Goal: Task Accomplishment & Management: Use online tool/utility

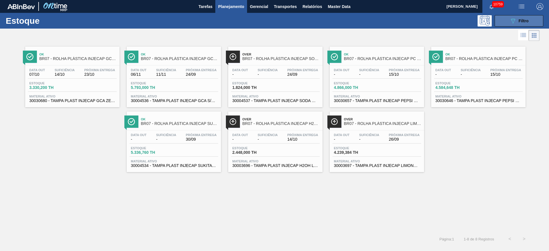
click at [366, 19] on icon "089F7B8B-B2A5-4AFE-B5C0-19BA573D28AC" at bounding box center [513, 20] width 7 height 7
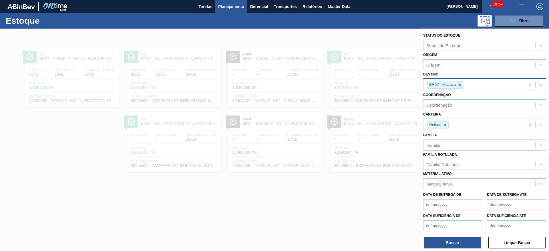
click at [366, 86] on icon at bounding box center [460, 85] width 4 height 4
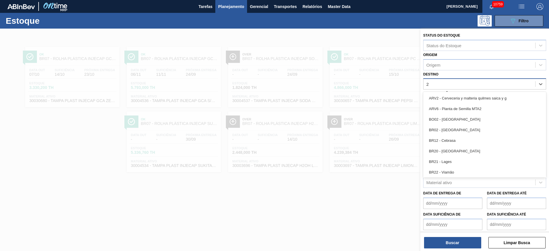
type input "22"
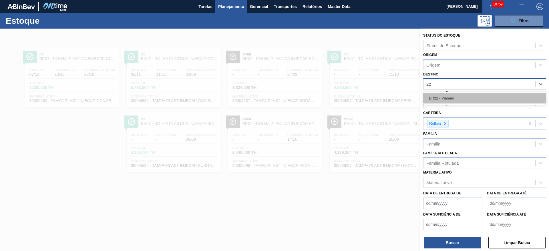
click at [366, 97] on div "BR22 - Viamão" at bounding box center [484, 98] width 123 height 11
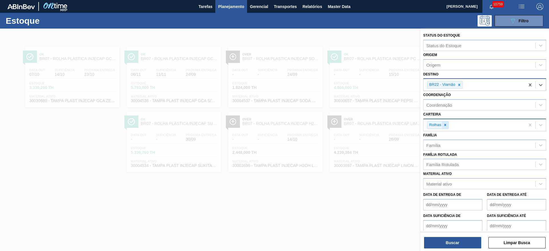
click at [366, 123] on icon at bounding box center [445, 125] width 4 height 4
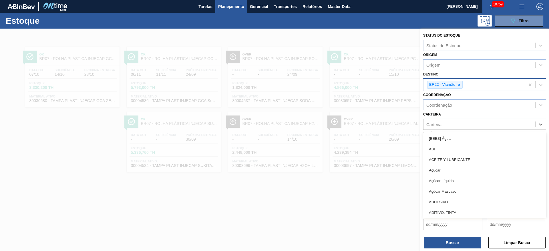
click at [366, 123] on div "Carteira" at bounding box center [480, 124] width 112 height 8
type input "ki"
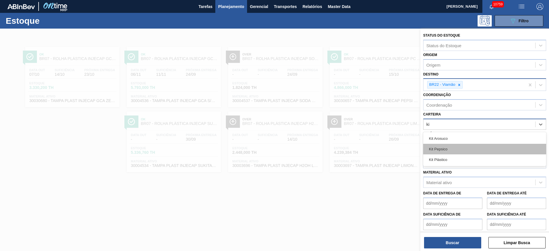
click at [366, 146] on div "Kit Pepsico" at bounding box center [484, 149] width 123 height 11
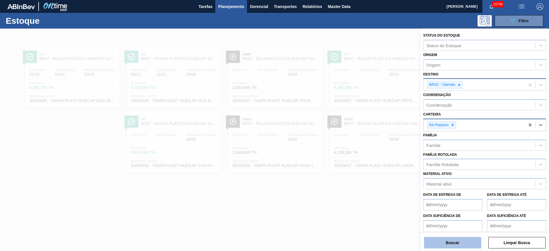
click at [366, 167] on button "Buscar" at bounding box center [452, 242] width 57 height 11
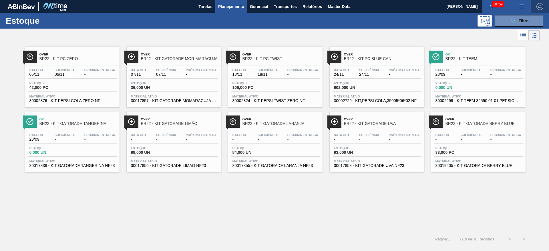
click at [366, 8] on span "button" at bounding box center [540, 6] width 14 height 7
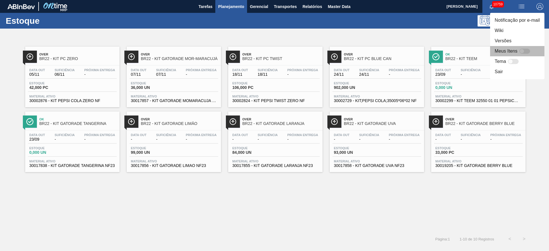
click at [366, 53] on div at bounding box center [524, 51] width 11 height 5
checkbox input "false"
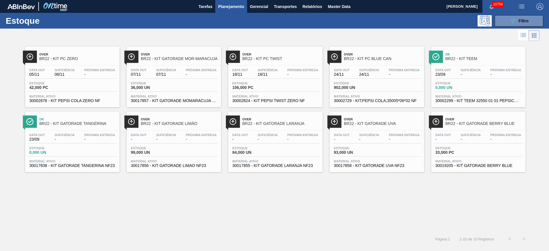
drag, startPoint x: 457, startPoint y: 58, endPoint x: 270, endPoint y: 206, distance: 238.0
click at [270, 206] on div "Over BR22 - KIT PC ZERO Data out 05/11 Suficiência 06/11 Próxima Entrega - Esto…" at bounding box center [274, 137] width 549 height 190
click at [509, 25] on button "089F7B8B-B2A5-4AFE-B5C0-19BA573D28AC Filtro" at bounding box center [519, 20] width 49 height 11
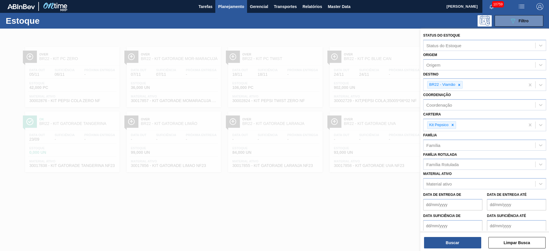
click at [364, 34] on div at bounding box center [274, 154] width 549 height 251
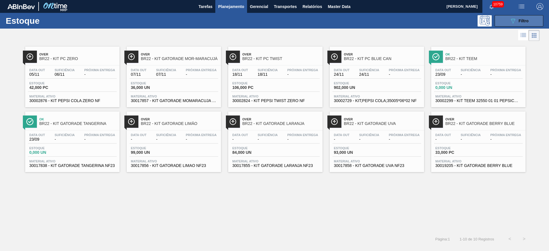
click at [513, 24] on button "089F7B8B-B2A5-4AFE-B5C0-19BA573D28AC Filtro" at bounding box center [519, 20] width 49 height 11
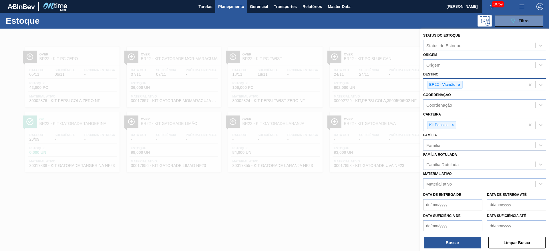
drag, startPoint x: 461, startPoint y: 87, endPoint x: 458, endPoint y: 89, distance: 3.3
click at [461, 86] on icon at bounding box center [459, 85] width 4 height 4
type input "2"
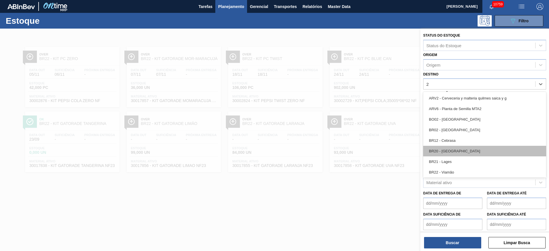
click at [457, 152] on div "BR20 - Sapucaia" at bounding box center [484, 151] width 123 height 11
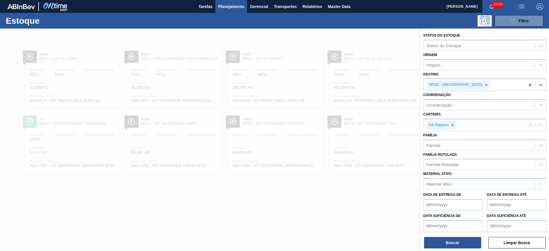
click at [454, 249] on div "Status do Estoque Status do Estoque Origem Origem Destino option BR20 - Sapucai…" at bounding box center [484, 141] width 129 height 224
click at [453, 250] on div "Status do Estoque Status do Estoque Origem Origem Destino BR20 - Sapucaia Coord…" at bounding box center [484, 141] width 129 height 224
click at [452, 248] on button "Buscar" at bounding box center [452, 242] width 57 height 11
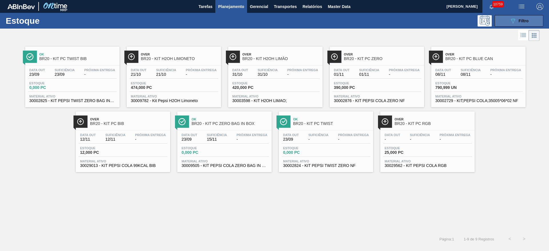
click at [507, 20] on button "089F7B8B-B2A5-4AFE-B5C0-19BA573D28AC Filtro" at bounding box center [519, 20] width 49 height 11
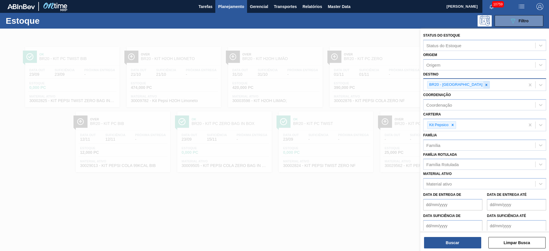
click at [484, 85] on icon at bounding box center [486, 85] width 4 height 4
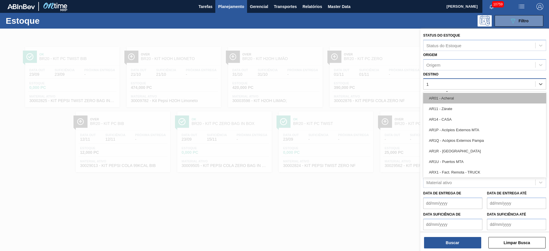
type input "19"
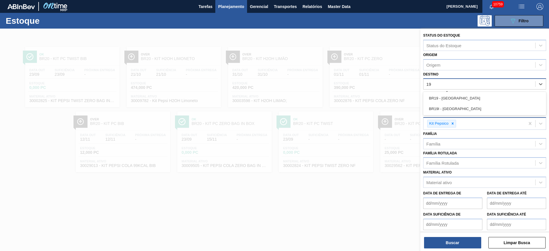
drag, startPoint x: 447, startPoint y: 96, endPoint x: 441, endPoint y: 121, distance: 25.3
click at [447, 97] on div "BR19 - Nova Rio" at bounding box center [484, 98] width 123 height 11
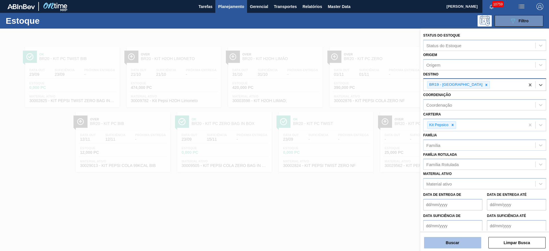
click at [456, 237] on button "Buscar" at bounding box center [452, 242] width 57 height 11
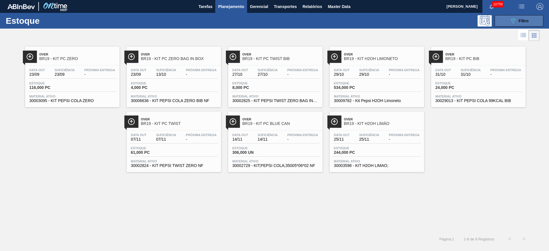
click at [507, 19] on button "089F7B8B-B2A5-4AFE-B5C0-19BA573D28AC Filtro" at bounding box center [519, 20] width 49 height 11
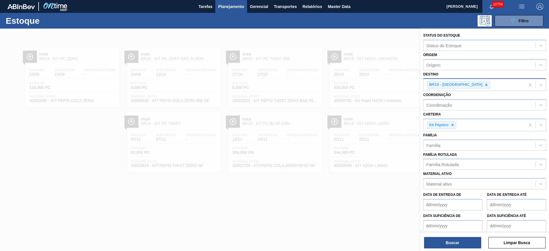
click at [389, 33] on div at bounding box center [274, 154] width 549 height 251
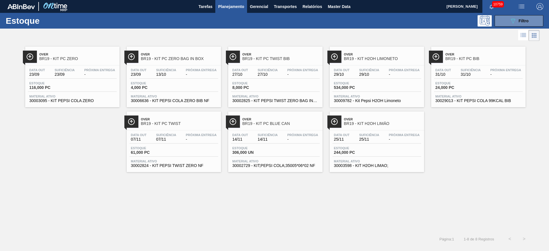
drag, startPoint x: 511, startPoint y: 31, endPoint x: 509, endPoint y: 27, distance: 4.8
click at [511, 30] on div at bounding box center [270, 36] width 540 height 14
click at [504, 20] on button "089F7B8B-B2A5-4AFE-B5C0-19BA573D28AC Filtro" at bounding box center [519, 20] width 49 height 11
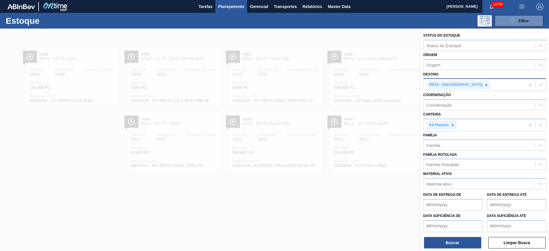
click at [483, 85] on div at bounding box center [486, 84] width 6 height 7
type input "3"
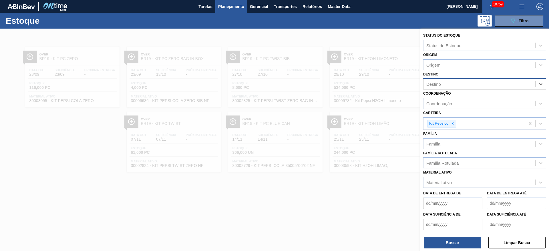
click at [454, 85] on div "Destino" at bounding box center [480, 84] width 112 height 8
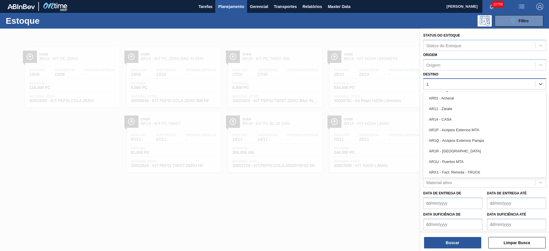
type input "13"
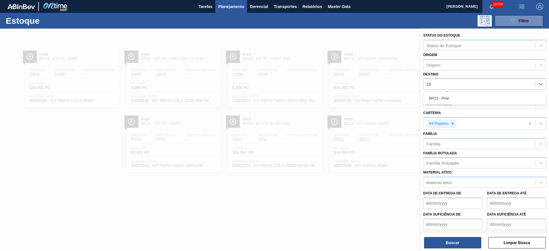
click at [454, 92] on div "BR13 - Piraí" at bounding box center [484, 98] width 123 height 13
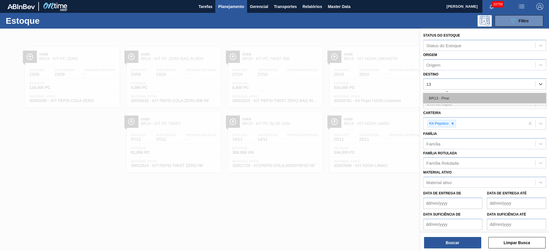
click at [454, 99] on div "BR13 - Piraí" at bounding box center [484, 98] width 123 height 11
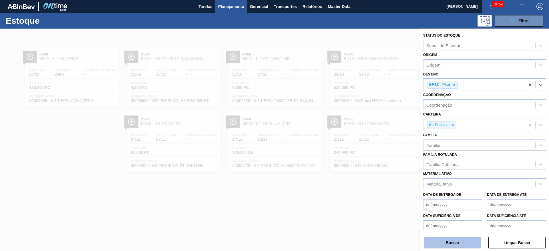
click at [459, 238] on button "Buscar" at bounding box center [452, 242] width 57 height 11
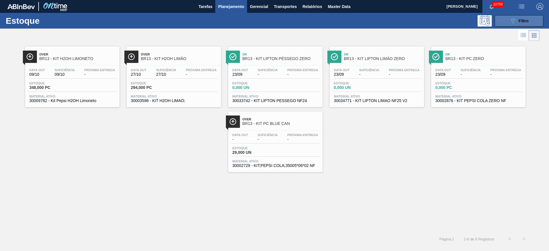
click at [526, 21] on span "Filtro" at bounding box center [524, 21] width 10 height 5
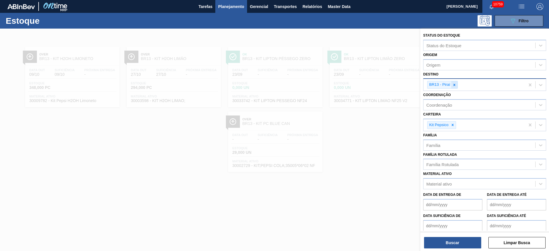
click at [456, 86] on icon at bounding box center [454, 85] width 4 height 4
type input "15"
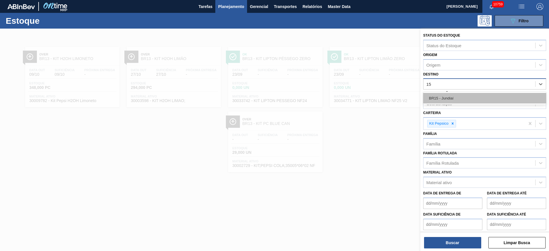
click at [449, 95] on div "BR15 - Jundiaí" at bounding box center [484, 98] width 123 height 11
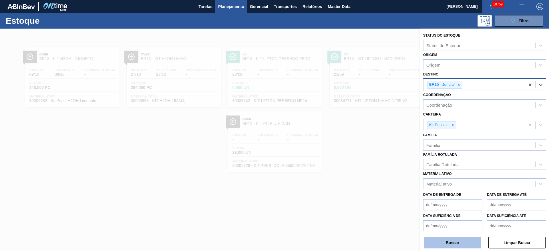
click at [456, 242] on button "Buscar" at bounding box center [452, 242] width 57 height 11
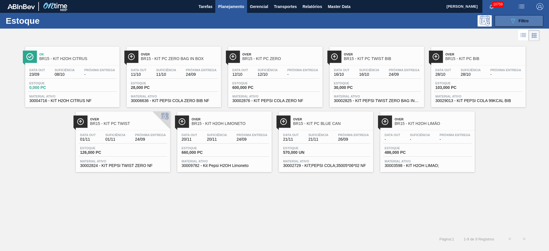
click at [521, 21] on span "Filtro" at bounding box center [524, 21] width 10 height 5
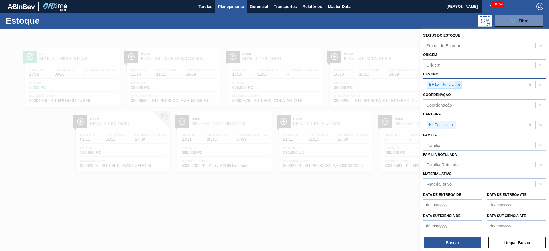
click at [460, 83] on icon at bounding box center [459, 85] width 4 height 4
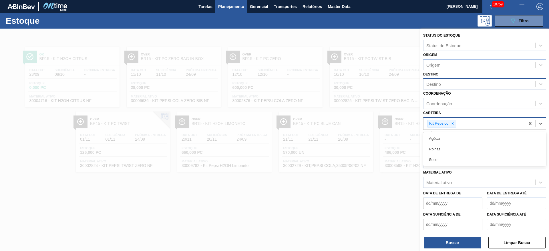
click at [456, 122] on div "Kit Pepsico" at bounding box center [475, 124] width 102 height 12
click at [452, 125] on icon at bounding box center [453, 124] width 4 height 4
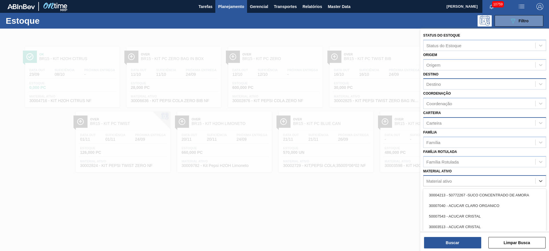
click at [456, 180] on div "Material ativo" at bounding box center [480, 181] width 112 height 8
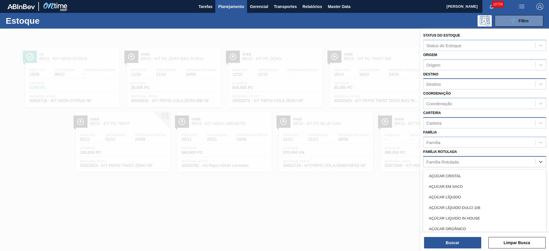
click at [453, 165] on div "Família Rotulada" at bounding box center [480, 162] width 112 height 8
type Rotulada "pc b"
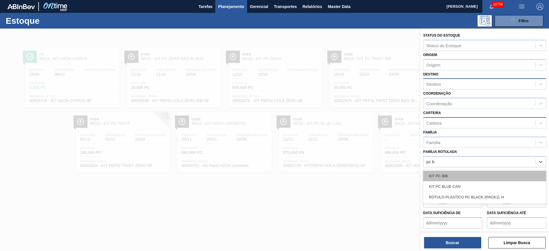
click at [448, 175] on div "KIT PC BIB" at bounding box center [484, 176] width 123 height 11
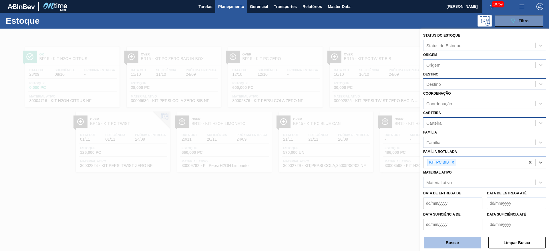
click at [453, 247] on button "Buscar" at bounding box center [452, 242] width 57 height 11
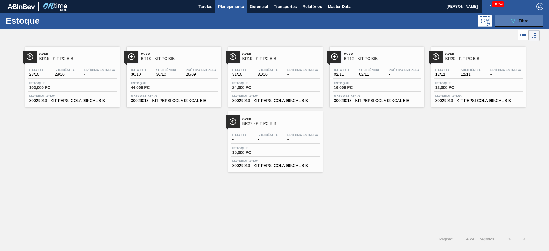
click at [520, 23] on div "089F7B8B-B2A5-4AFE-B5C0-19BA573D28AC Filtro" at bounding box center [519, 20] width 19 height 7
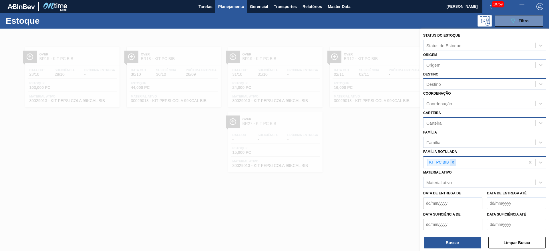
click at [451, 163] on icon at bounding box center [453, 162] width 4 height 4
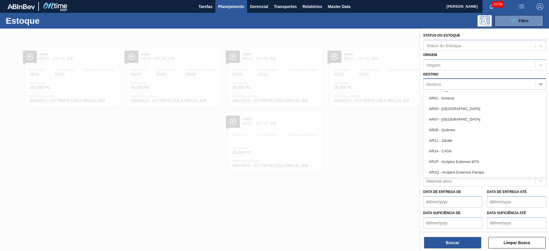
click at [450, 86] on div "Destino" at bounding box center [480, 84] width 112 height 8
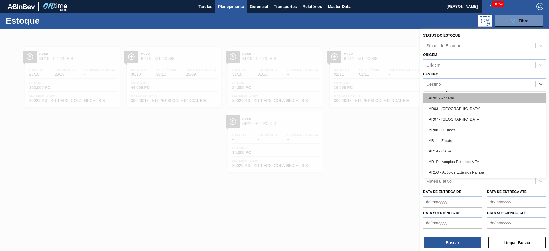
type input "12"
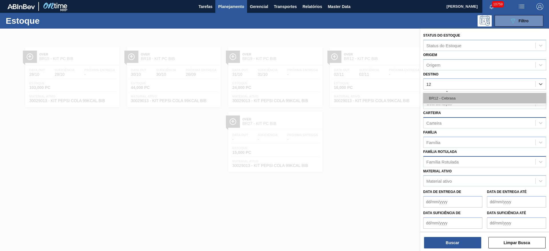
click at [449, 101] on div "BR12 - Cebrasa" at bounding box center [484, 98] width 123 height 11
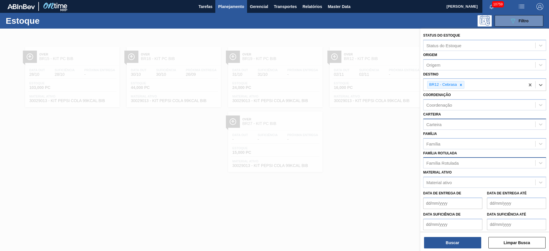
click at [452, 124] on div "Carteira" at bounding box center [480, 124] width 112 height 8
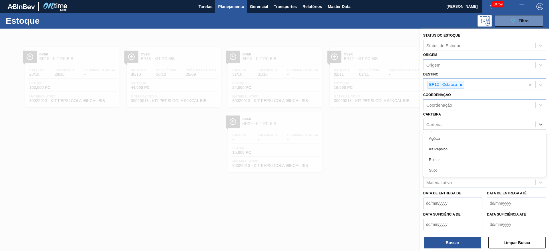
drag, startPoint x: 452, startPoint y: 146, endPoint x: 450, endPoint y: 186, distance: 40.7
click at [452, 147] on div "Kit Pepsico" at bounding box center [484, 149] width 123 height 11
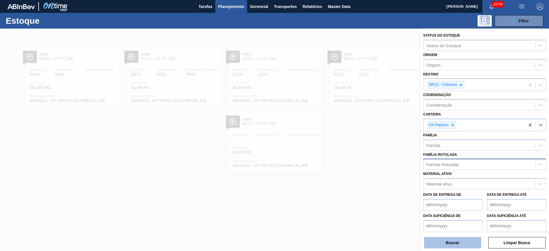
click at [460, 239] on button "Buscar" at bounding box center [452, 242] width 57 height 11
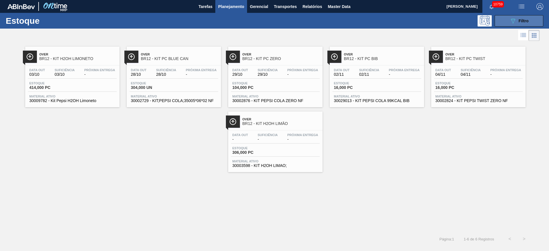
click at [512, 19] on icon at bounding box center [513, 21] width 4 height 5
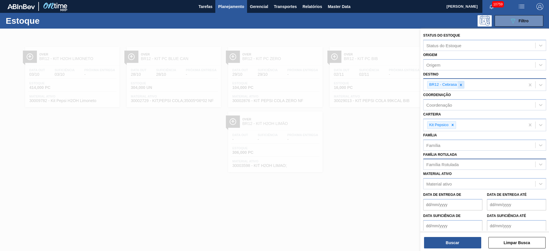
click at [460, 84] on icon at bounding box center [461, 85] width 4 height 4
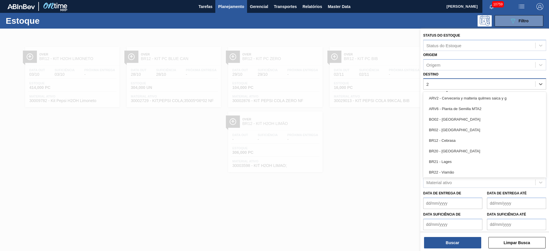
type input "27"
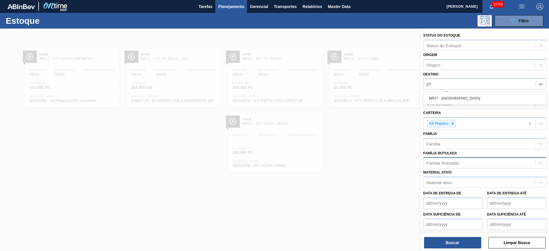
click at [450, 101] on div "BR27 - Nova Minas" at bounding box center [484, 98] width 123 height 11
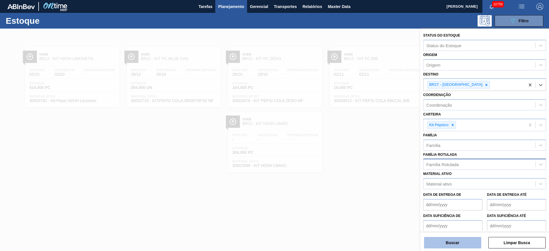
click at [450, 247] on button "Buscar" at bounding box center [452, 242] width 57 height 11
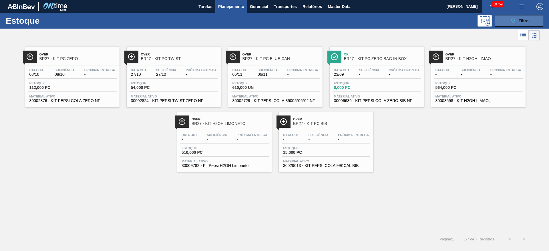
drag, startPoint x: 80, startPoint y: 62, endPoint x: 510, endPoint y: 19, distance: 432.6
click at [510, 19] on icon "089F7B8B-B2A5-4AFE-B5C0-19BA573D28AC" at bounding box center [513, 20] width 7 height 7
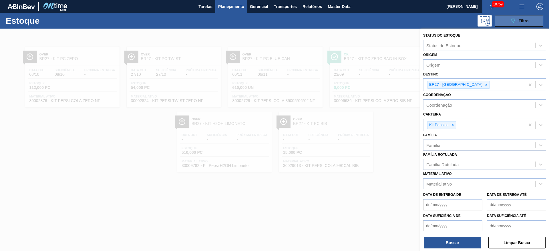
click at [504, 21] on button "089F7B8B-B2A5-4AFE-B5C0-19BA573D28AC Filtro" at bounding box center [519, 20] width 49 height 11
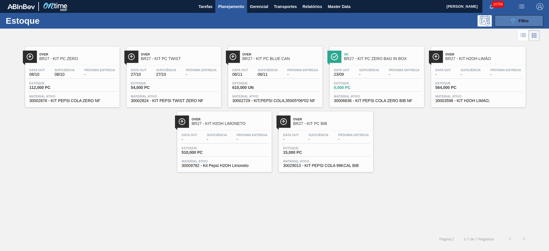
click at [502, 23] on button "089F7B8B-B2A5-4AFE-B5C0-19BA573D28AC Filtro" at bounding box center [519, 20] width 49 height 11
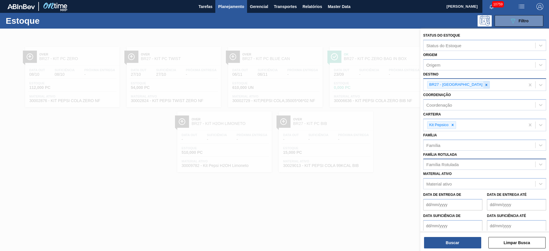
click at [483, 86] on div at bounding box center [486, 84] width 6 height 7
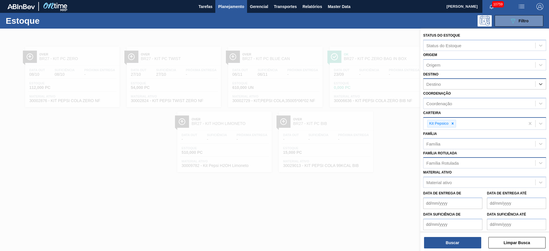
click at [454, 124] on div at bounding box center [453, 123] width 6 height 7
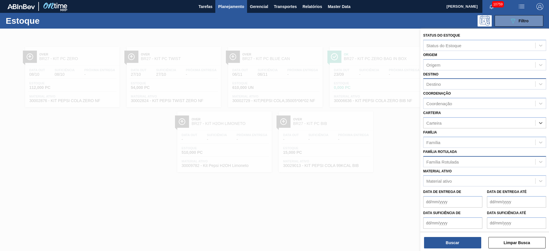
click at [451, 164] on div "Família Rotulada" at bounding box center [484, 161] width 123 height 11
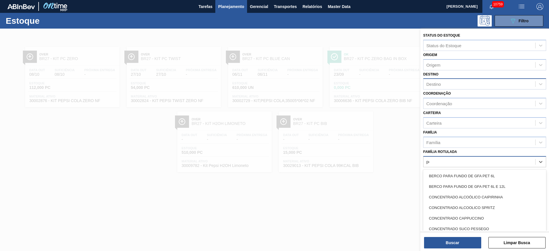
type Rotulada "pc z"
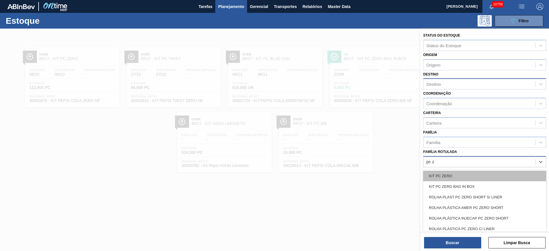
click at [487, 172] on div "KIT PC ZERO" at bounding box center [484, 176] width 123 height 11
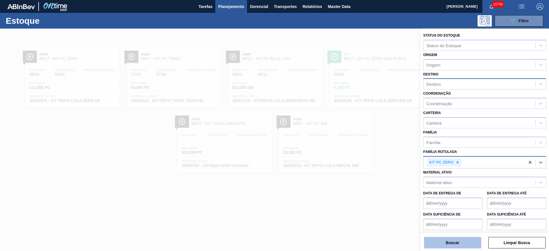
click at [459, 239] on button "Buscar" at bounding box center [452, 242] width 57 height 11
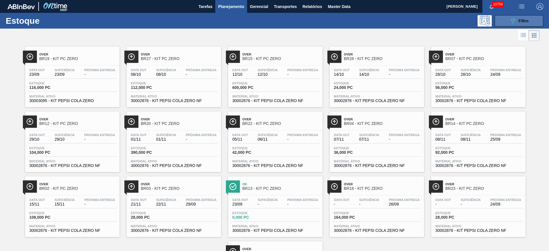
click at [497, 21] on button "089F7B8B-B2A5-4AFE-B5C0-19BA573D28AC Filtro" at bounding box center [519, 20] width 49 height 11
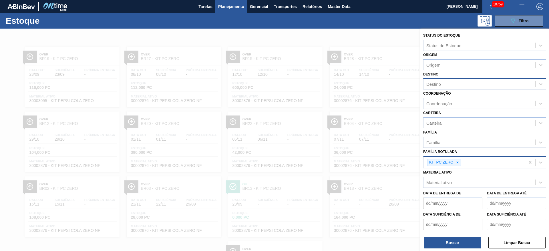
click at [448, 85] on div "Destino" at bounding box center [480, 84] width 112 height 8
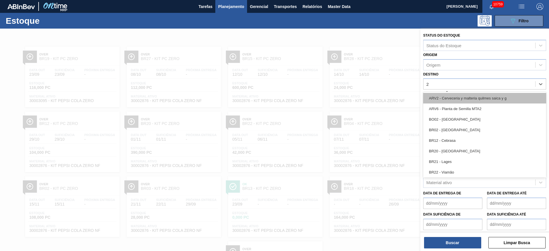
type input "27"
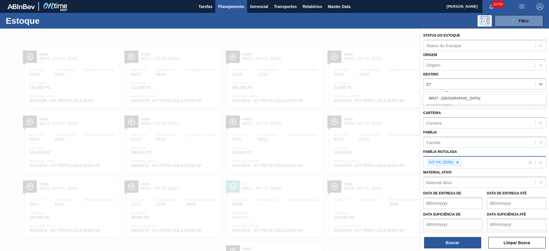
click at [442, 96] on div "BR27 - Nova Minas" at bounding box center [484, 98] width 123 height 11
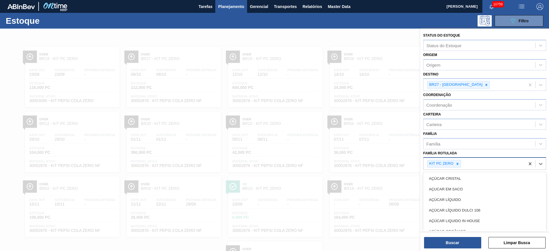
drag, startPoint x: 455, startPoint y: 168, endPoint x: 458, endPoint y: 143, distance: 25.1
click at [456, 168] on div "KIT PC ZERO" at bounding box center [475, 164] width 102 height 12
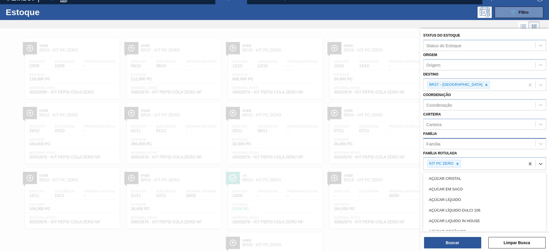
scroll to position [9, 0]
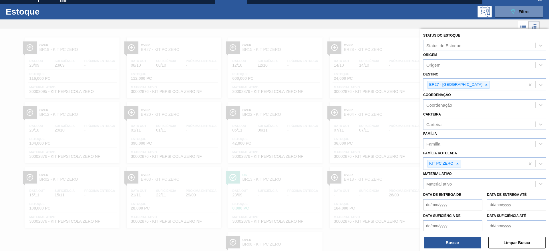
click at [454, 130] on div "Família Família" at bounding box center [484, 139] width 123 height 19
click at [456, 161] on div at bounding box center [457, 163] width 6 height 7
drag, startPoint x: 456, startPoint y: 114, endPoint x: 458, endPoint y: 128, distance: 13.8
click at [456, 116] on div "Carteira Carteira" at bounding box center [484, 119] width 123 height 19
click at [458, 128] on div "Carteira" at bounding box center [480, 124] width 112 height 8
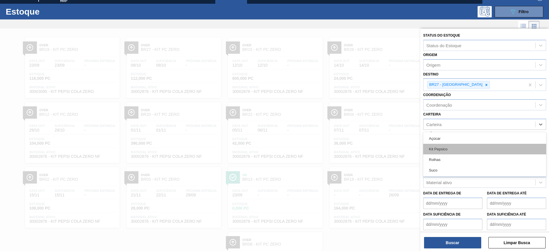
click at [459, 147] on div "Kit Pepsico" at bounding box center [484, 149] width 123 height 11
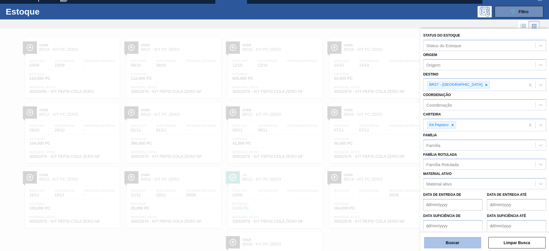
drag, startPoint x: 461, startPoint y: 235, endPoint x: 460, endPoint y: 240, distance: 5.0
click at [460, 238] on div "Buscar Limpar Busca" at bounding box center [484, 240] width 129 height 16
click at [460, 241] on button "Buscar" at bounding box center [452, 242] width 57 height 11
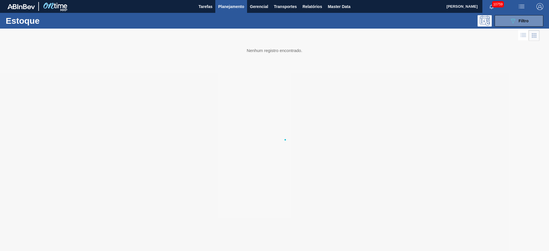
scroll to position [0, 0]
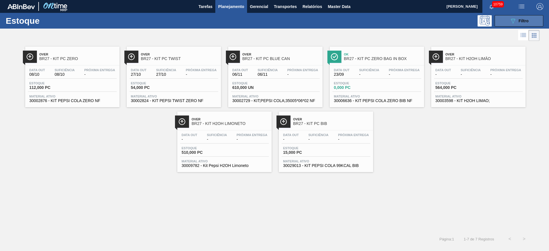
click at [510, 20] on icon "089F7B8B-B2A5-4AFE-B5C0-19BA573D28AC" at bounding box center [513, 20] width 7 height 7
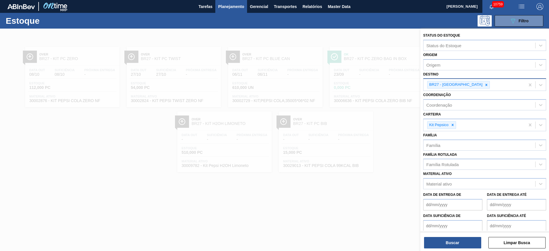
click at [471, 83] on div "BR27 - Nova Minas" at bounding box center [475, 85] width 102 height 12
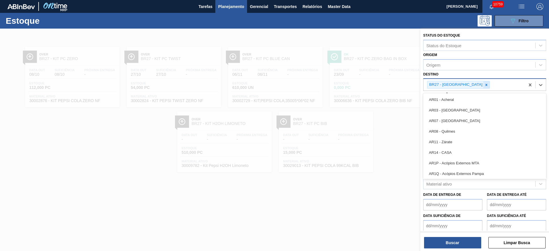
click at [486, 85] on icon at bounding box center [487, 85] width 2 height 2
click at [462, 78] on div "Destino" at bounding box center [484, 83] width 123 height 11
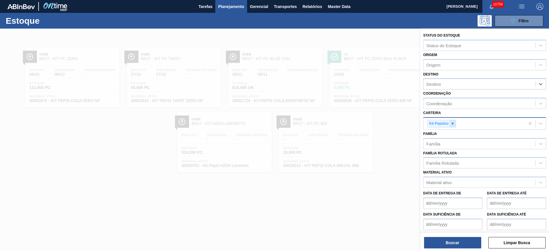
drag, startPoint x: 454, startPoint y: 126, endPoint x: 444, endPoint y: 156, distance: 31.1
click at [453, 126] on div at bounding box center [453, 123] width 6 height 7
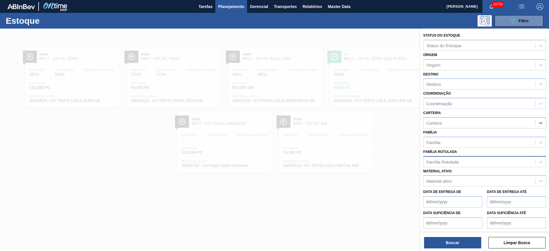
click at [444, 160] on div "Família Rotulada" at bounding box center [442, 161] width 32 height 5
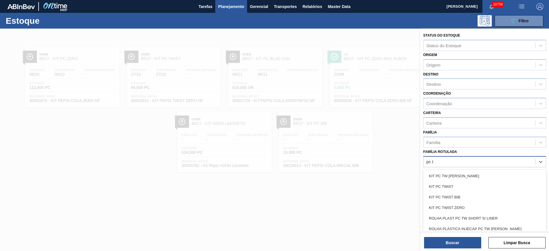
type Rotulada "pc tw"
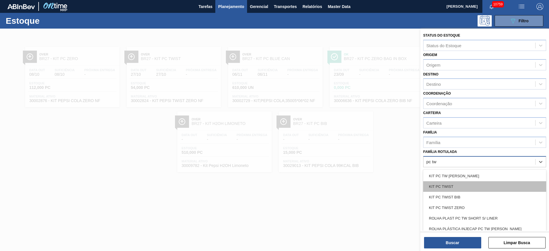
click at [444, 182] on div "KIT PC TWIST" at bounding box center [484, 186] width 123 height 11
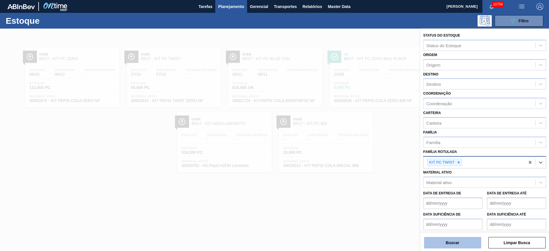
click at [454, 238] on button "Buscar" at bounding box center [452, 242] width 57 height 11
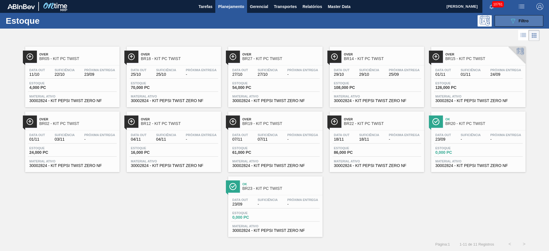
click at [517, 22] on div "089F7B8B-B2A5-4AFE-B5C0-19BA573D28AC Filtro" at bounding box center [519, 20] width 19 height 7
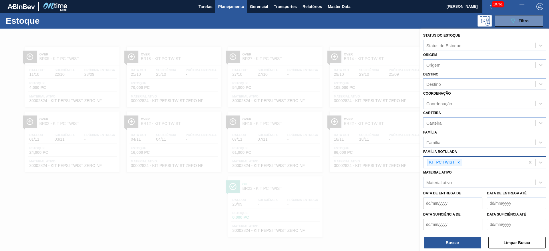
click at [460, 159] on div "KIT PC TWIST" at bounding box center [444, 163] width 35 height 8
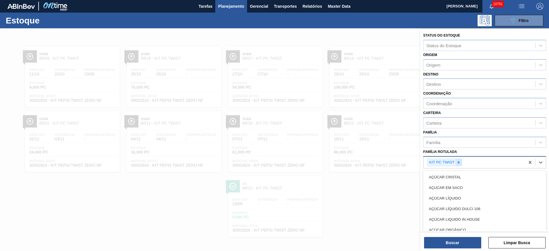
click at [457, 162] on icon at bounding box center [459, 162] width 4 height 4
click at [443, 86] on div "Destino" at bounding box center [480, 84] width 112 height 8
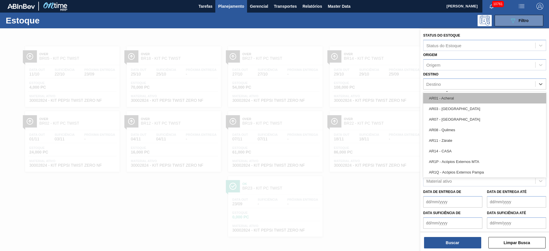
type input "27"
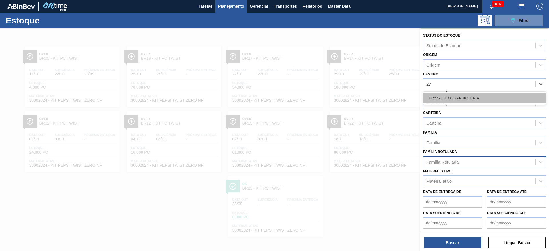
click at [450, 100] on div "BR27 - Nova Minas" at bounding box center [484, 98] width 123 height 11
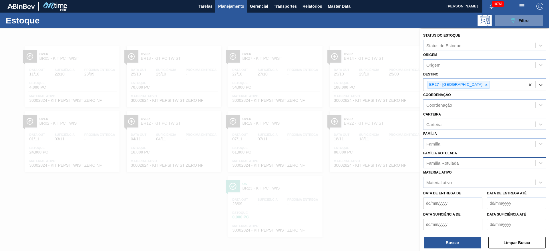
click at [449, 124] on div "Carteira" at bounding box center [480, 124] width 112 height 8
click at [447, 149] on div "Kit Pepsico" at bounding box center [484, 149] width 123 height 11
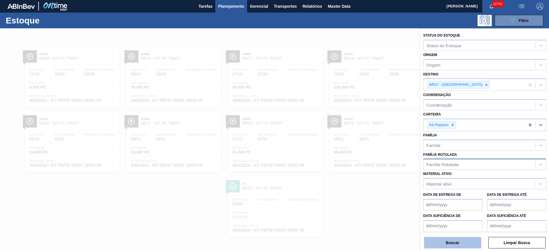
click at [448, 244] on button "Buscar" at bounding box center [452, 242] width 57 height 11
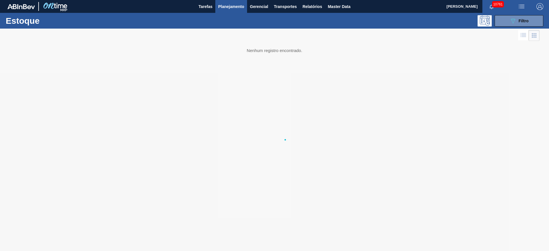
scroll to position [0, 0]
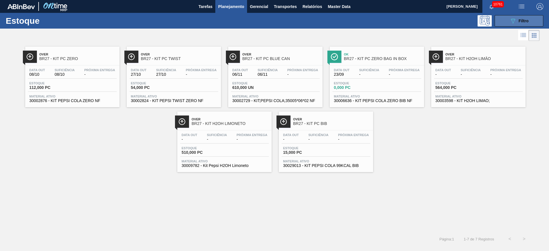
click at [502, 18] on button "089F7B8B-B2A5-4AFE-B5C0-19BA573D28AC Filtro" at bounding box center [519, 20] width 49 height 11
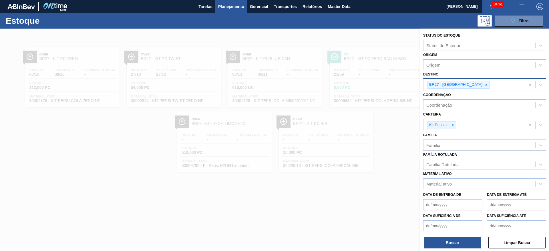
click at [483, 85] on div at bounding box center [486, 84] width 6 height 7
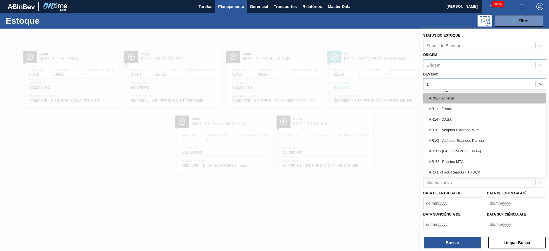
type input "12"
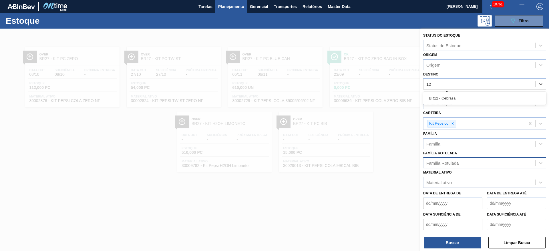
click at [462, 101] on div "BR12 - Cebrasa" at bounding box center [484, 98] width 123 height 11
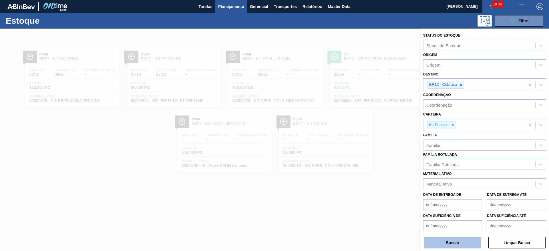
click at [452, 243] on button "Buscar" at bounding box center [452, 242] width 57 height 11
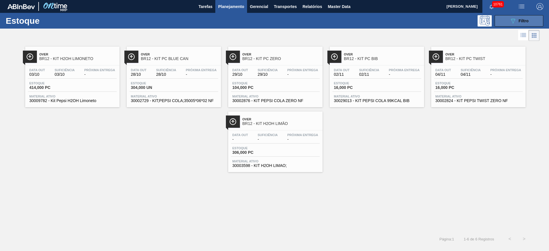
click at [519, 19] on span "Filtro" at bounding box center [524, 21] width 10 height 5
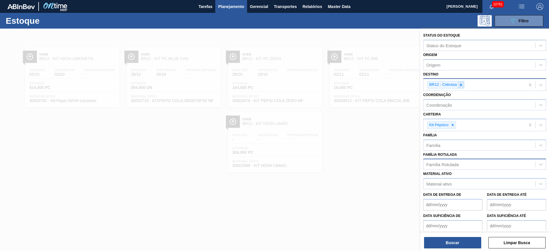
click at [463, 86] on icon at bounding box center [461, 85] width 4 height 4
type input "4"
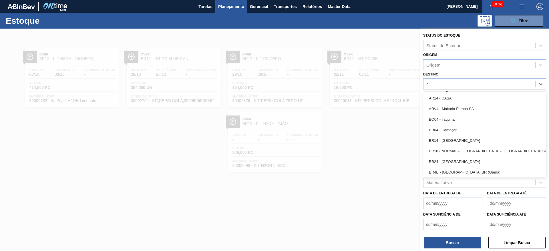
drag, startPoint x: 455, startPoint y: 127, endPoint x: 451, endPoint y: 132, distance: 6.5
click at [455, 128] on div "BR04 - Camaçari" at bounding box center [484, 130] width 123 height 11
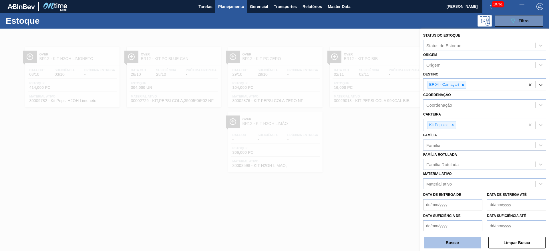
click at [460, 243] on button "Buscar" at bounding box center [452, 242] width 57 height 11
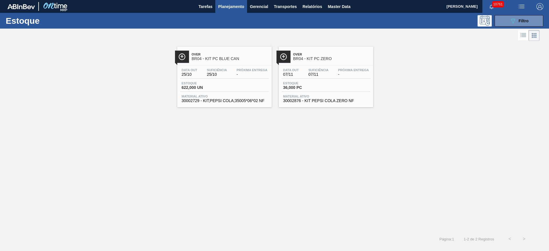
click at [517, 14] on div "Estoque 089F7B8B-B2A5-4AFE-B5C0-19BA573D28AC Filtro" at bounding box center [274, 21] width 549 height 16
click at [501, 20] on button "089F7B8B-B2A5-4AFE-B5C0-19BA573D28AC Filtro" at bounding box center [519, 20] width 49 height 11
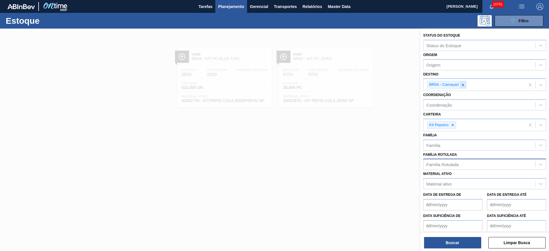
click at [465, 81] on div at bounding box center [463, 84] width 6 height 7
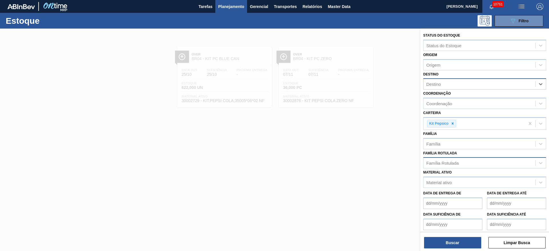
type input "23"
drag, startPoint x: 440, startPoint y: 87, endPoint x: 440, endPoint y: 91, distance: 4.6
click at [440, 88] on div "23" at bounding box center [480, 84] width 112 height 8
type input "23"
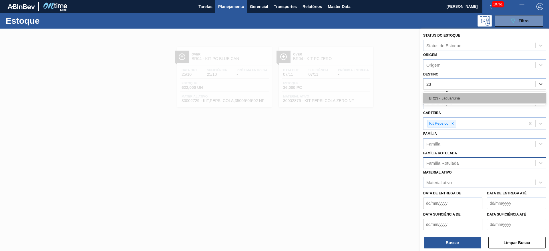
click at [447, 98] on div "BR23 - Jaguariúna" at bounding box center [484, 98] width 123 height 11
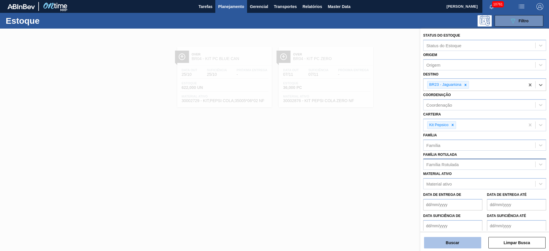
click at [459, 239] on button "Buscar" at bounding box center [452, 242] width 57 height 11
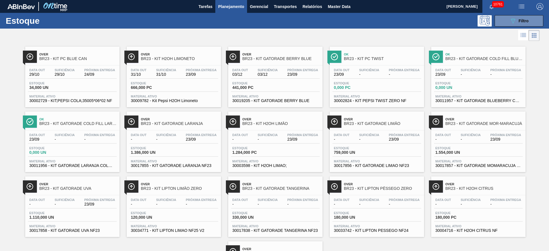
drag, startPoint x: 494, startPoint y: 18, endPoint x: 513, endPoint y: 36, distance: 25.5
click at [495, 18] on button "089F7B8B-B2A5-4AFE-B5C0-19BA573D28AC Filtro" at bounding box center [519, 20] width 49 height 11
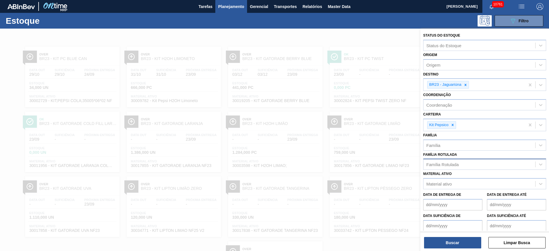
click at [372, 37] on div at bounding box center [274, 154] width 549 height 251
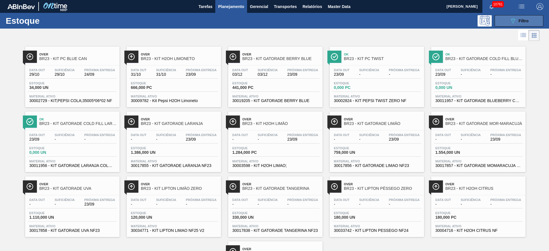
click at [510, 18] on icon "089F7B8B-B2A5-4AFE-B5C0-19BA573D28AC" at bounding box center [513, 20] width 7 height 7
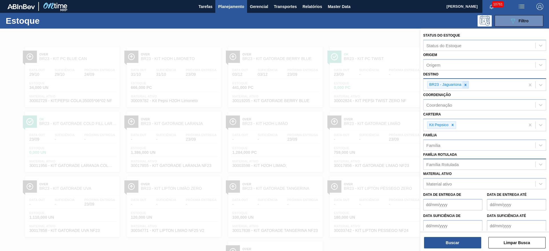
click at [465, 84] on icon at bounding box center [466, 85] width 4 height 4
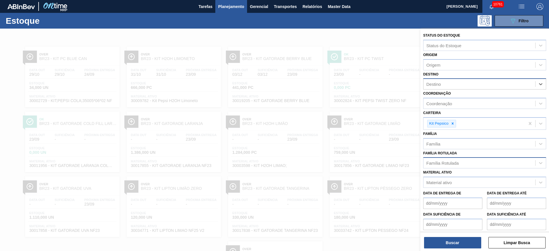
click at [465, 84] on div "Destino" at bounding box center [480, 84] width 112 height 8
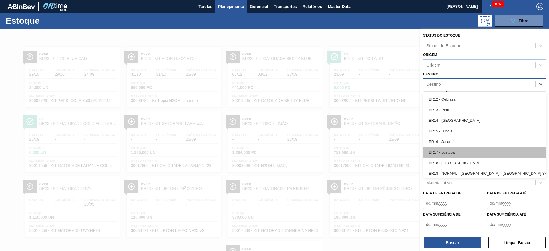
scroll to position [375, 0]
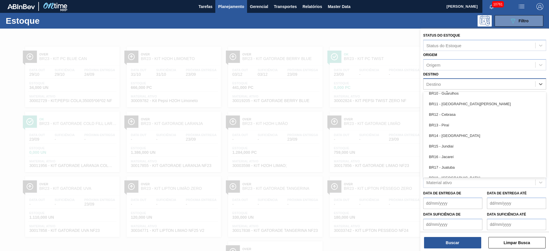
type input "15"
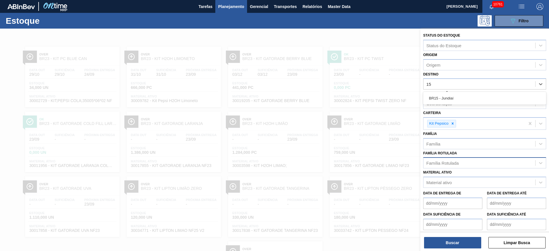
click at [446, 104] on div "BR15 - Jundiaí" at bounding box center [484, 98] width 123 height 13
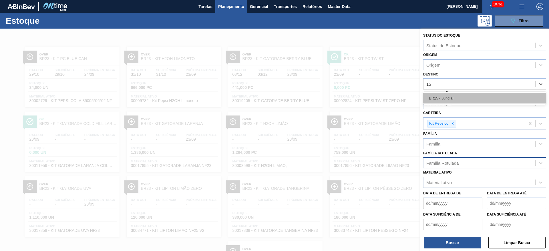
click at [446, 99] on div "BR15 - Jundiaí" at bounding box center [484, 98] width 123 height 11
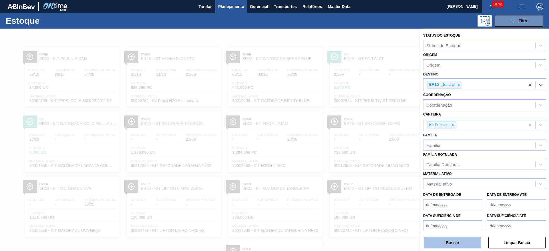
click at [453, 241] on button "Buscar" at bounding box center [452, 242] width 57 height 11
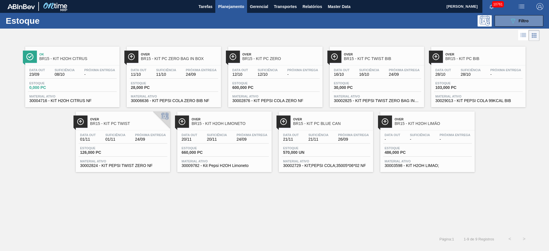
click at [225, 0] on button "Planejamento" at bounding box center [231, 6] width 32 height 13
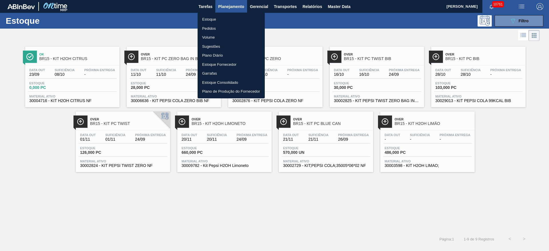
click at [349, 31] on div at bounding box center [274, 125] width 549 height 251
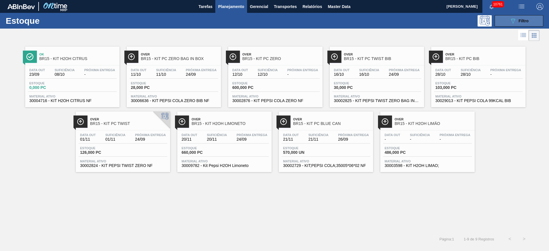
click at [523, 23] on div "089F7B8B-B2A5-4AFE-B5C0-19BA573D28AC Filtro" at bounding box center [519, 20] width 19 height 7
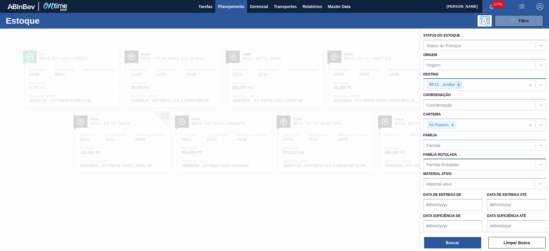
click at [456, 86] on div at bounding box center [459, 84] width 6 height 7
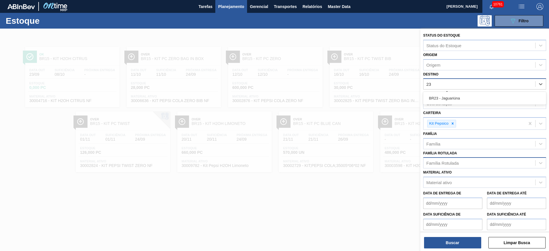
type input "23"
click at [450, 75] on div "Destino Destino" at bounding box center [484, 79] width 123 height 19
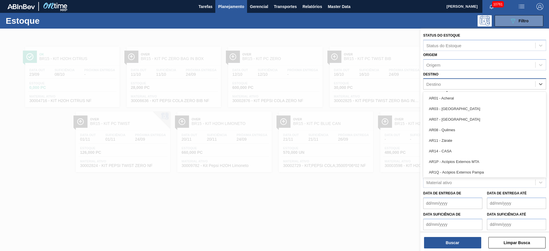
click at [456, 86] on div "Destino" at bounding box center [480, 84] width 112 height 8
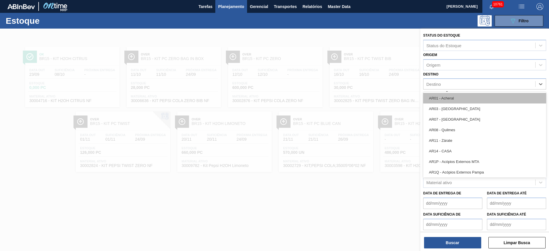
type input "8"
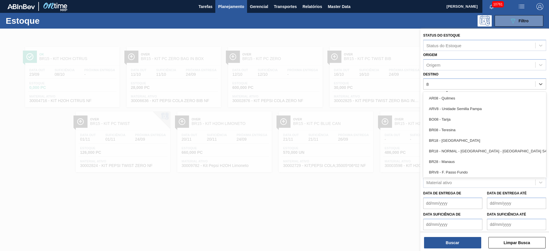
drag, startPoint x: 453, startPoint y: 131, endPoint x: 448, endPoint y: 133, distance: 5.6
click at [453, 131] on div "BR08 - Teresina" at bounding box center [484, 130] width 123 height 11
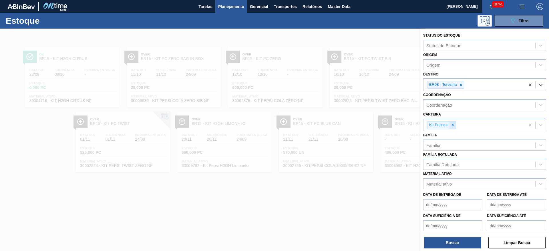
click at [451, 126] on icon at bounding box center [453, 125] width 4 height 4
click at [451, 126] on div "Kit Pepsico" at bounding box center [475, 125] width 102 height 12
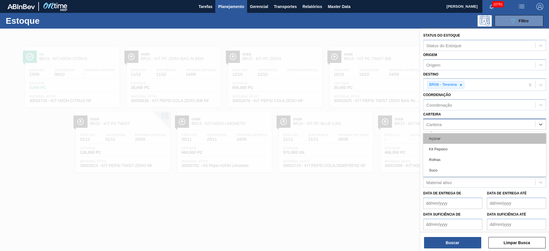
click at [448, 141] on div "Açúcar" at bounding box center [484, 138] width 123 height 11
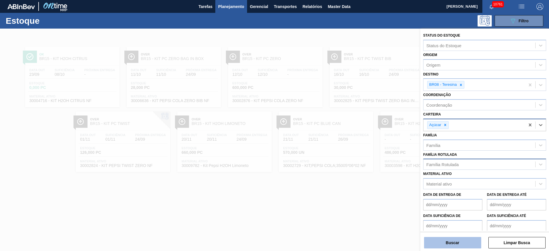
click at [459, 245] on button "Buscar" at bounding box center [452, 242] width 57 height 11
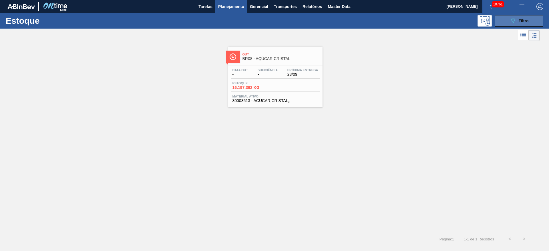
click at [506, 25] on button "089F7B8B-B2A5-4AFE-B5C0-19BA573D28AC Filtro" at bounding box center [519, 20] width 49 height 11
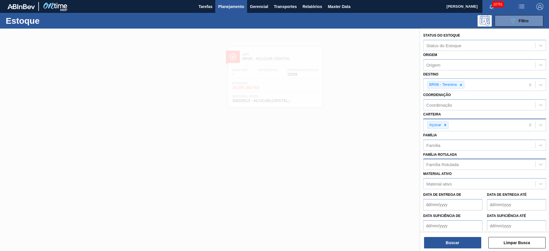
click at [342, 37] on div at bounding box center [274, 154] width 549 height 251
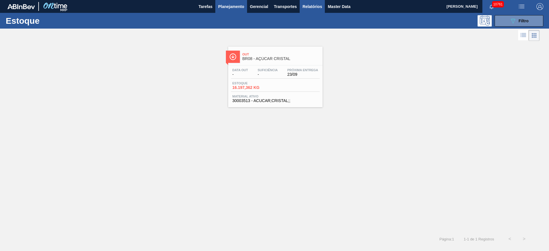
click at [305, 9] on span "Relatórios" at bounding box center [312, 6] width 19 height 7
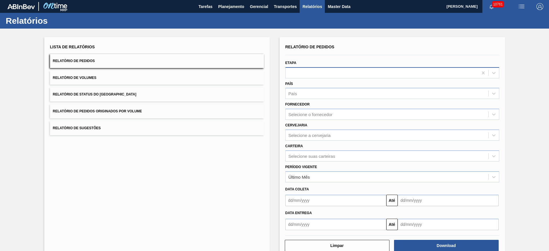
click at [307, 72] on div at bounding box center [382, 73] width 192 height 8
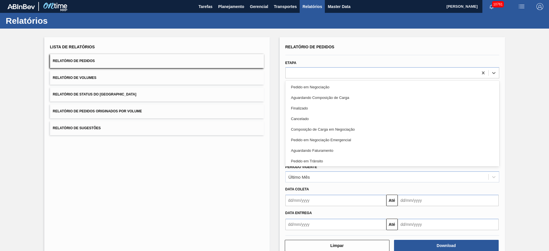
click at [325, 152] on div "Aguardando Faturamento" at bounding box center [392, 150] width 214 height 11
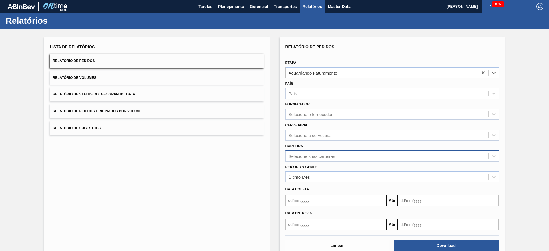
click at [324, 156] on div "Selecione suas carteiras" at bounding box center [312, 156] width 47 height 5
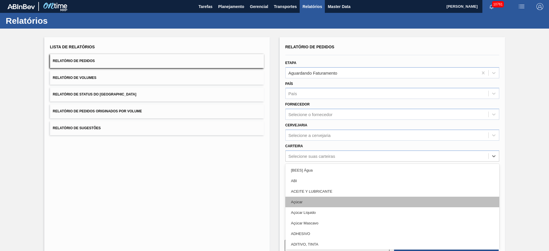
click at [322, 203] on div "Açúcar" at bounding box center [392, 202] width 214 height 11
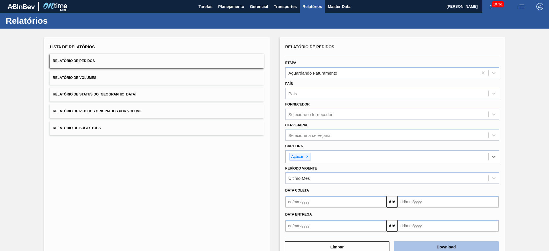
click at [454, 243] on button "Download" at bounding box center [446, 246] width 105 height 11
click at [227, 10] on button "Planejamento" at bounding box center [231, 6] width 32 height 13
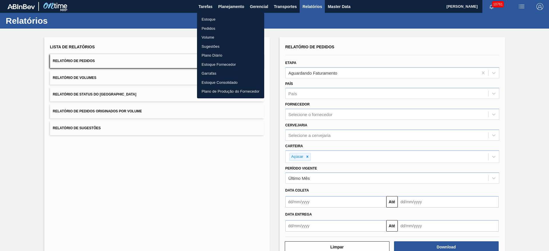
click at [220, 17] on li "Estoque" at bounding box center [230, 19] width 67 height 9
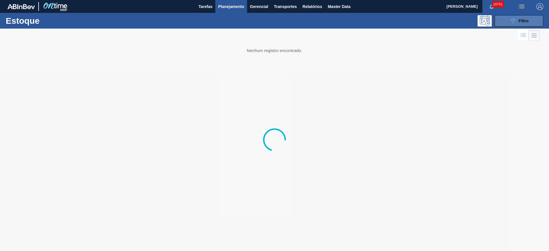
click at [508, 21] on button "089F7B8B-B2A5-4AFE-B5C0-19BA573D28AC Filtro" at bounding box center [519, 20] width 49 height 11
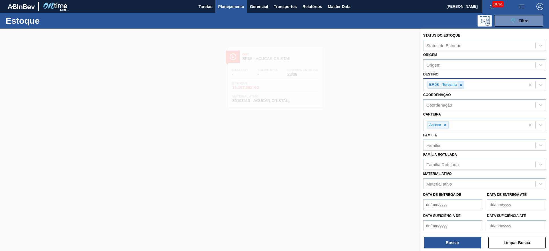
click at [463, 86] on div at bounding box center [461, 84] width 6 height 7
type input "1"
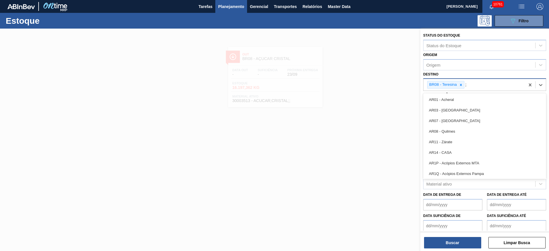
type input "22"
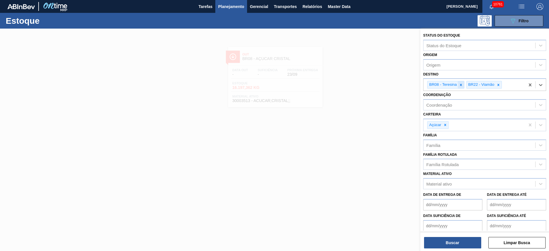
click at [460, 83] on icon at bounding box center [461, 85] width 4 height 4
click at [453, 247] on div "Status do Estoque Status do Estoque Origem Origem Destino option BR08 - Teresin…" at bounding box center [484, 141] width 129 height 224
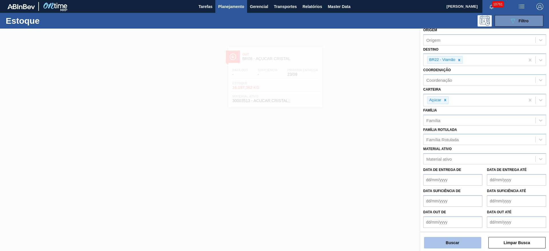
click at [451, 239] on button "Buscar" at bounding box center [452, 242] width 57 height 11
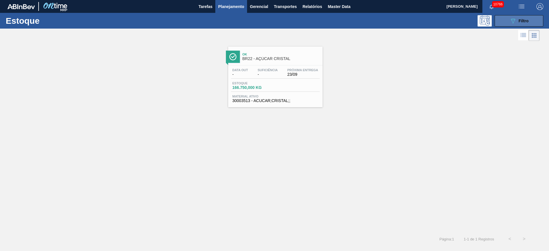
click at [521, 17] on button "089F7B8B-B2A5-4AFE-B5C0-19BA573D28AC Filtro" at bounding box center [519, 20] width 49 height 11
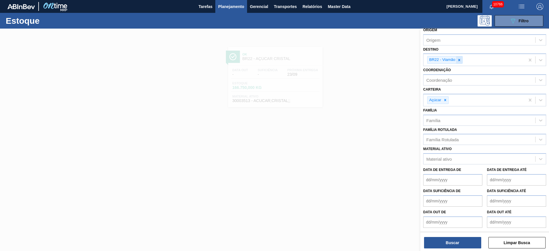
click at [459, 60] on icon at bounding box center [459, 60] width 4 height 4
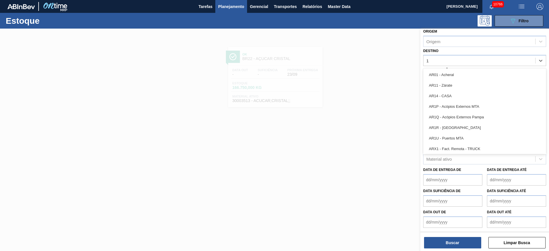
type input "18"
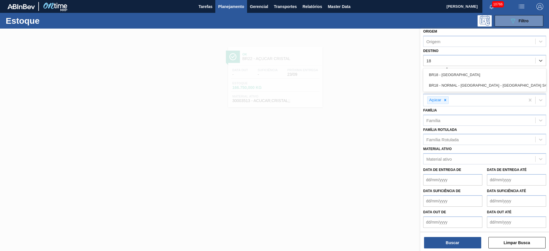
drag, startPoint x: 451, startPoint y: 71, endPoint x: 451, endPoint y: 74, distance: 3.2
click at [451, 71] on div "BR18 - Pernambuco" at bounding box center [484, 74] width 123 height 11
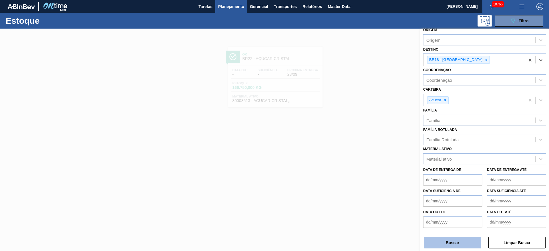
click at [451, 239] on button "Buscar" at bounding box center [452, 242] width 57 height 11
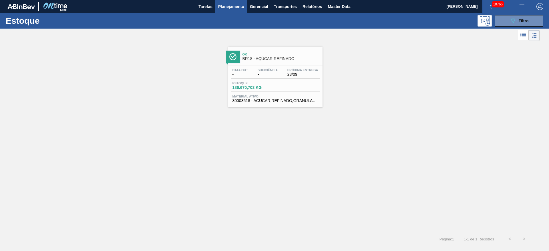
click at [511, 26] on div "Estoque 089F7B8B-B2A5-4AFE-B5C0-19BA573D28AC Filtro" at bounding box center [274, 21] width 549 height 16
drag, startPoint x: 510, startPoint y: 23, endPoint x: 497, endPoint y: 31, distance: 16.1
click at [510, 22] on icon "089F7B8B-B2A5-4AFE-B5C0-19BA573D28AC" at bounding box center [513, 20] width 7 height 7
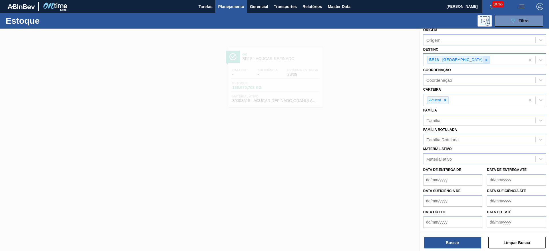
click at [484, 58] on icon at bounding box center [486, 60] width 4 height 4
type input "8"
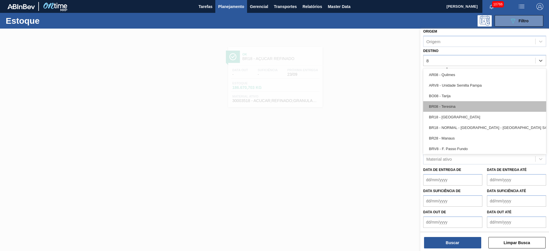
click at [456, 104] on div "BR08 - Teresina" at bounding box center [484, 106] width 123 height 11
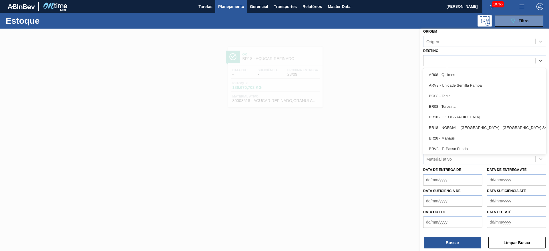
scroll to position [25, 0]
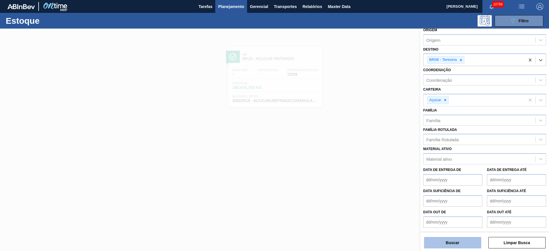
click at [448, 241] on button "Buscar" at bounding box center [452, 242] width 57 height 11
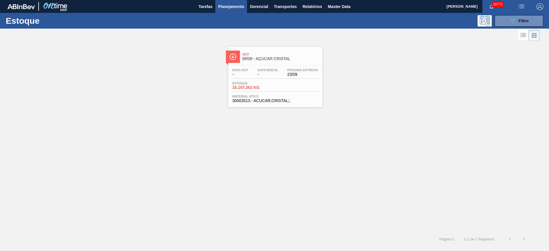
click at [511, 27] on div "Estoque 089F7B8B-B2A5-4AFE-B5C0-19BA573D28AC Filtro" at bounding box center [274, 21] width 549 height 16
drag, startPoint x: 508, startPoint y: 21, endPoint x: 505, endPoint y: 21, distance: 2.9
click at [507, 21] on button "089F7B8B-B2A5-4AFE-B5C0-19BA573D28AC Filtro" at bounding box center [519, 20] width 49 height 11
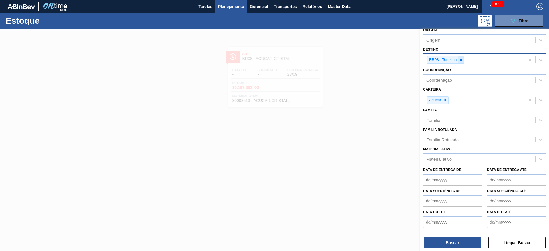
click at [461, 58] on icon at bounding box center [461, 60] width 4 height 4
click at [461, 58] on div "BR08 - Teresina" at bounding box center [475, 61] width 102 height 12
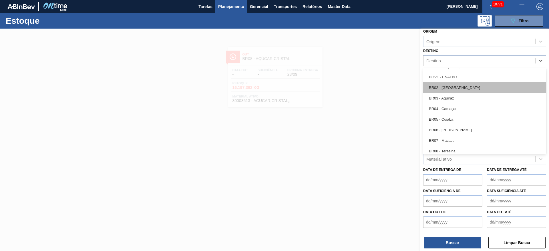
scroll to position [257, 0]
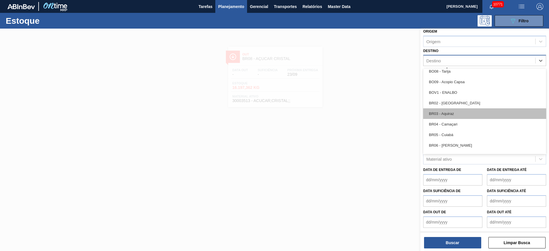
click at [455, 113] on div "BR03 - Aquiraz" at bounding box center [484, 113] width 123 height 11
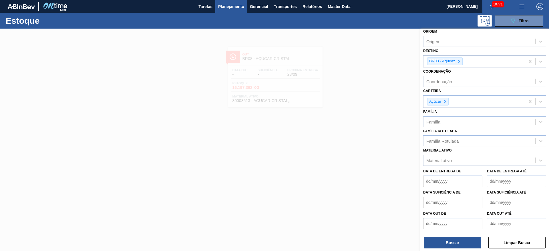
click at [464, 53] on div "Destino BR03 - Aquiraz" at bounding box center [484, 57] width 123 height 21
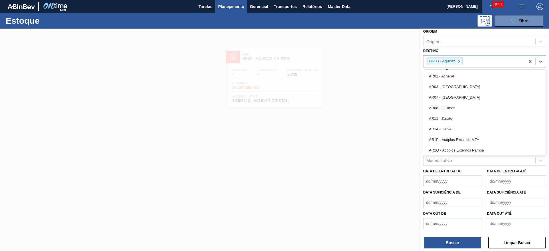
drag, startPoint x: 463, startPoint y: 64, endPoint x: 454, endPoint y: 64, distance: 8.9
click at [462, 65] on div "BR03 - Aquiraz" at bounding box center [475, 61] width 102 height 12
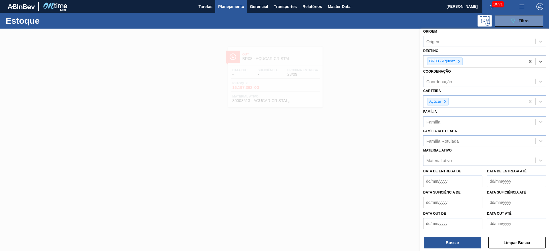
click at [454, 64] on div "BR03 - Aquiraz" at bounding box center [442, 61] width 29 height 7
click at [458, 62] on icon at bounding box center [459, 61] width 4 height 4
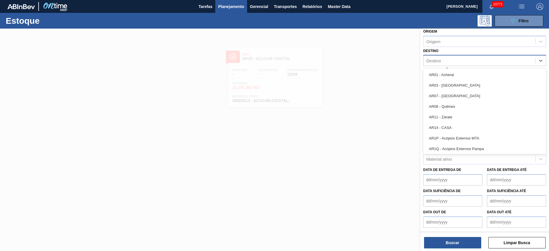
click at [458, 62] on div "Destino" at bounding box center [480, 61] width 112 height 8
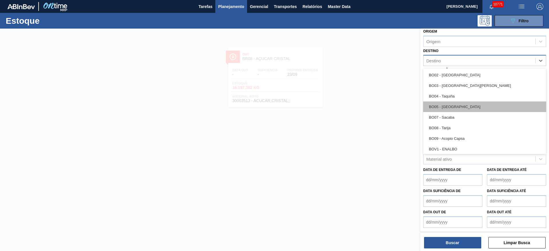
scroll to position [214, 0]
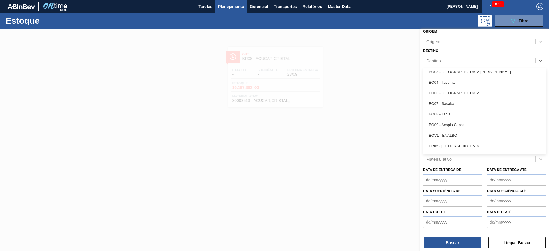
click at [457, 143] on div "BR02 - Sergipe" at bounding box center [484, 146] width 123 height 11
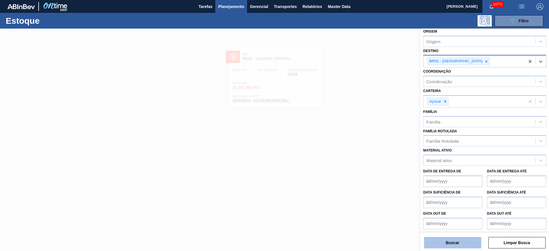
click at [457, 241] on button "Buscar" at bounding box center [452, 242] width 57 height 11
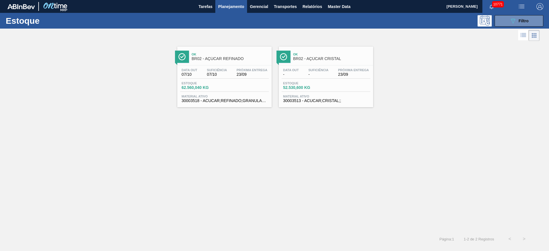
click at [229, 5] on span "Planejamento" at bounding box center [231, 6] width 26 height 7
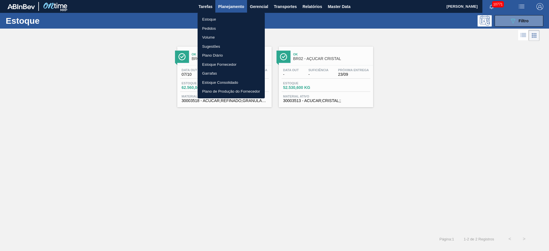
click at [520, 21] on div at bounding box center [274, 125] width 549 height 251
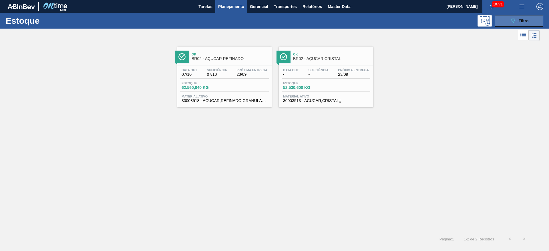
click at [504, 25] on button "089F7B8B-B2A5-4AFE-B5C0-19BA573D28AC Filtro" at bounding box center [519, 20] width 49 height 11
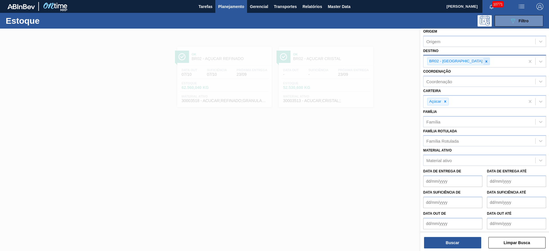
click at [486, 62] on icon at bounding box center [487, 61] width 2 height 2
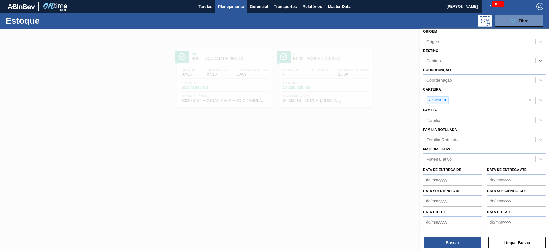
type input "23"
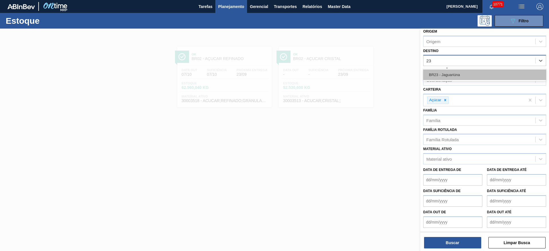
click at [457, 76] on div "BR23 - Jaguariúna" at bounding box center [484, 74] width 123 height 11
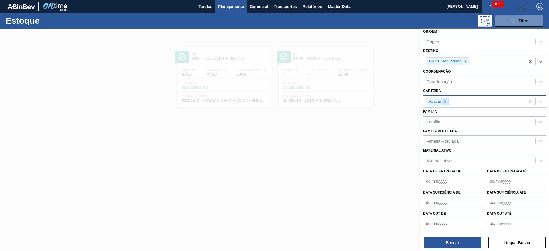
click at [444, 104] on div at bounding box center [445, 101] width 6 height 7
click at [444, 104] on div "Carteira" at bounding box center [480, 101] width 112 height 8
drag, startPoint x: 444, startPoint y: 124, endPoint x: 451, endPoint y: 179, distance: 54.8
click at [444, 125] on div "Kit Pepsico" at bounding box center [484, 125] width 123 height 11
click at [460, 250] on div "Status do Estoque Status do Estoque Origem Origem Destino BR23 - Jaguariúna Coo…" at bounding box center [484, 141] width 129 height 224
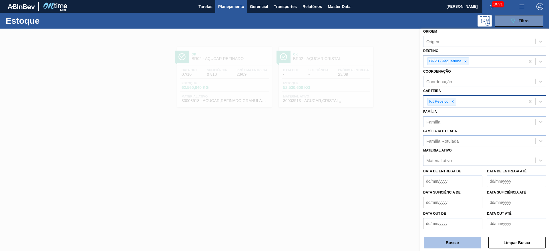
click at [456, 245] on button "Buscar" at bounding box center [452, 242] width 57 height 11
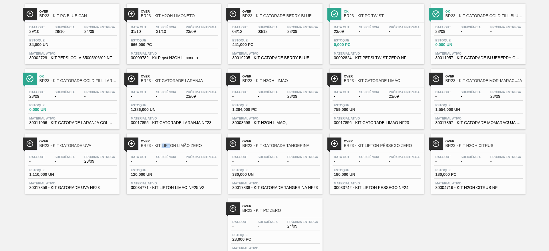
scroll to position [0, 0]
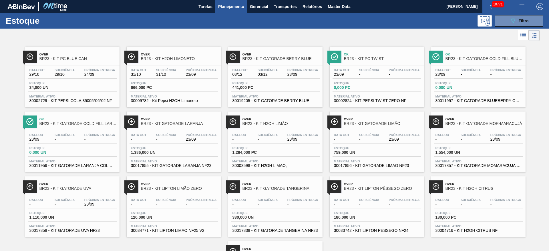
drag, startPoint x: 404, startPoint y: 36, endPoint x: 408, endPoint y: 53, distance: 17.8
drag, startPoint x: 436, startPoint y: 35, endPoint x: 438, endPoint y: 53, distance: 18.1
click at [513, 21] on icon at bounding box center [513, 21] width 4 height 5
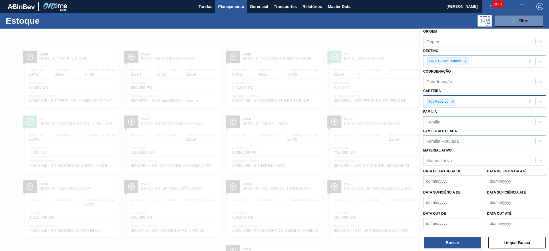
click at [533, 8] on span "button" at bounding box center [540, 6] width 14 height 7
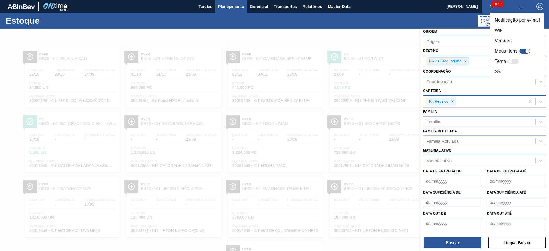
click at [523, 50] on div at bounding box center [524, 51] width 11 height 5
checkbox input "true"
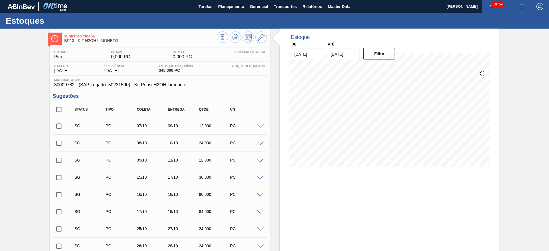
click at [345, 54] on input "07/10/2025" at bounding box center [344, 54] width 32 height 11
click at [381, 115] on div "24" at bounding box center [381, 114] width 8 height 8
type input "24/10/2025"
click at [388, 54] on button "Filtro" at bounding box center [379, 53] width 32 height 11
click at [60, 110] on input "checkbox" at bounding box center [59, 110] width 12 height 12
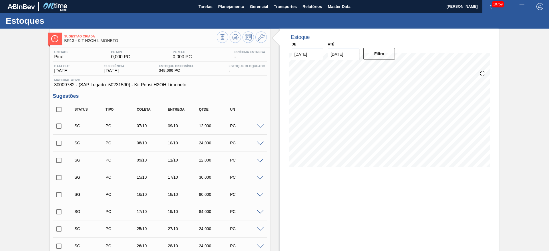
checkbox input "true"
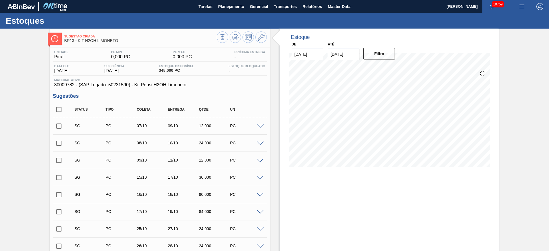
checkbox input "true"
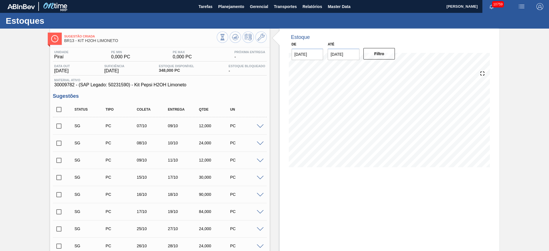
checkbox input "true"
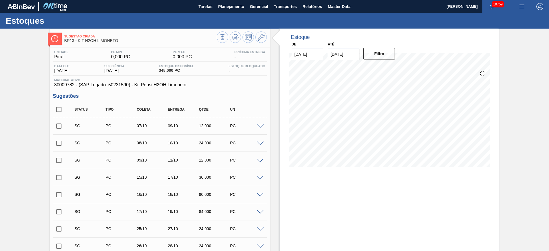
checkbox input "true"
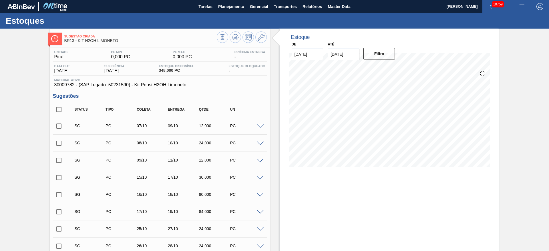
checkbox input "true"
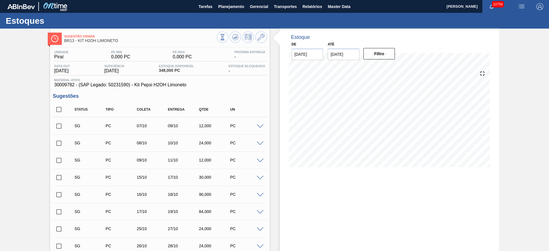
checkbox input "true"
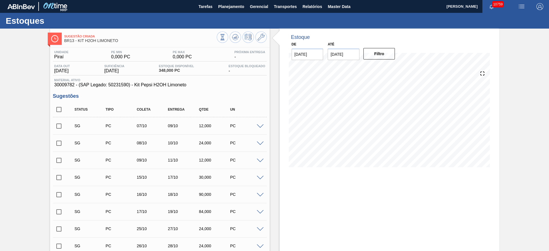
checkbox input "true"
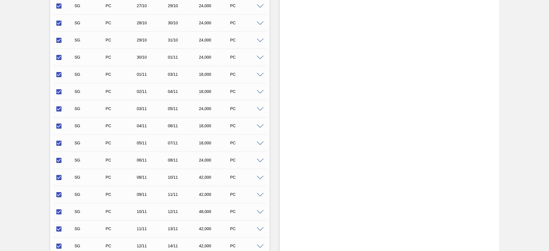
scroll to position [469, 0]
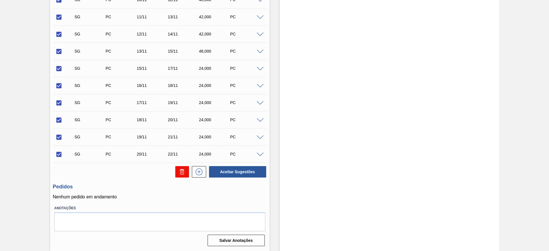
click at [184, 174] on icon at bounding box center [182, 171] width 7 height 7
checkbox input "false"
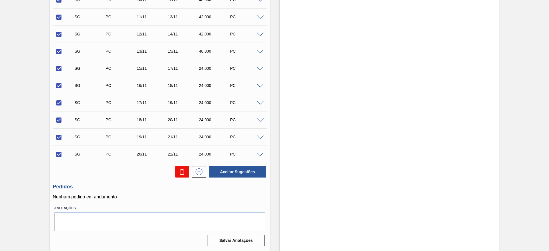
checkbox input "false"
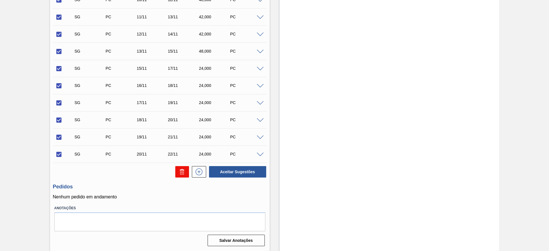
checkbox input "false"
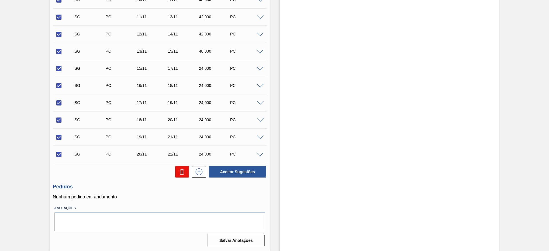
checkbox input "false"
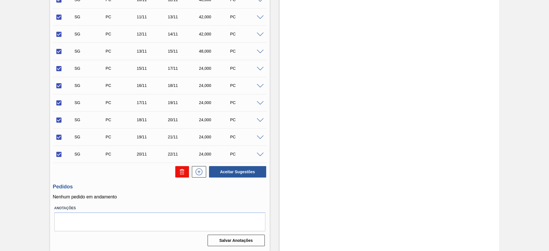
checkbox input "false"
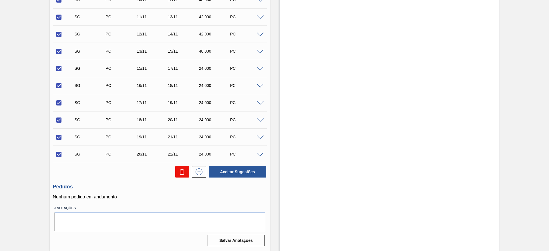
checkbox input "false"
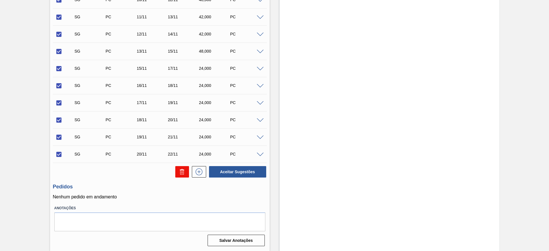
checkbox input "false"
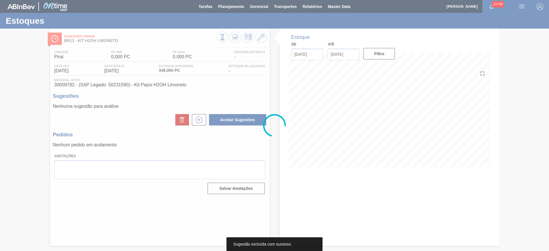
scroll to position [0, 0]
click at [549, 27] on div at bounding box center [274, 125] width 549 height 251
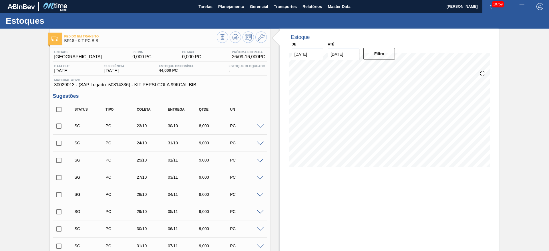
click at [333, 55] on input "24/10/2025" at bounding box center [344, 54] width 32 height 11
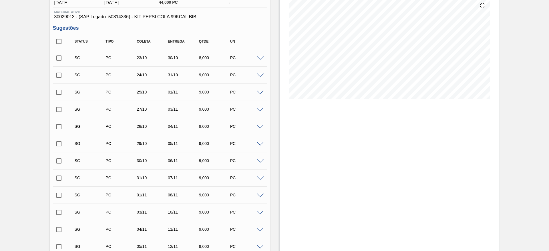
scroll to position [67, 0]
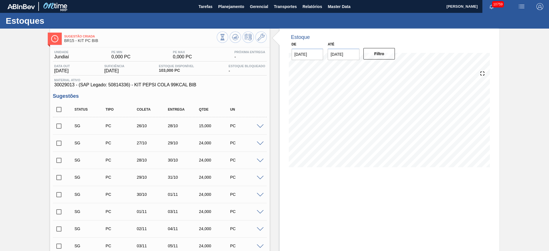
click at [344, 52] on input "[DATE]" at bounding box center [344, 54] width 32 height 11
click at [390, 67] on button "Next Month" at bounding box center [392, 68] width 4 height 4
click at [372, 106] on div "13" at bounding box center [372, 105] width 8 height 8
type input "[DATE]"
click at [375, 59] on button "Filtro" at bounding box center [379, 53] width 32 height 11
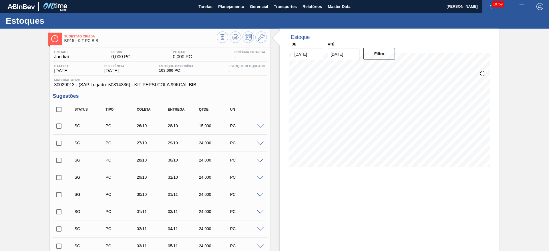
click at [57, 109] on input "checkbox" at bounding box center [59, 110] width 12 height 12
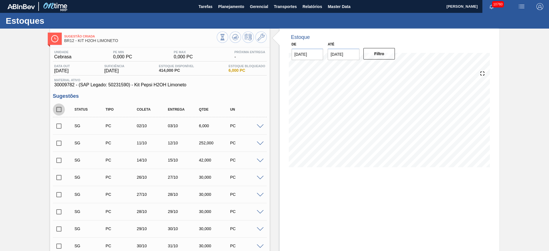
checkbox input "true"
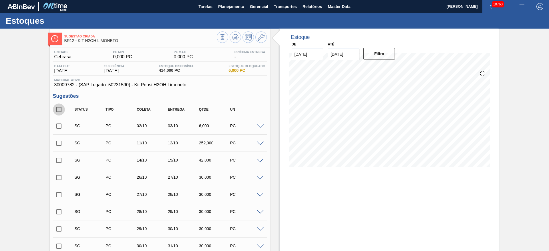
checkbox input "true"
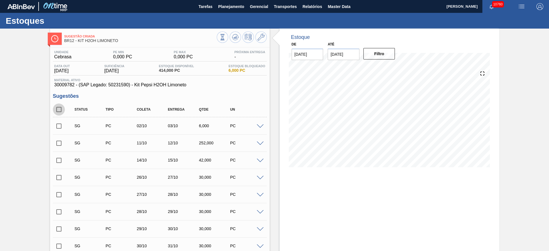
checkbox input "true"
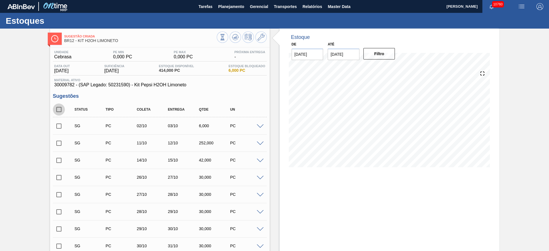
checkbox input "true"
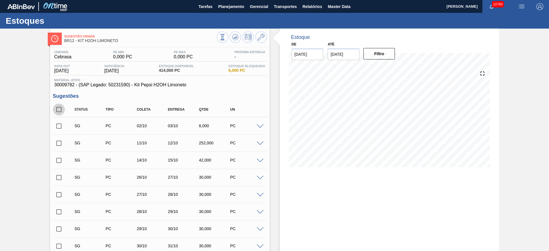
checkbox input "true"
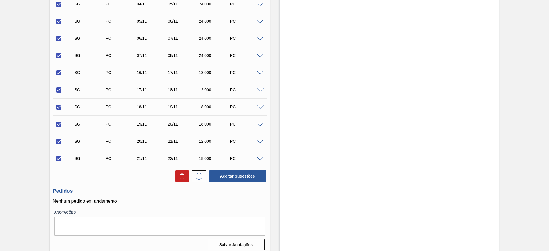
scroll to position [315, 0]
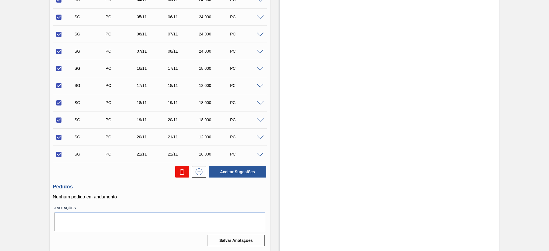
click at [180, 170] on icon at bounding box center [182, 170] width 4 height 1
checkbox input "false"
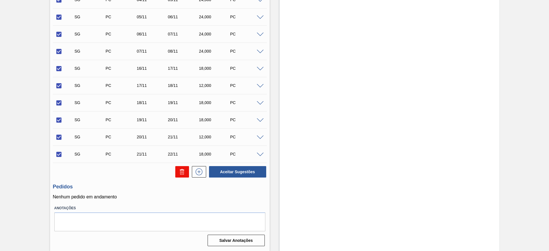
checkbox input "false"
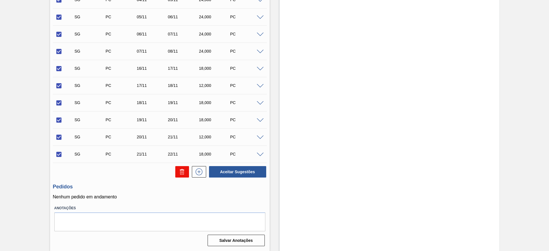
checkbox input "false"
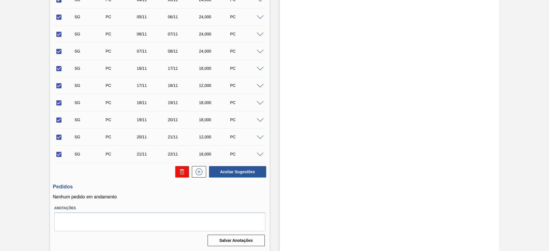
checkbox input "false"
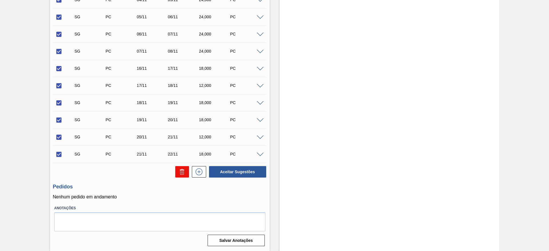
checkbox input "false"
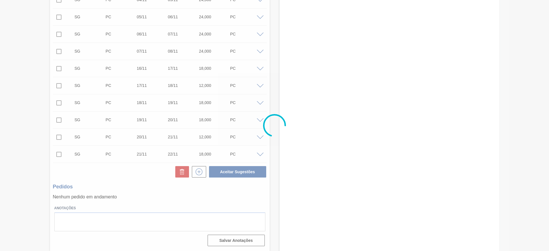
scroll to position [0, 0]
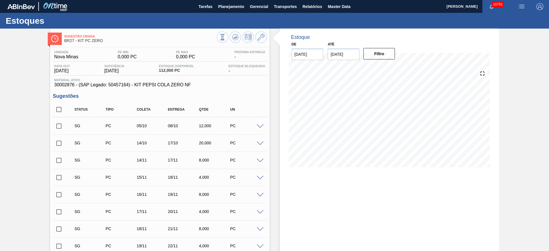
drag, startPoint x: 61, startPoint y: 109, endPoint x: 95, endPoint y: 129, distance: 38.7
click at [61, 109] on input "checkbox" at bounding box center [59, 110] width 12 height 12
checkbox input "true"
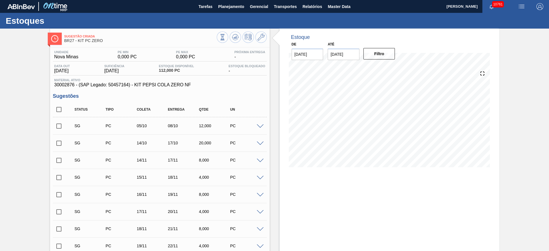
checkbox input "true"
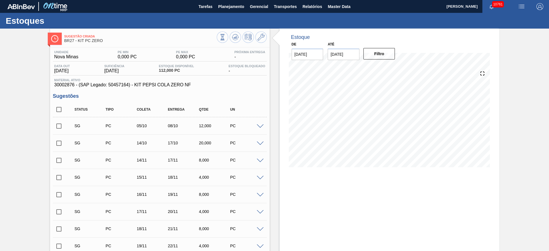
checkbox input "true"
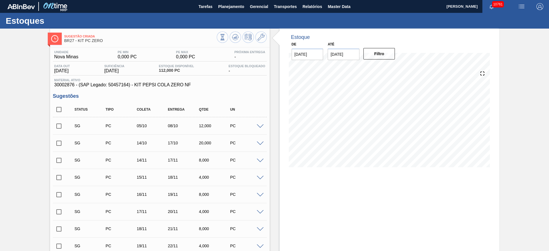
checkbox input "true"
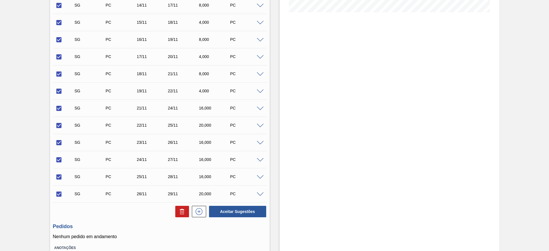
scroll to position [195, 0]
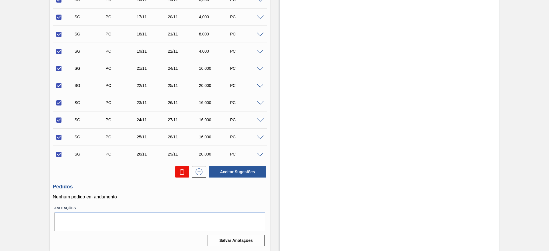
click at [183, 176] on button at bounding box center [182, 171] width 14 height 11
checkbox input "false"
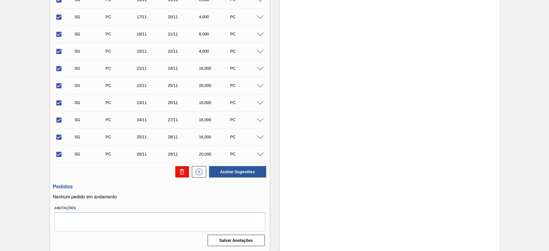
checkbox input "false"
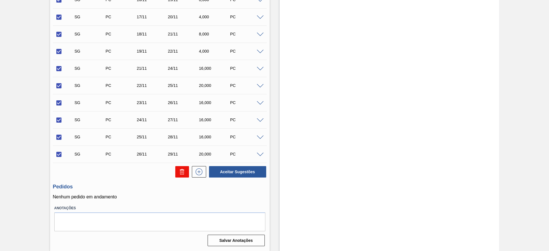
checkbox input "false"
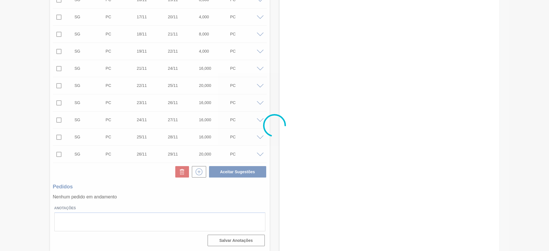
click at [549, 29] on main "Tarefas Planejamento Gerencial Transportes Relatórios Master Data José Albérico…" at bounding box center [274, 125] width 549 height 251
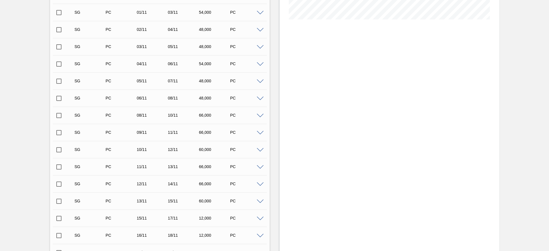
scroll to position [7, 0]
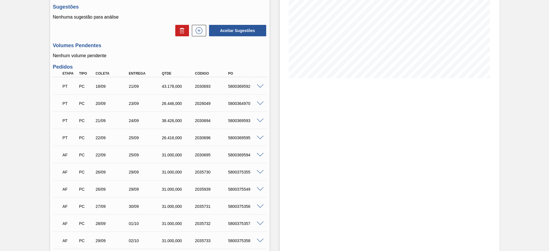
scroll to position [43, 0]
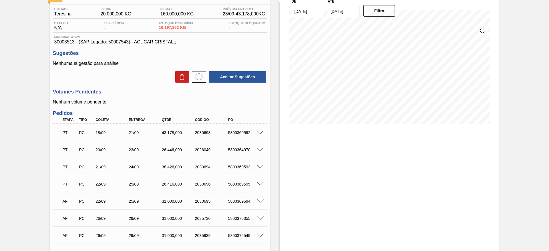
click at [262, 216] on span at bounding box center [260, 218] width 7 height 4
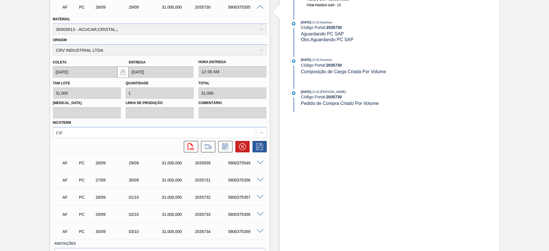
scroll to position [257, 0]
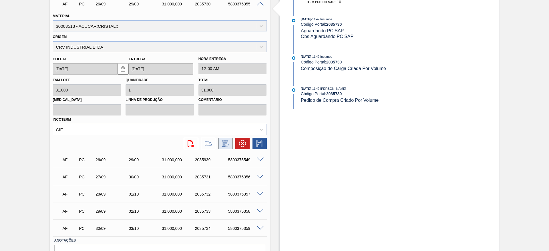
click at [224, 145] on icon at bounding box center [225, 143] width 9 height 7
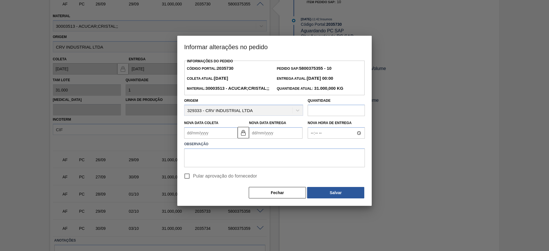
click at [197, 139] on Coleta2035730 "Nova Data Coleta" at bounding box center [210, 132] width 53 height 11
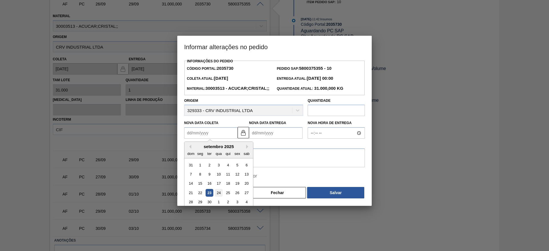
click at [219, 197] on div "24" at bounding box center [219, 193] width 8 height 8
type Coleta2035730 "[DATE]"
type Entrega2035730 "[DATE]"
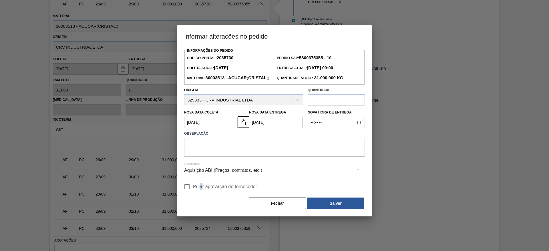
drag, startPoint x: 201, startPoint y: 193, endPoint x: 205, endPoint y: 193, distance: 3.7
click at [201, 190] on span "Pular aprovação do fornecedor" at bounding box center [225, 186] width 64 height 7
click at [191, 193] on input "Pular aprovação do fornecedor" at bounding box center [187, 187] width 12 height 12
checkbox input "true"
click at [212, 157] on textarea at bounding box center [274, 147] width 181 height 19
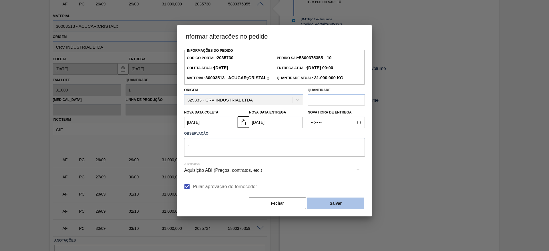
type textarea "."
click at [333, 209] on button "Salvar" at bounding box center [335, 203] width 57 height 11
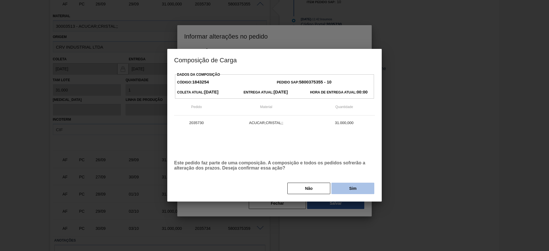
click at [349, 190] on button "Sim" at bounding box center [352, 188] width 43 height 11
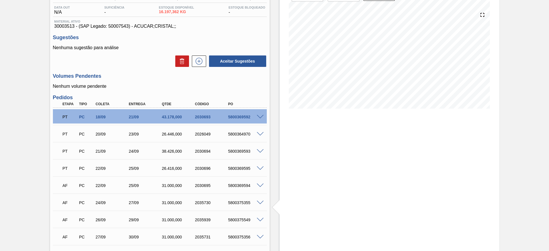
scroll to position [0, 0]
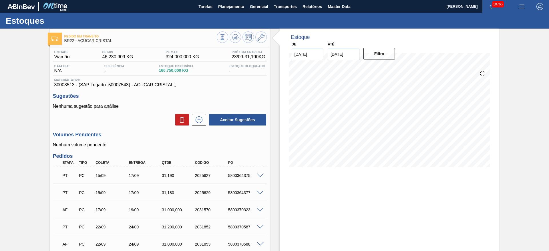
click at [258, 210] on span at bounding box center [260, 210] width 7 height 4
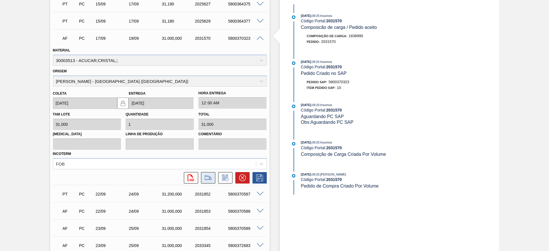
click at [207, 177] on icon at bounding box center [208, 177] width 9 height 7
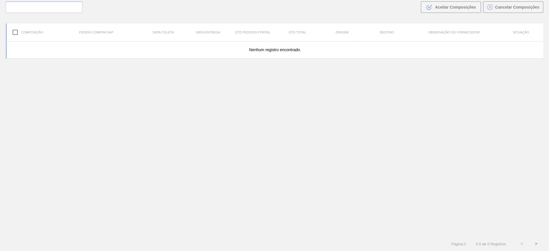
scroll to position [41, 0]
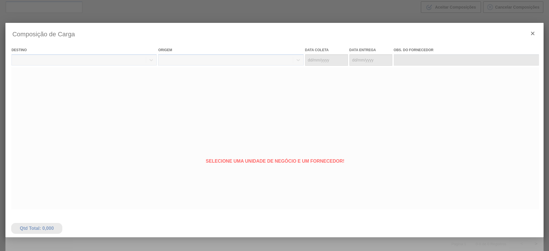
type coleta "[DATE]"
type entrega "[DATE]"
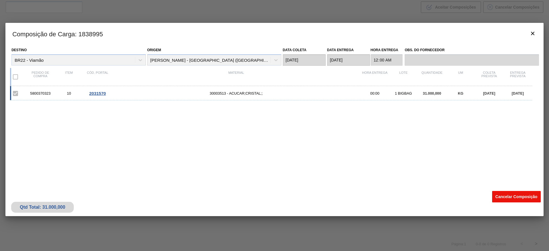
click at [514, 196] on button "Cancelar Composição" at bounding box center [516, 196] width 49 height 11
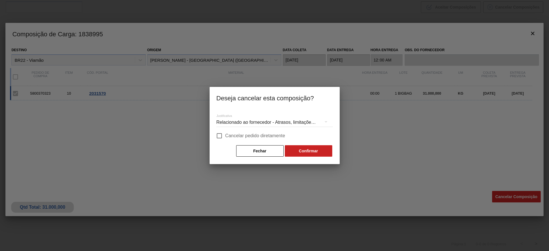
click at [275, 135] on span "Cancelar pedido diretamente" at bounding box center [255, 135] width 60 height 7
click at [225, 135] on input "Cancelar pedido diretamente" at bounding box center [219, 136] width 12 height 12
checkbox input "true"
click at [308, 147] on button "Confirmar" at bounding box center [308, 150] width 47 height 11
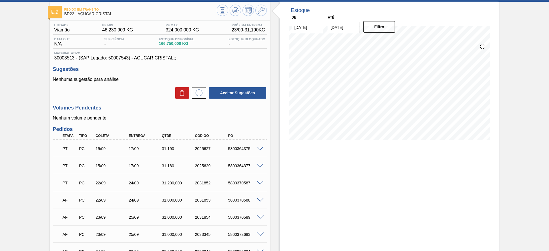
scroll to position [43, 0]
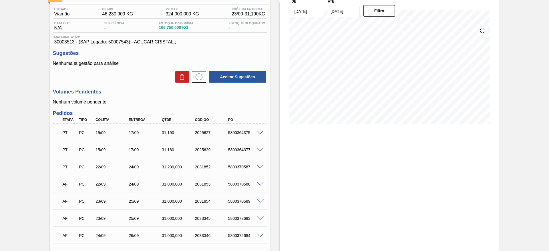
click at [261, 183] on span at bounding box center [260, 184] width 7 height 4
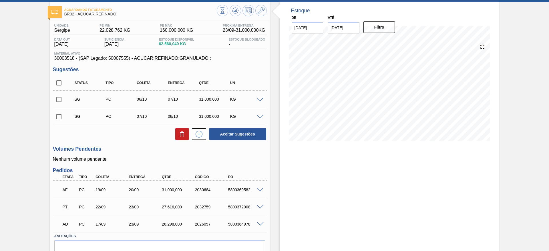
scroll to position [55, 0]
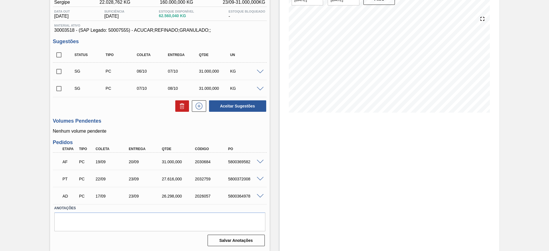
click at [260, 161] on span at bounding box center [260, 162] width 7 height 4
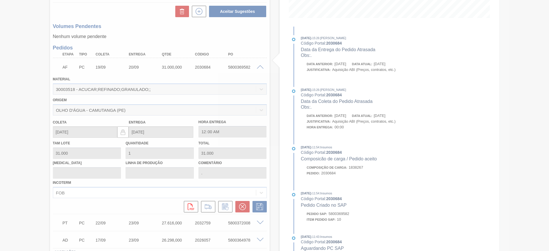
scroll to position [171, 0]
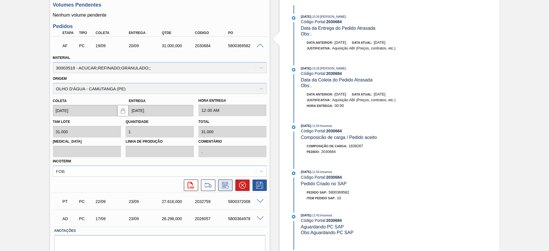
click at [230, 180] on button at bounding box center [225, 185] width 14 height 11
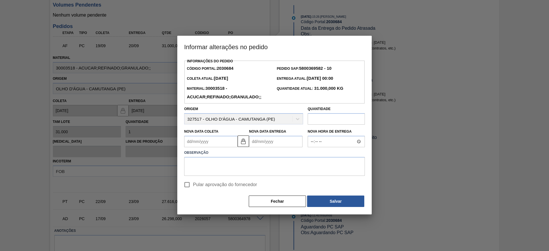
drag, startPoint x: 199, startPoint y: 133, endPoint x: 198, endPoint y: 144, distance: 11.2
click at [198, 134] on label "Nova Data Coleta" at bounding box center [201, 132] width 34 height 4
drag, startPoint x: 194, startPoint y: 144, endPoint x: 198, endPoint y: 144, distance: 3.4
click at [195, 144] on Coleta2030684 "Nova Data Coleta" at bounding box center [210, 141] width 53 height 11
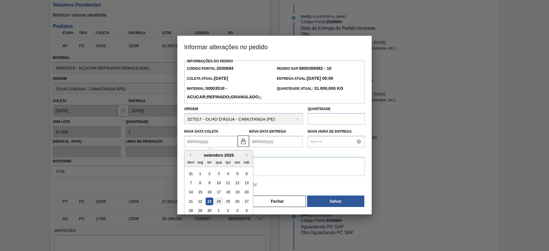
click at [218, 203] on div "24" at bounding box center [219, 202] width 8 height 8
type Coleta2030684 "[DATE]"
type Entrega2030684 "[DATE]"
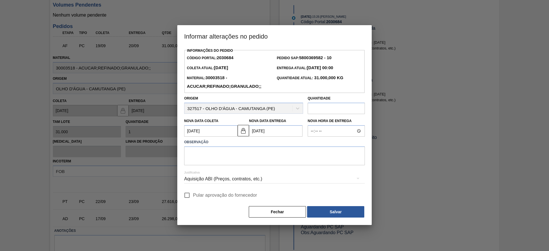
click at [193, 196] on span "Pular aprovação do fornecedor" at bounding box center [225, 195] width 64 height 7
click at [193, 196] on input "Pular aprovação do fornecedor" at bounding box center [187, 195] width 12 height 12
checkbox input "true"
click at [214, 160] on textarea at bounding box center [274, 155] width 181 height 19
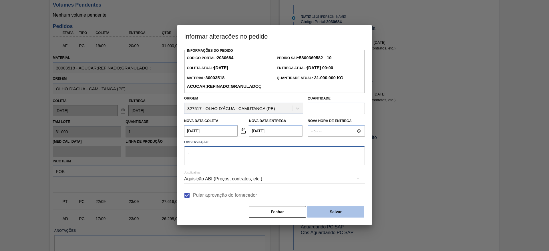
type textarea "."
click at [327, 210] on button "Salvar" at bounding box center [335, 211] width 57 height 11
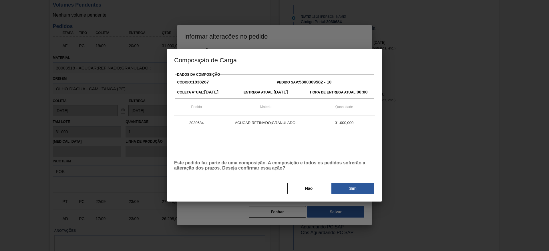
drag, startPoint x: 357, startPoint y: 192, endPoint x: 354, endPoint y: 192, distance: 3.1
click at [356, 192] on button "Sim" at bounding box center [352, 188] width 43 height 11
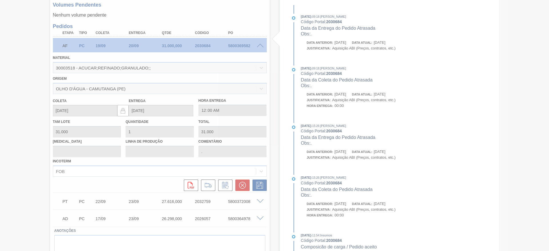
type input "[DATE]"
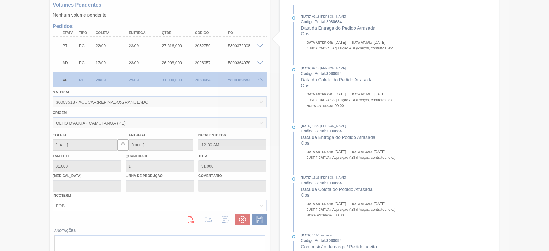
scroll to position [55, 0]
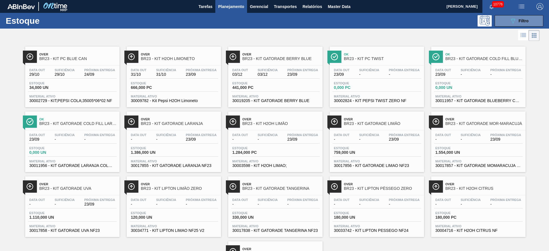
click at [282, 29] on div at bounding box center [270, 36] width 540 height 14
click at [537, 170] on div "Over BR23 - KIT PC BLUE CAN Data [DATE] Suficiência 29/10 Próxima Entrega 24/09…" at bounding box center [274, 172] width 549 height 260
drag, startPoint x: 543, startPoint y: 137, endPoint x: 522, endPoint y: 74, distance: 66.1
click at [545, 123] on div "Over BR23 - KIT PC BLUE CAN Data [DATE] Suficiência 29/10 Próxima Entrega 24/09…" at bounding box center [274, 172] width 549 height 260
click at [389, 39] on div at bounding box center [270, 36] width 540 height 14
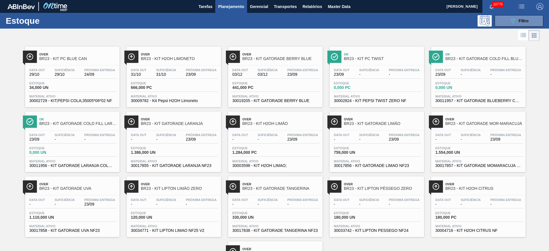
drag, startPoint x: 389, startPoint y: 36, endPoint x: 376, endPoint y: 19, distance: 21.5
click at [398, 18] on div "089F7B8B-B2A5-4AFE-B5C0-19BA573D28AC Filtro" at bounding box center [318, 20] width 455 height 11
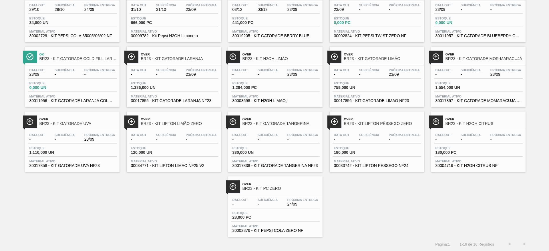
scroll to position [65, 0]
click at [111, 205] on div "Over BR23 - KIT PC BLUE CAN Data [DATE] Suficiência 29/10 Próxima Entrega 24/09…" at bounding box center [274, 107] width 549 height 260
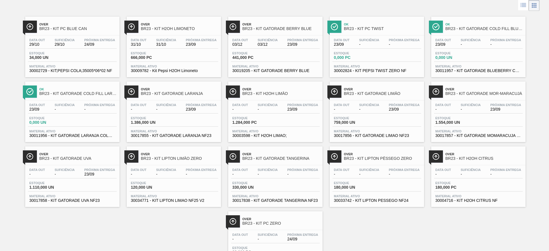
scroll to position [0, 0]
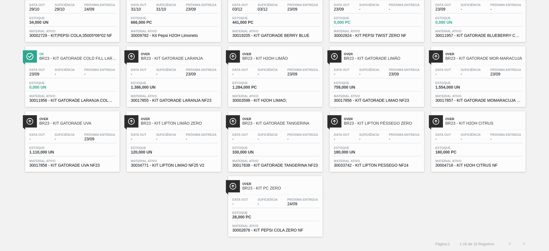
drag, startPoint x: 0, startPoint y: 84, endPoint x: 6, endPoint y: 132, distance: 48.7
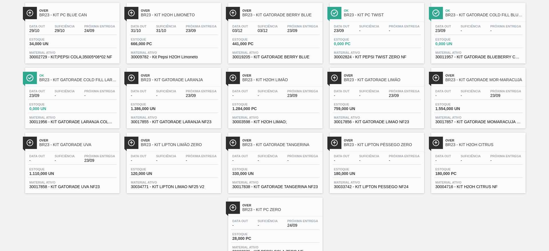
scroll to position [7, 0]
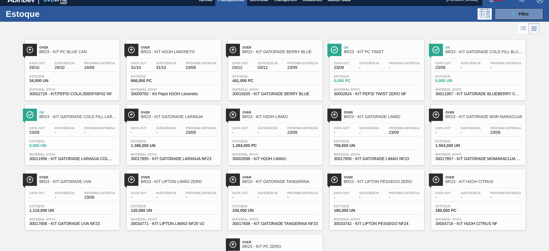
drag, startPoint x: 5, startPoint y: 103, endPoint x: 10, endPoint y: 86, distance: 18.0
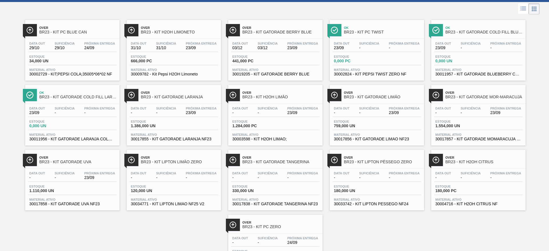
drag, startPoint x: 3, startPoint y: 103, endPoint x: 5, endPoint y: 126, distance: 23.3
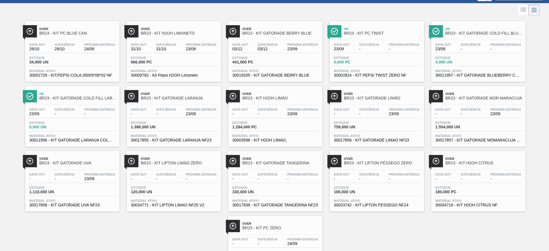
scroll to position [65, 0]
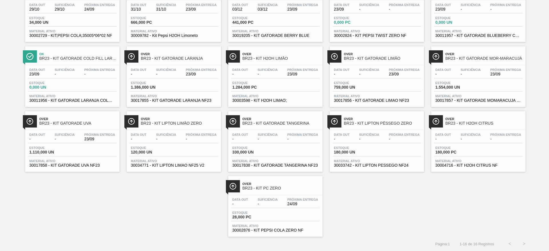
drag, startPoint x: 531, startPoint y: 171, endPoint x: 539, endPoint y: 138, distance: 33.8
drag, startPoint x: 539, startPoint y: 127, endPoint x: 544, endPoint y: 88, distance: 38.9
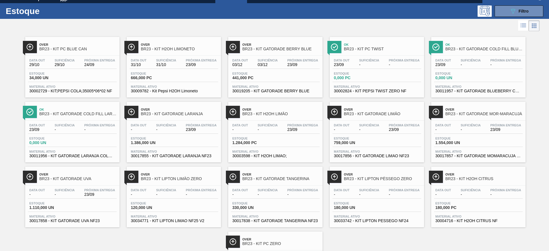
scroll to position [0, 0]
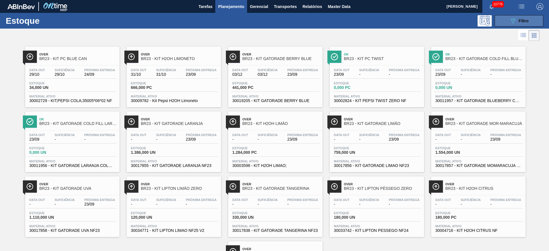
click at [510, 21] on icon "089F7B8B-B2A5-4AFE-B5C0-19BA573D28AC" at bounding box center [513, 20] width 7 height 7
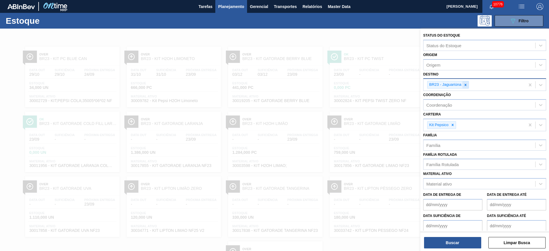
click at [467, 86] on div "BR23 - Jaguariúna" at bounding box center [475, 85] width 102 height 12
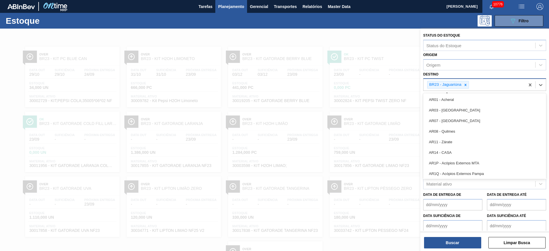
click at [466, 86] on icon at bounding box center [466, 85] width 4 height 4
type input "2"
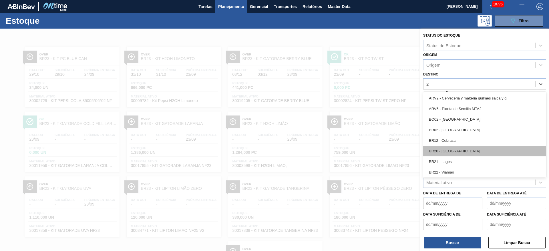
click at [454, 148] on div "BR20 - [GEOGRAPHIC_DATA]" at bounding box center [484, 151] width 123 height 11
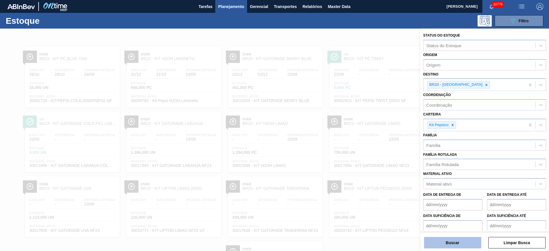
click at [448, 243] on button "Buscar" at bounding box center [452, 242] width 57 height 11
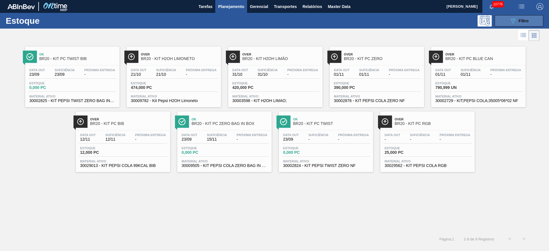
click at [529, 21] on button "089F7B8B-B2A5-4AFE-B5C0-19BA573D28AC Filtro" at bounding box center [519, 20] width 49 height 11
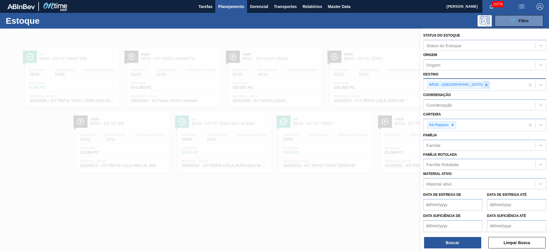
click at [484, 86] on icon at bounding box center [486, 85] width 4 height 4
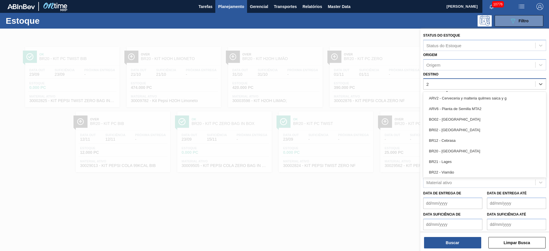
type input "27"
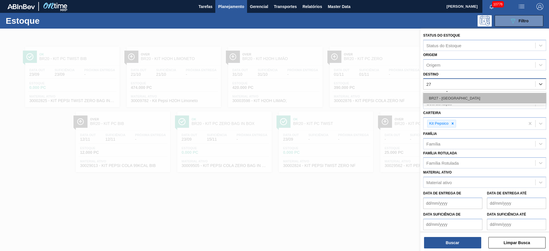
click at [465, 102] on div "BR27 - [GEOGRAPHIC_DATA]" at bounding box center [484, 98] width 123 height 11
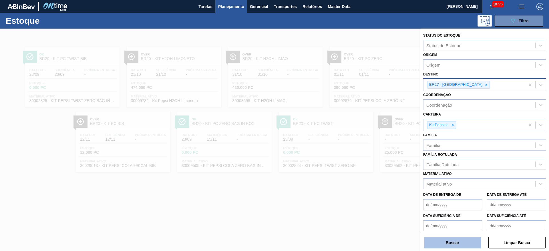
click at [448, 242] on button "Buscar" at bounding box center [452, 242] width 57 height 11
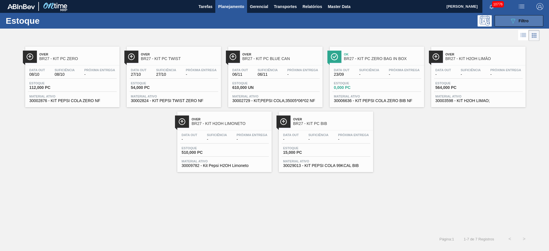
click at [522, 25] on button "089F7B8B-B2A5-4AFE-B5C0-19BA573D28AC Filtro" at bounding box center [519, 20] width 49 height 11
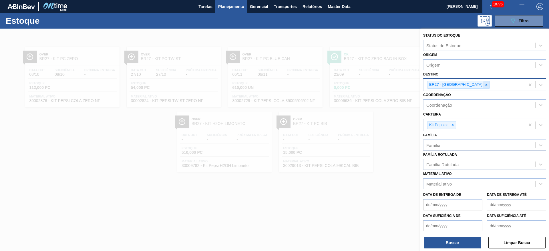
click at [484, 86] on icon at bounding box center [486, 85] width 4 height 4
type input "12"
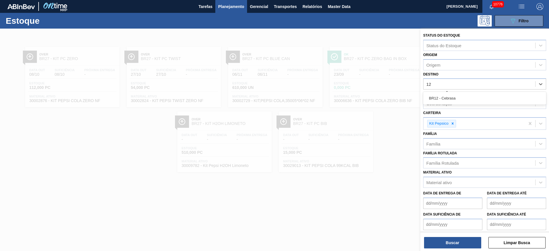
click at [454, 98] on div "BR12 - Cebrasa" at bounding box center [484, 98] width 123 height 11
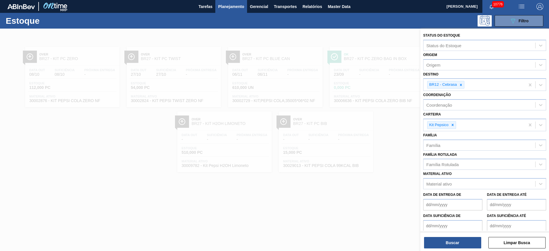
click at [478, 153] on div "Família Rotulada Família Rotulada" at bounding box center [484, 160] width 123 height 19
click at [450, 241] on button "Buscar" at bounding box center [452, 242] width 57 height 11
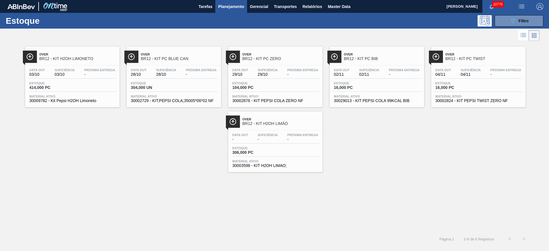
drag, startPoint x: 513, startPoint y: 18, endPoint x: 504, endPoint y: 28, distance: 13.4
click at [512, 18] on icon "089F7B8B-B2A5-4AFE-B5C0-19BA573D28AC" at bounding box center [513, 20] width 7 height 7
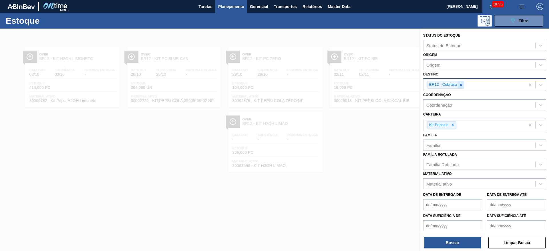
click at [460, 82] on div at bounding box center [461, 84] width 6 height 7
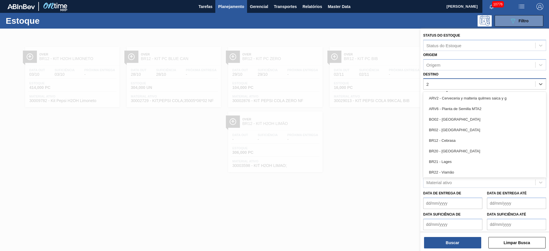
type input "22"
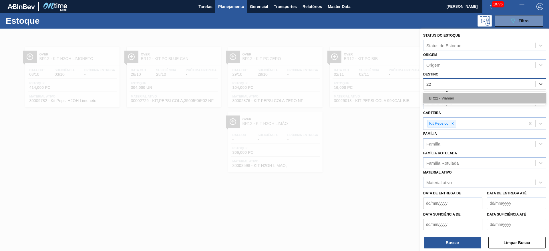
click at [462, 93] on div "BR22 - Viamão" at bounding box center [484, 98] width 123 height 11
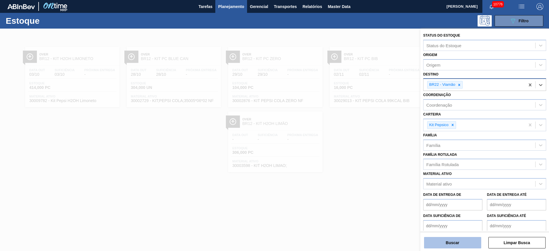
click at [457, 239] on button "Buscar" at bounding box center [452, 242] width 57 height 11
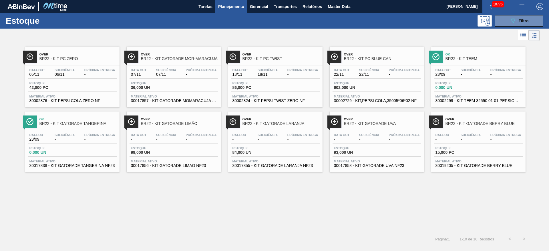
click at [540, 9] on img "button" at bounding box center [539, 6] width 7 height 7
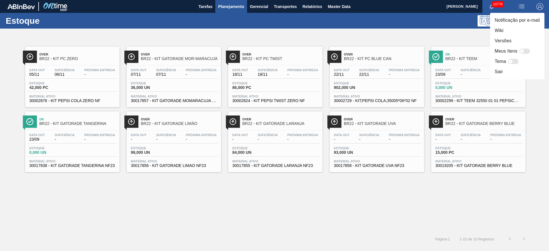
click at [471, 40] on div at bounding box center [274, 125] width 549 height 251
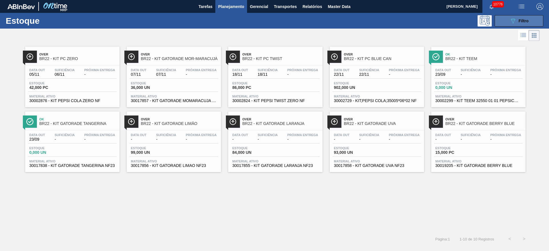
drag, startPoint x: 517, startPoint y: 23, endPoint x: 507, endPoint y: 24, distance: 10.3
click at [516, 22] on div "089F7B8B-B2A5-4AFE-B5C0-19BA573D28AC Filtro" at bounding box center [519, 20] width 19 height 7
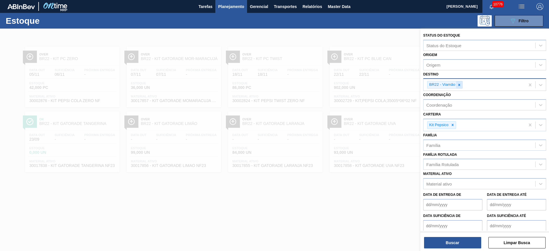
click at [458, 83] on icon at bounding box center [459, 85] width 4 height 4
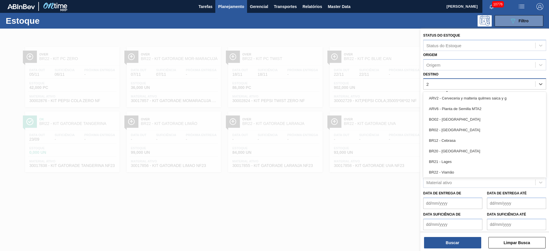
type input "28"
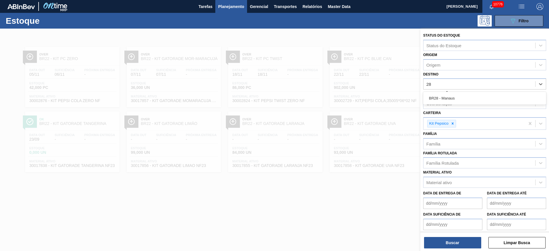
click at [459, 99] on div "BR28 - Manaus" at bounding box center [484, 98] width 123 height 11
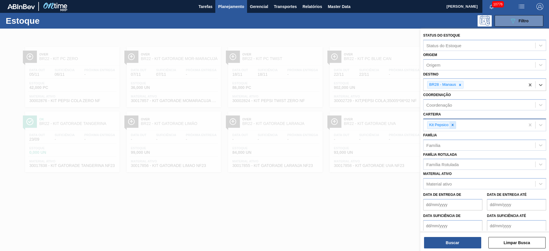
click at [450, 125] on div at bounding box center [453, 125] width 6 height 7
click at [450, 124] on div "Kit Pepsico" at bounding box center [475, 125] width 102 height 12
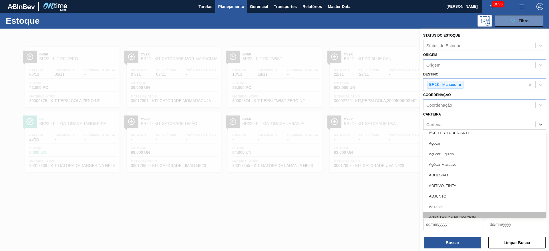
scroll to position [43, 0]
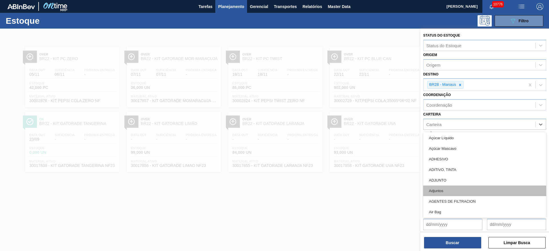
click at [447, 188] on div "Adjuntos" at bounding box center [484, 191] width 123 height 11
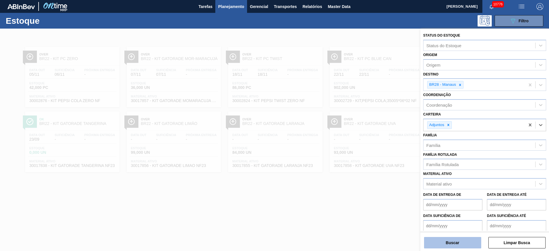
click at [454, 244] on button "Buscar" at bounding box center [452, 242] width 57 height 11
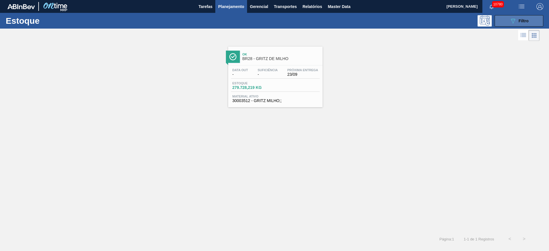
click at [504, 16] on button "089F7B8B-B2A5-4AFE-B5C0-19BA573D28AC Filtro" at bounding box center [519, 20] width 49 height 11
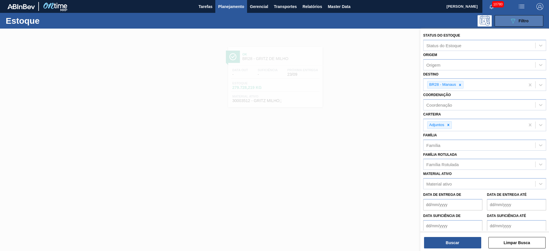
click at [507, 22] on button "089F7B8B-B2A5-4AFE-B5C0-19BA573D28AC Filtro" at bounding box center [519, 20] width 49 height 11
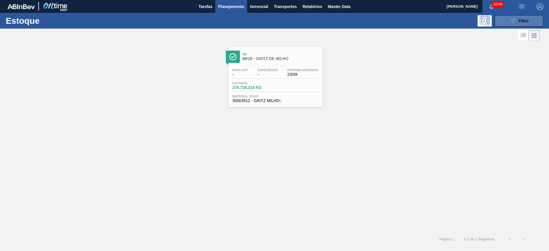
click at [502, 23] on button "089F7B8B-B2A5-4AFE-B5C0-19BA573D28AC Filtro" at bounding box center [519, 20] width 49 height 11
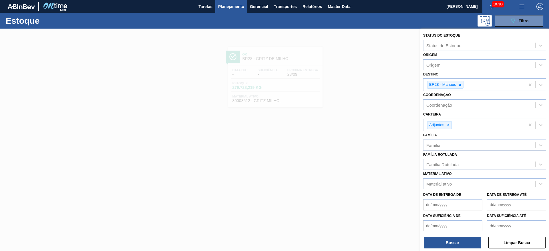
click at [460, 124] on div "Adjuntos" at bounding box center [475, 125] width 102 height 12
type input "suc"
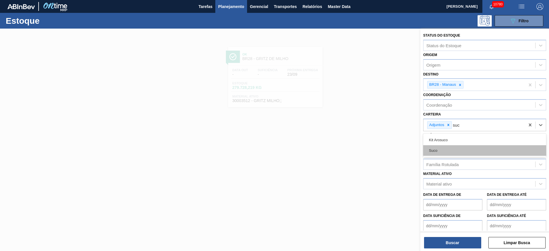
click at [463, 155] on div "Suco" at bounding box center [484, 150] width 123 height 11
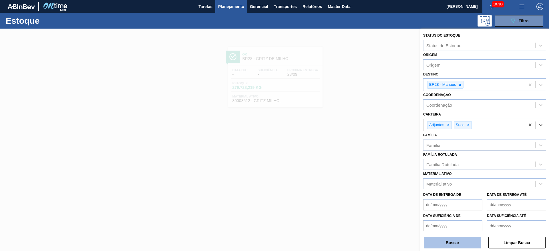
drag, startPoint x: 445, startPoint y: 231, endPoint x: 444, endPoint y: 240, distance: 9.2
click at [445, 231] on div "Status do Estoque Status do Estoque Origem Origem Destino BR28 - Manaus Coorden…" at bounding box center [484, 141] width 129 height 224
click at [446, 243] on button "Buscar" at bounding box center [452, 242] width 57 height 11
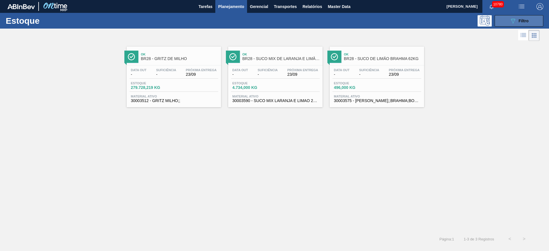
click at [510, 20] on icon "089F7B8B-B2A5-4AFE-B5C0-19BA573D28AC" at bounding box center [513, 20] width 7 height 7
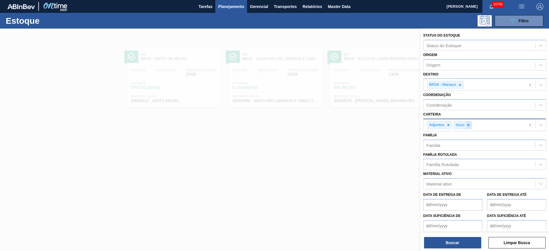
click at [467, 122] on div at bounding box center [468, 125] width 6 height 7
click at [458, 83] on icon at bounding box center [460, 85] width 4 height 4
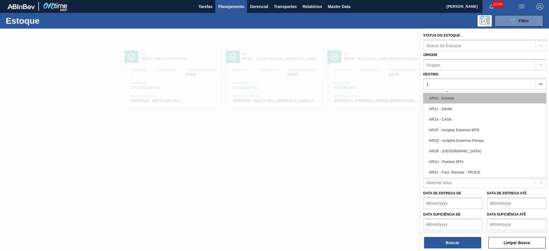
type input "12"
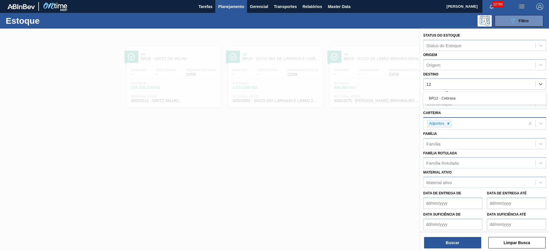
drag, startPoint x: 456, startPoint y: 103, endPoint x: 453, endPoint y: 105, distance: 3.7
click at [455, 103] on div "BR12 - Cebrasa" at bounding box center [484, 98] width 123 height 11
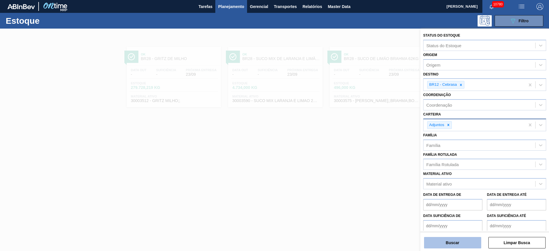
click at [461, 242] on button "Buscar" at bounding box center [452, 242] width 57 height 11
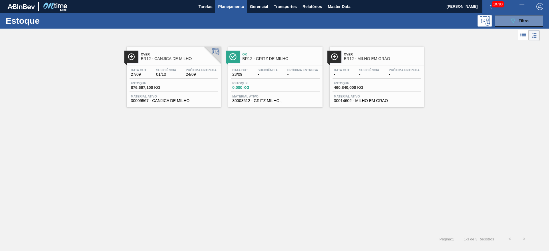
drag, startPoint x: 181, startPoint y: 61, endPoint x: 184, endPoint y: 61, distance: 2.9
click at [281, 7] on span "Transportes" at bounding box center [285, 6] width 23 height 7
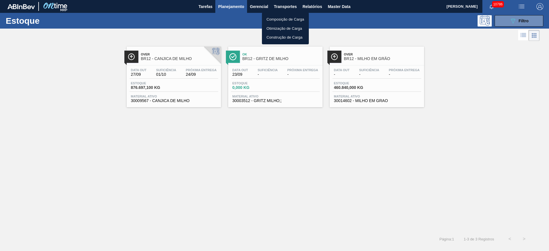
click at [510, 25] on div at bounding box center [274, 125] width 549 height 251
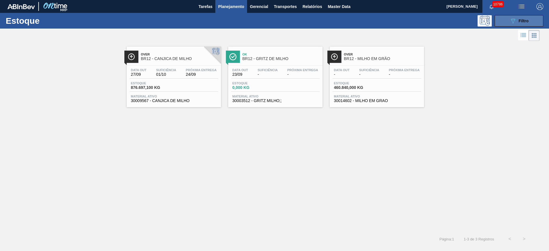
click at [504, 20] on button "089F7B8B-B2A5-4AFE-B5C0-19BA573D28AC Filtro" at bounding box center [519, 20] width 49 height 11
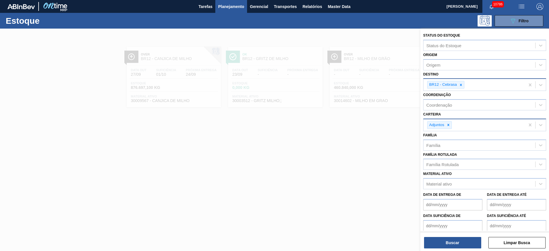
click at [456, 86] on div "BR12 - Cebrasa" at bounding box center [443, 84] width 30 height 7
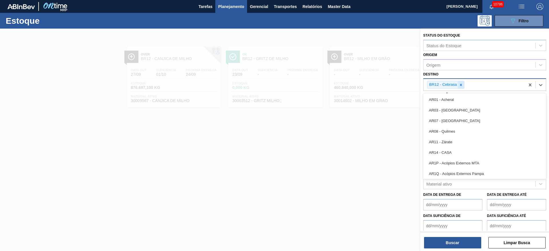
click at [462, 87] on div at bounding box center [461, 84] width 6 height 7
type input "ub"
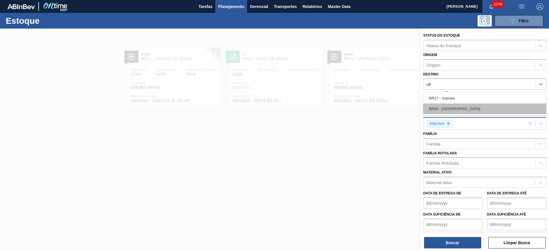
click at [458, 109] on div "BR26 - Uberlândia" at bounding box center [484, 109] width 123 height 11
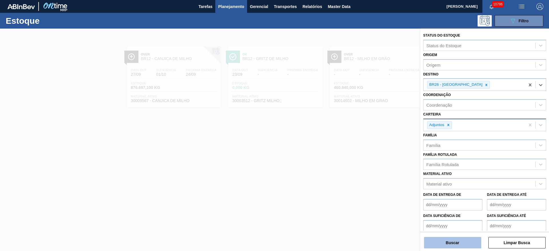
click at [463, 245] on button "Buscar" at bounding box center [452, 242] width 57 height 11
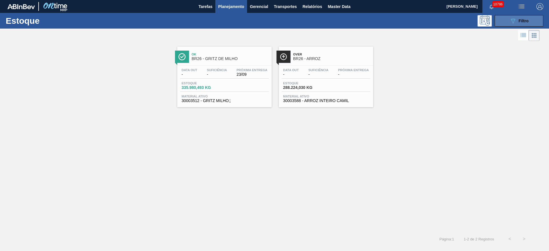
click at [502, 25] on button "089F7B8B-B2A5-4AFE-B5C0-19BA573D28AC Filtro" at bounding box center [519, 20] width 49 height 11
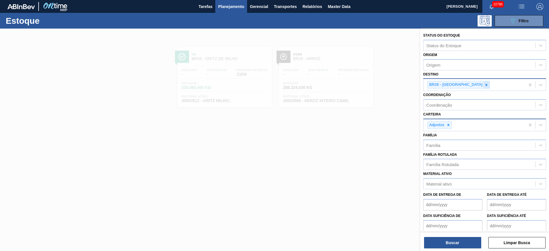
click at [483, 88] on div at bounding box center [486, 84] width 6 height 7
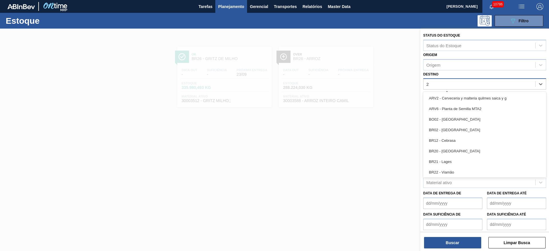
type input "21"
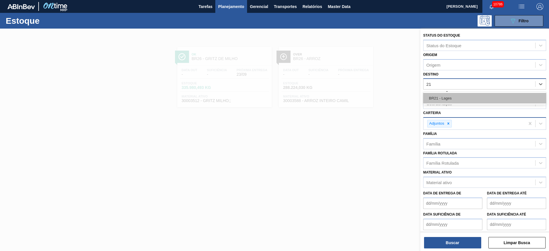
click at [460, 100] on div "BR21 - Lages" at bounding box center [484, 98] width 123 height 11
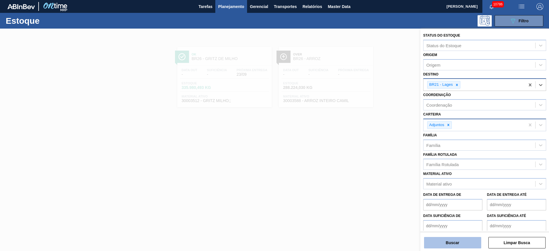
click at [440, 241] on button "Buscar" at bounding box center [452, 242] width 57 height 11
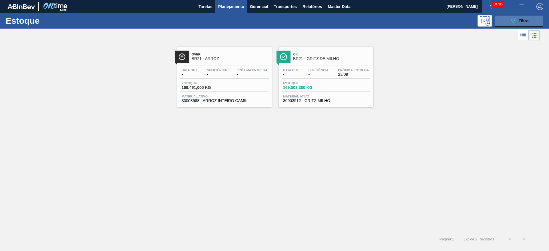
click at [506, 19] on button "089F7B8B-B2A5-4AFE-B5C0-19BA573D28AC Filtro" at bounding box center [519, 20] width 49 height 11
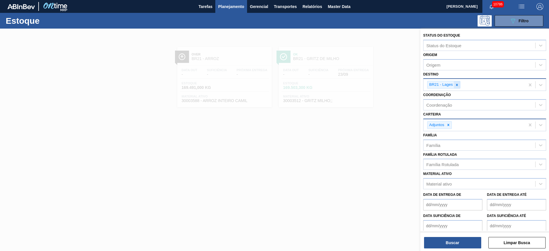
click at [457, 87] on icon at bounding box center [457, 85] width 4 height 4
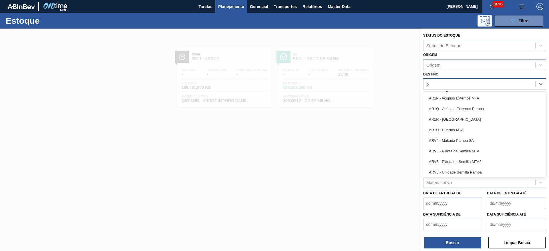
type input "pon"
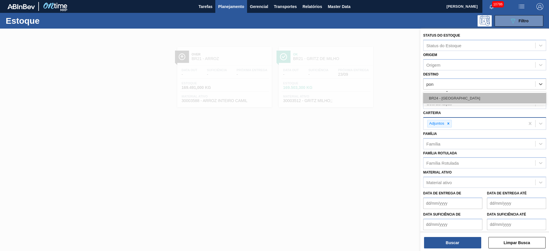
click at [434, 95] on div "BR24 - Ponta Grossa" at bounding box center [484, 98] width 123 height 11
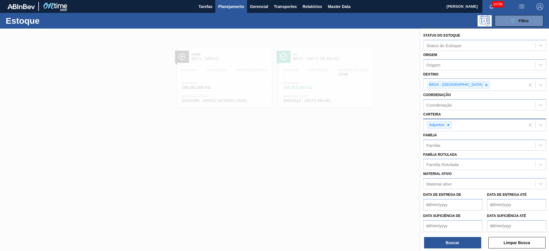
click at [450, 235] on div "Buscar Limpar Busca" at bounding box center [484, 240] width 129 height 16
click at [450, 238] on button "Buscar" at bounding box center [452, 242] width 57 height 11
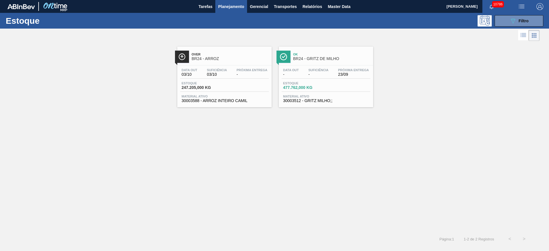
drag, startPoint x: 221, startPoint y: 61, endPoint x: 340, endPoint y: 48, distance: 119.9
drag, startPoint x: 340, startPoint y: 48, endPoint x: 323, endPoint y: 60, distance: 20.9
click at [506, 19] on button "089F7B8B-B2A5-4AFE-B5C0-19BA573D28AC Filtro" at bounding box center [519, 20] width 49 height 11
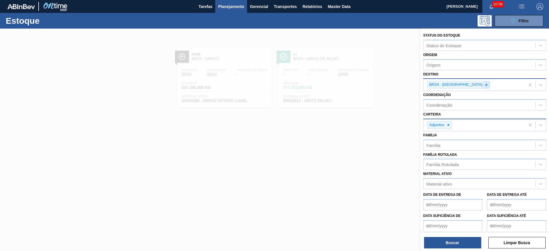
click at [484, 86] on icon at bounding box center [486, 85] width 4 height 4
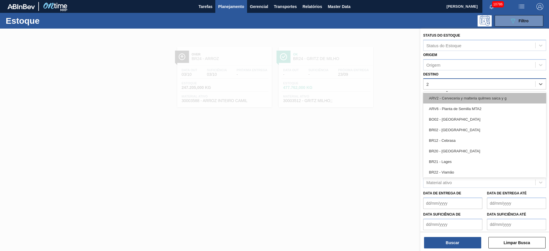
type input "22"
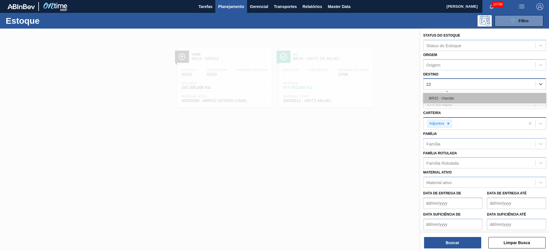
click at [458, 100] on div "BR22 - Viamão" at bounding box center [484, 98] width 123 height 11
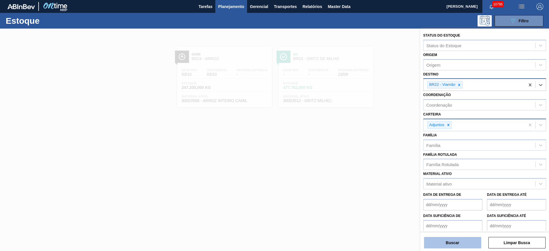
click at [450, 238] on button "Buscar" at bounding box center [452, 242] width 57 height 11
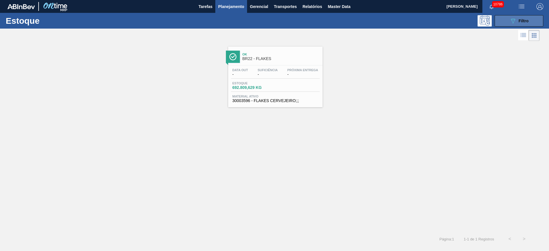
click at [511, 20] on icon "089F7B8B-B2A5-4AFE-B5C0-19BA573D28AC" at bounding box center [513, 20] width 7 height 7
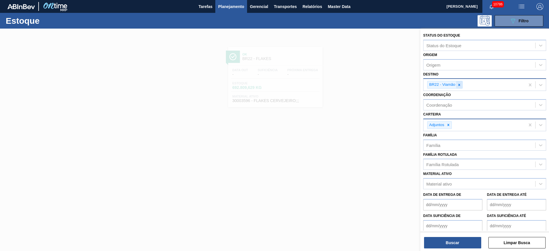
click at [460, 86] on icon at bounding box center [459, 85] width 4 height 4
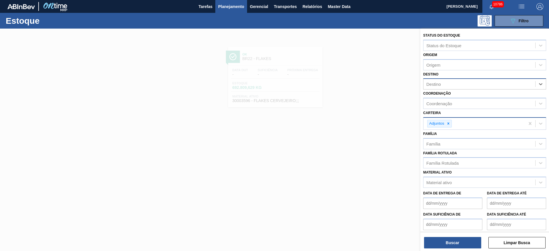
type input "8"
type input "1"
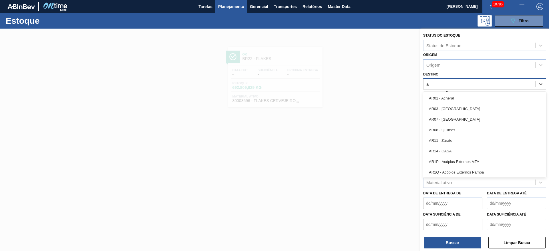
type input "ag"
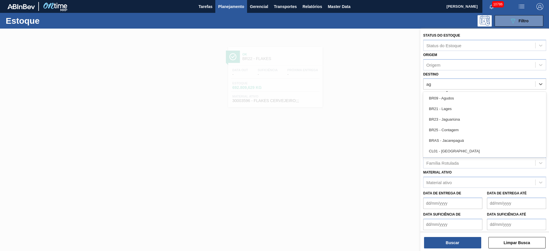
click at [481, 100] on div "BR09 - Agudos" at bounding box center [484, 98] width 123 height 11
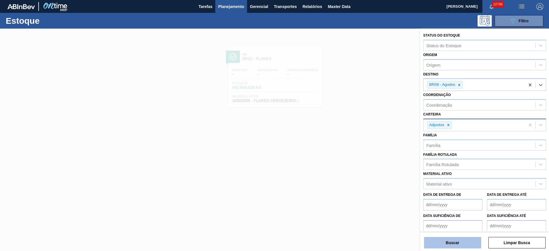
click at [447, 239] on button "Buscar" at bounding box center [452, 242] width 57 height 11
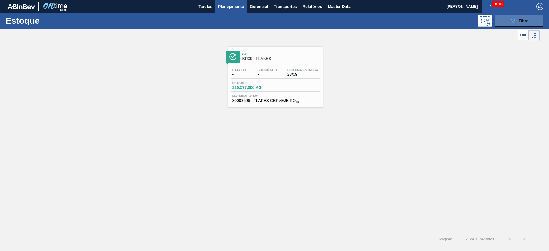
click at [509, 19] on button "089F7B8B-B2A5-4AFE-B5C0-19BA573D28AC Filtro" at bounding box center [519, 20] width 49 height 11
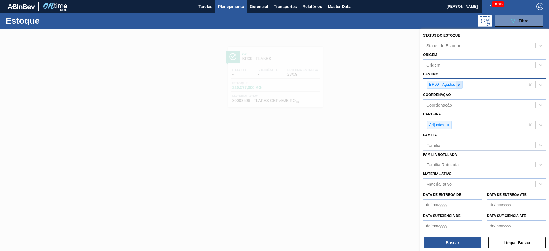
click at [457, 87] on div at bounding box center [459, 84] width 6 height 7
type input "21"
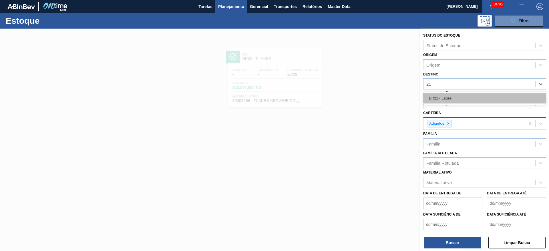
click at [457, 97] on div "BR21 - Lages" at bounding box center [484, 98] width 123 height 11
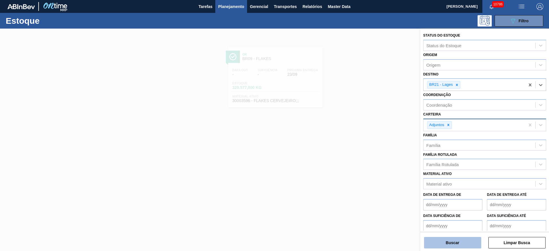
click at [446, 238] on button "Buscar" at bounding box center [452, 242] width 57 height 11
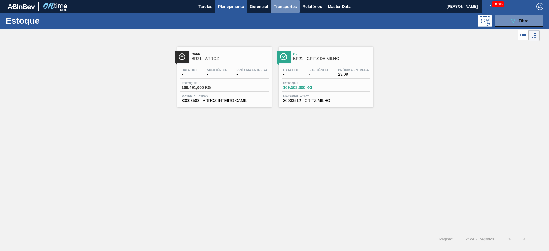
click at [293, 6] on span "Transportes" at bounding box center [285, 6] width 23 height 7
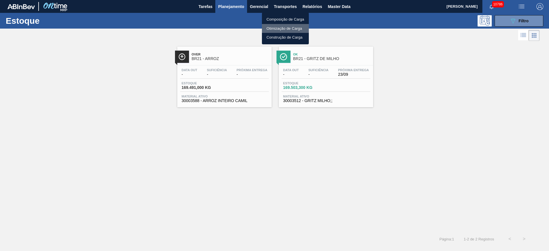
click at [287, 27] on li "Otimização de Carga" at bounding box center [285, 28] width 47 height 9
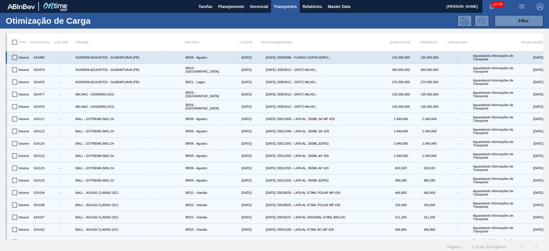
click at [15, 57] on input "checkbox" at bounding box center [15, 57] width 12 height 12
checkbox input "true"
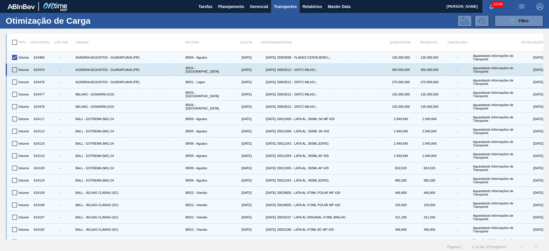
click at [15, 72] on input "checkbox" at bounding box center [15, 70] width 12 height 12
checkbox input "true"
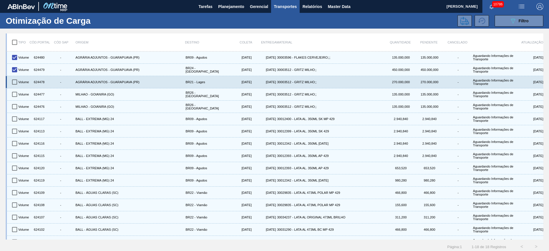
click at [13, 80] on input "checkbox" at bounding box center [15, 82] width 12 height 12
checkbox input "true"
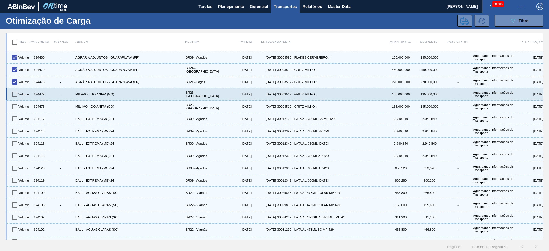
click at [10, 94] on input "checkbox" at bounding box center [15, 94] width 12 height 12
checkbox input "true"
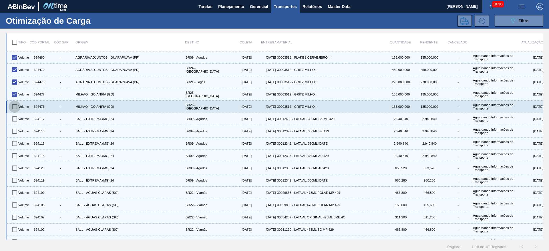
click at [12, 107] on input "checkbox" at bounding box center [15, 107] width 12 height 12
checkbox input "true"
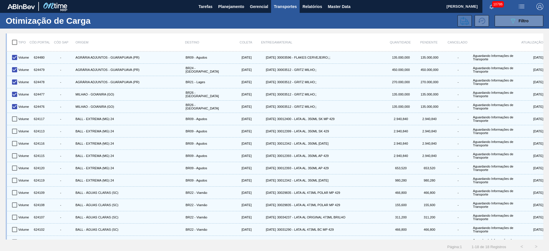
click at [460, 23] on icon at bounding box center [464, 21] width 9 height 8
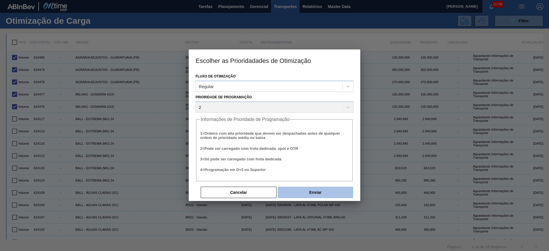
click at [321, 194] on button "Enviar" at bounding box center [315, 192] width 75 height 11
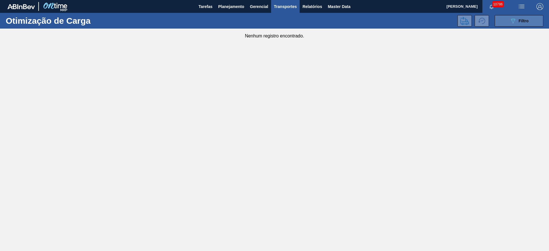
click at [502, 20] on button "089F7B8B-B2A5-4AFE-B5C0-19BA573D28AC Filtro" at bounding box center [519, 20] width 49 height 11
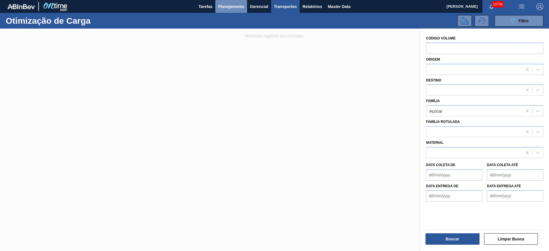
click at [226, 6] on span "Planejamento" at bounding box center [231, 6] width 26 height 7
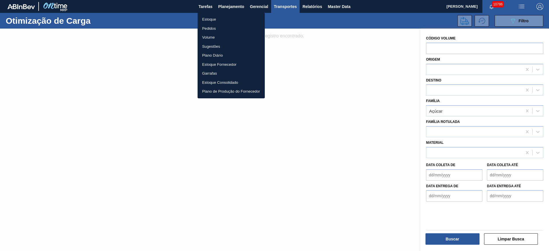
click at [234, 16] on li "Estoque" at bounding box center [231, 19] width 67 height 9
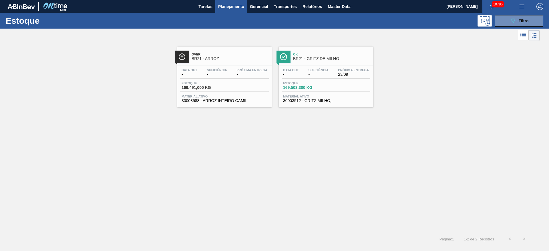
click at [498, 27] on div "Estoque 089F7B8B-B2A5-4AFE-B5C0-19BA573D28AC Filtro" at bounding box center [274, 21] width 549 height 16
click at [503, 20] on button "089F7B8B-B2A5-4AFE-B5C0-19BA573D28AC Filtro" at bounding box center [519, 20] width 49 height 11
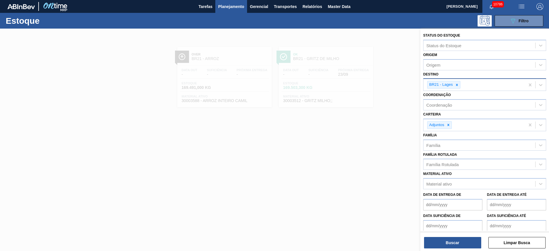
drag, startPoint x: 457, startPoint y: 84, endPoint x: 453, endPoint y: 86, distance: 4.1
click at [456, 84] on icon at bounding box center [457, 85] width 4 height 4
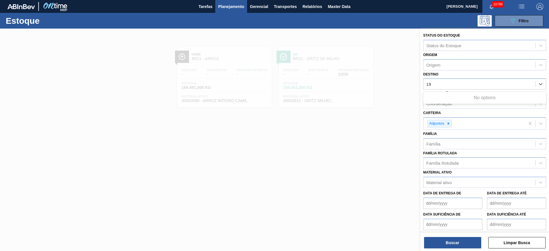
type input "19"
click at [450, 75] on div "Destino Destino" at bounding box center [484, 79] width 123 height 19
click at [450, 125] on icon at bounding box center [448, 124] width 4 height 4
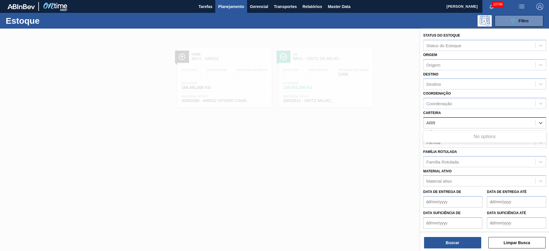
type input "ARR"
click at [456, 113] on div "Carteira Carteira" at bounding box center [484, 118] width 123 height 19
click at [349, 153] on div at bounding box center [274, 154] width 549 height 251
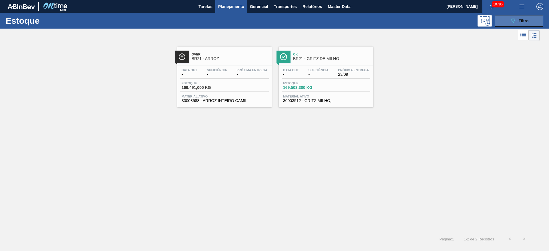
click at [508, 24] on button "089F7B8B-B2A5-4AFE-B5C0-19BA573D28AC Filtro" at bounding box center [519, 20] width 49 height 11
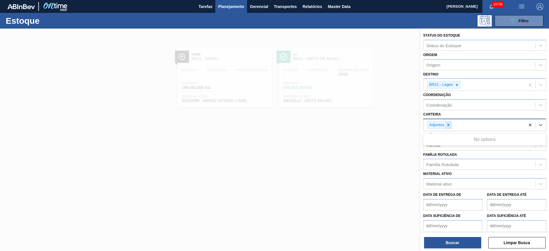
drag, startPoint x: 444, startPoint y: 121, endPoint x: 447, endPoint y: 128, distance: 8.2
click at [445, 124] on div "Adjuntos" at bounding box center [439, 125] width 25 height 8
click at [447, 128] on div at bounding box center [448, 125] width 6 height 7
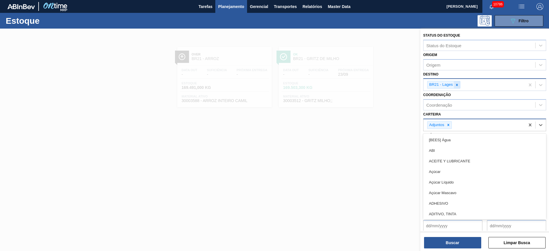
click at [456, 86] on icon at bounding box center [457, 85] width 2 height 2
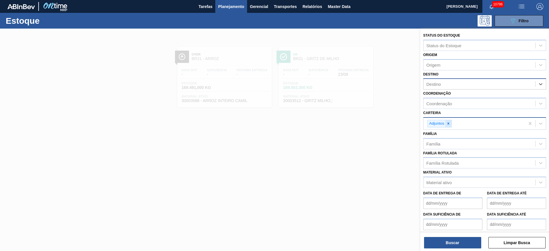
click at [450, 124] on icon at bounding box center [448, 124] width 4 height 4
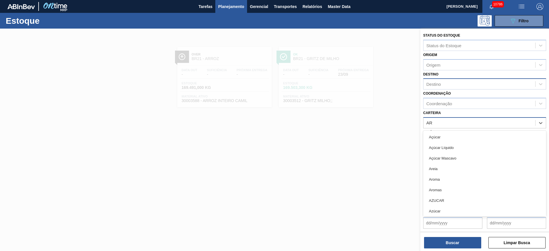
type input "A"
type input "AD"
click at [447, 167] on div "Adjuntos" at bounding box center [484, 169] width 123 height 11
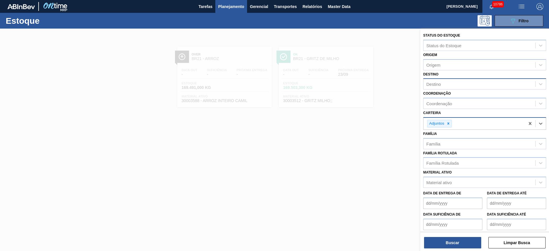
click at [445, 84] on div "Destino" at bounding box center [480, 84] width 112 height 8
type input "19"
click at [440, 96] on div "BR19 - Nova Rio" at bounding box center [484, 98] width 123 height 11
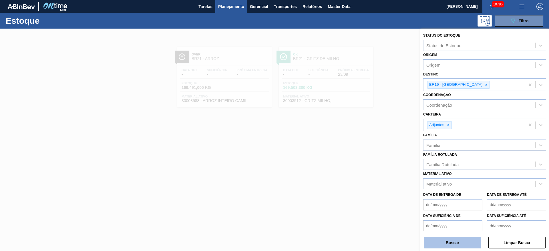
click at [460, 242] on button "Buscar" at bounding box center [452, 242] width 57 height 11
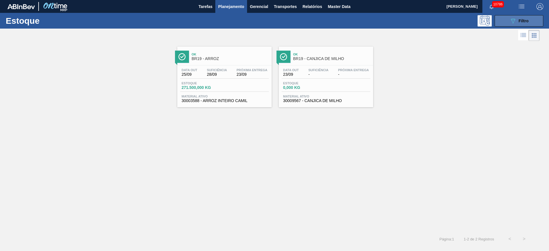
click at [502, 20] on button "089F7B8B-B2A5-4AFE-B5C0-19BA573D28AC Filtro" at bounding box center [519, 20] width 49 height 11
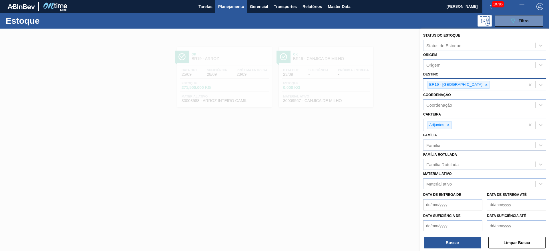
click at [483, 84] on div at bounding box center [486, 84] width 6 height 7
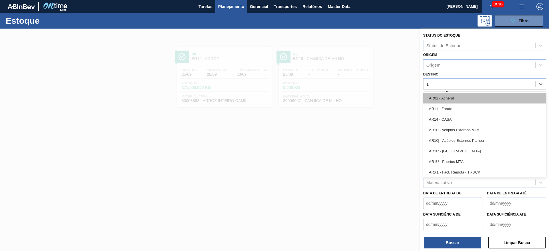
type input "13"
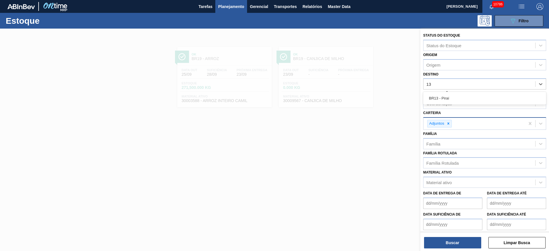
drag, startPoint x: 458, startPoint y: 96, endPoint x: 455, endPoint y: 130, distance: 34.2
click at [457, 97] on div "BR13 - Piraí" at bounding box center [484, 98] width 123 height 11
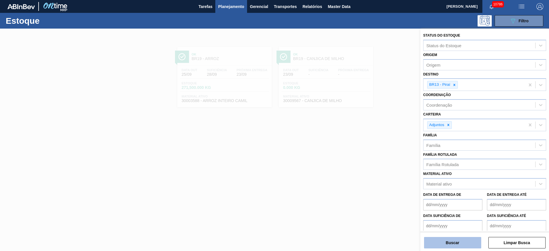
click at [452, 245] on button "Buscar" at bounding box center [452, 242] width 57 height 11
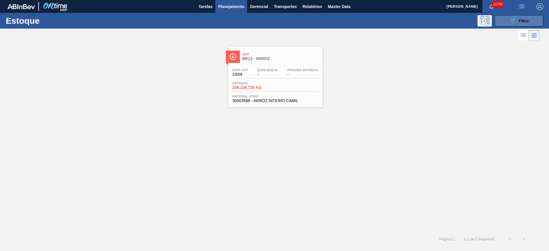
click at [515, 20] on icon at bounding box center [513, 21] width 4 height 5
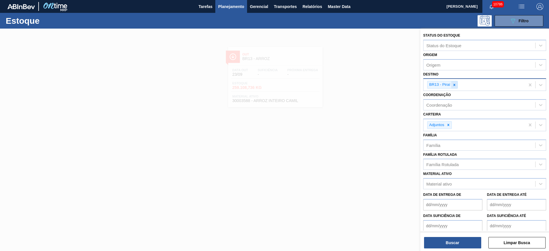
click at [455, 84] on icon at bounding box center [454, 85] width 2 height 2
type input "16"
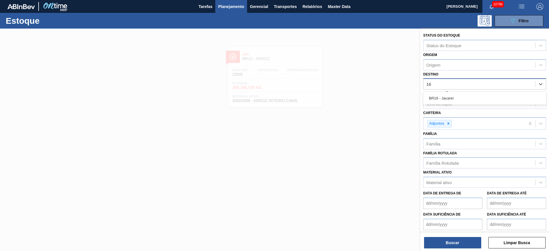
drag, startPoint x: 454, startPoint y: 93, endPoint x: 456, endPoint y: 114, distance: 21.5
click at [454, 93] on div "BR16 - Jacareí" at bounding box center [484, 98] width 123 height 11
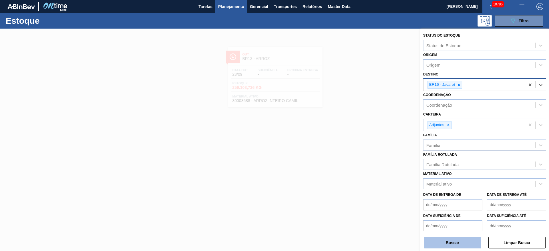
click at [444, 244] on button "Buscar" at bounding box center [452, 242] width 57 height 11
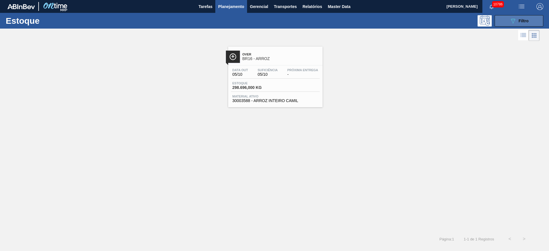
click at [508, 20] on button "089F7B8B-B2A5-4AFE-B5C0-19BA573D28AC Filtro" at bounding box center [519, 20] width 49 height 11
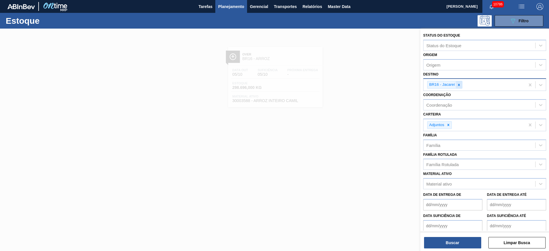
click at [458, 86] on icon at bounding box center [459, 85] width 4 height 4
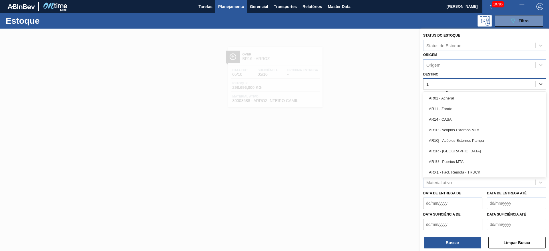
type input "18"
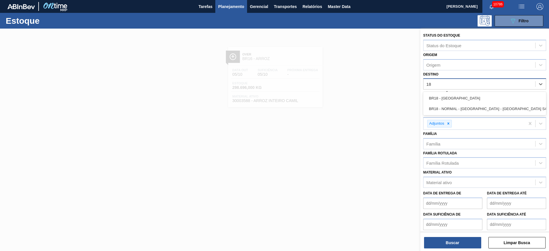
click at [454, 98] on div "BR18 - Pernambuco" at bounding box center [484, 98] width 123 height 11
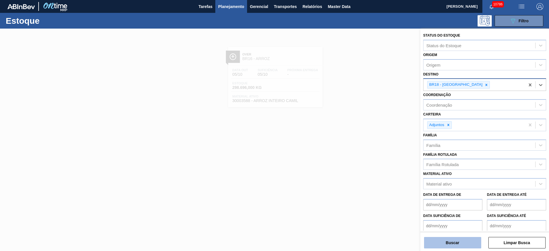
click at [454, 244] on button "Buscar" at bounding box center [452, 242] width 57 height 11
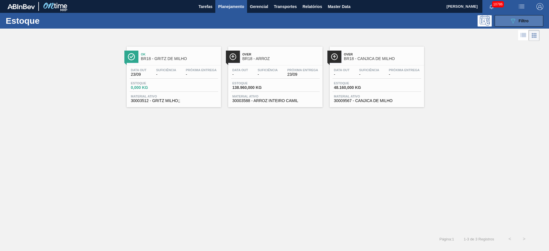
click at [525, 17] on button "089F7B8B-B2A5-4AFE-B5C0-19BA573D28AC Filtro" at bounding box center [519, 20] width 49 height 11
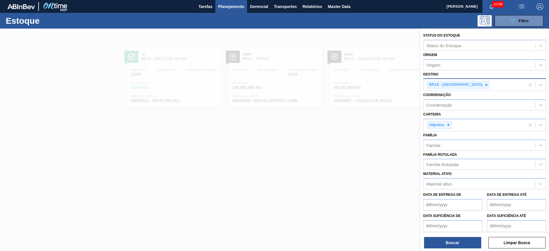
click at [484, 84] on icon at bounding box center [486, 85] width 4 height 4
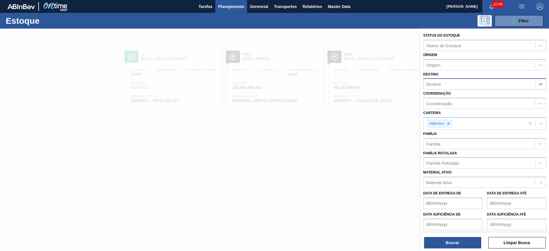
type input "26"
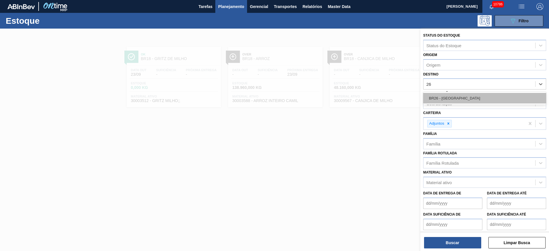
click at [462, 98] on div "BR26 - Uberlândia" at bounding box center [484, 98] width 123 height 11
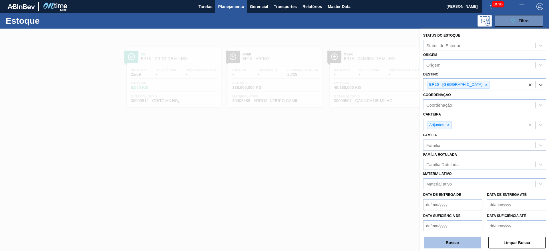
click at [453, 243] on button "Buscar" at bounding box center [452, 242] width 57 height 11
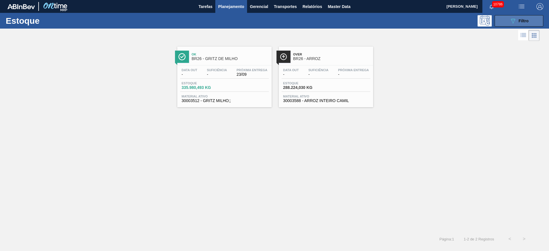
click at [508, 21] on button "089F7B8B-B2A5-4AFE-B5C0-19BA573D28AC Filtro" at bounding box center [519, 20] width 49 height 11
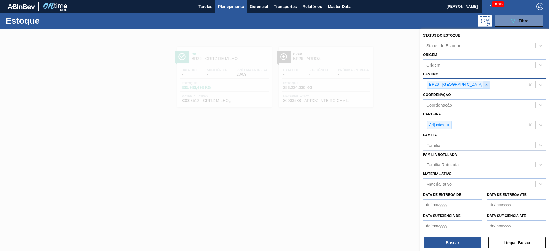
drag, startPoint x: 467, startPoint y: 88, endPoint x: 464, endPoint y: 87, distance: 3.5
click at [463, 88] on div "BR26 - Uberlândia" at bounding box center [458, 85] width 63 height 8
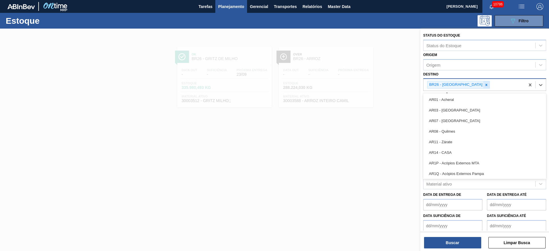
click at [483, 87] on div at bounding box center [486, 84] width 6 height 7
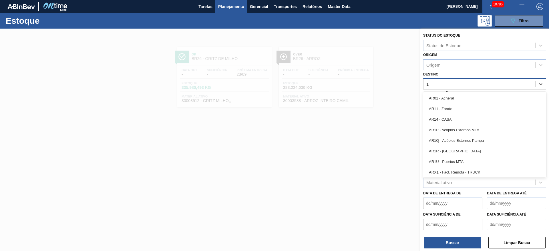
type input "16"
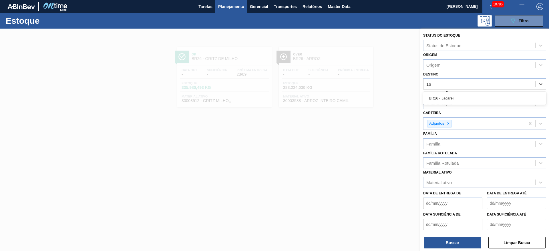
drag, startPoint x: 459, startPoint y: 99, endPoint x: 456, endPoint y: 99, distance: 3.1
click at [457, 99] on div "BR16 - Jacareí" at bounding box center [484, 98] width 123 height 11
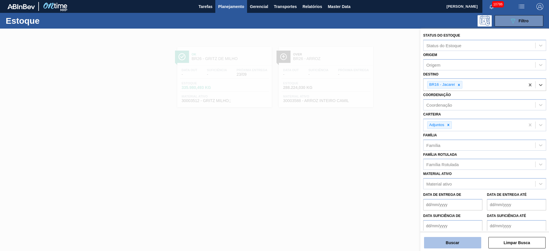
click at [454, 244] on button "Buscar" at bounding box center [452, 242] width 57 height 11
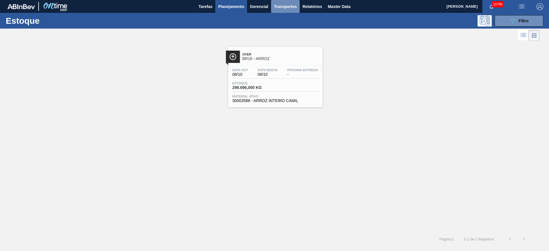
click at [294, 7] on span "Transportes" at bounding box center [285, 6] width 23 height 7
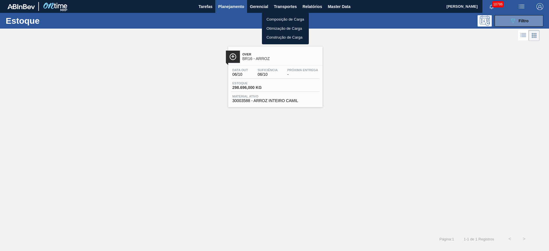
click at [284, 26] on li "Otimização de Carga" at bounding box center [285, 28] width 47 height 9
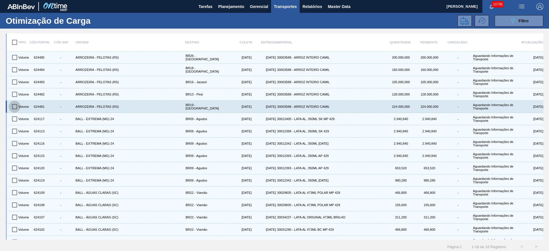
click at [14, 107] on input "checkbox" at bounding box center [15, 107] width 12 height 12
checkbox input "true"
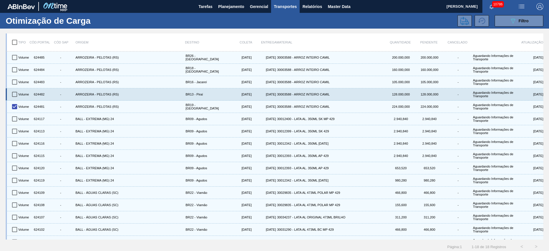
click at [15, 94] on input "checkbox" at bounding box center [15, 94] width 12 height 12
checkbox input "true"
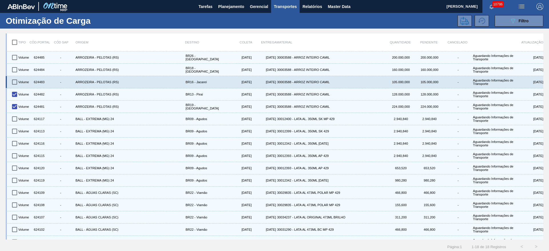
click at [16, 86] on input "checkbox" at bounding box center [15, 82] width 12 height 12
checkbox input "true"
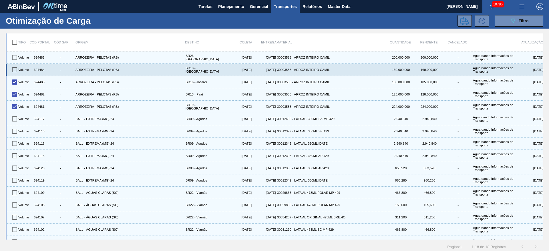
drag, startPoint x: 18, startPoint y: 71, endPoint x: 18, endPoint y: 63, distance: 7.5
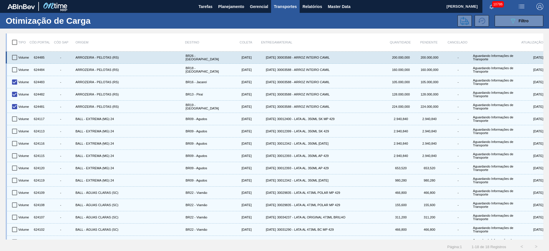
click at [18, 70] on input "checkbox" at bounding box center [15, 70] width 12 height 12
checkbox input "true"
click at [18, 59] on input "checkbox" at bounding box center [15, 57] width 12 height 12
checkbox input "true"
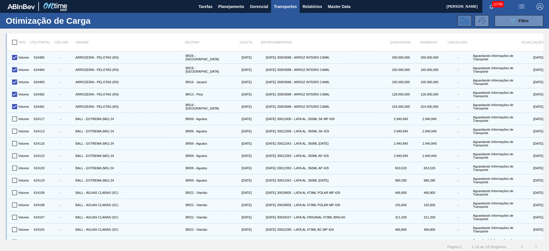
click at [461, 17] on icon at bounding box center [464, 21] width 9 height 9
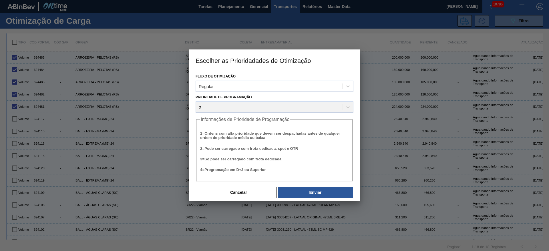
click at [314, 198] on div "Cancelar Enviar" at bounding box center [277, 192] width 154 height 13
click at [314, 189] on button "Enviar" at bounding box center [315, 192] width 75 height 11
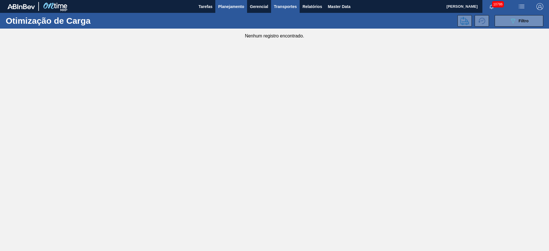
click at [222, 9] on span "Planejamento" at bounding box center [231, 6] width 26 height 7
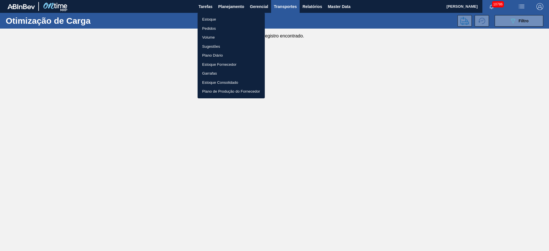
click at [228, 21] on li "Estoque" at bounding box center [231, 19] width 67 height 9
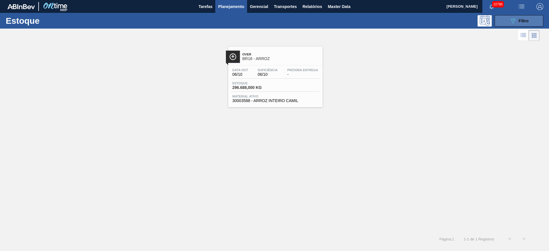
click at [516, 17] on icon "089F7B8B-B2A5-4AFE-B5C0-19BA573D28AC" at bounding box center [513, 20] width 7 height 7
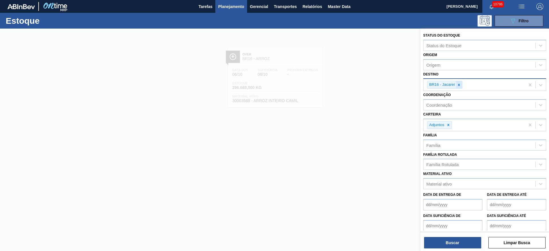
click at [461, 84] on icon at bounding box center [459, 85] width 4 height 4
type input "2"
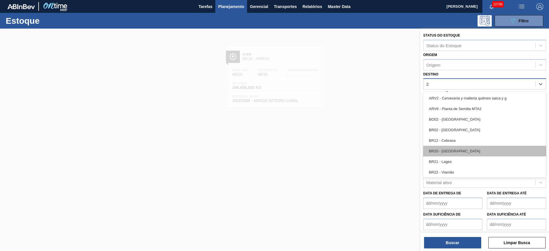
click at [456, 152] on div "BR20 - Sapucaia" at bounding box center [484, 151] width 123 height 11
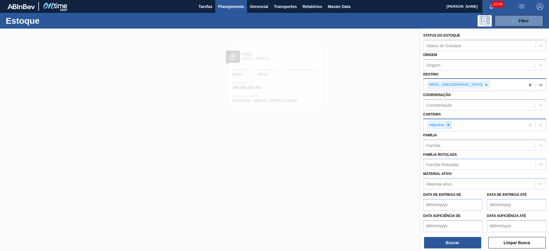
click at [450, 126] on icon at bounding box center [448, 125] width 4 height 4
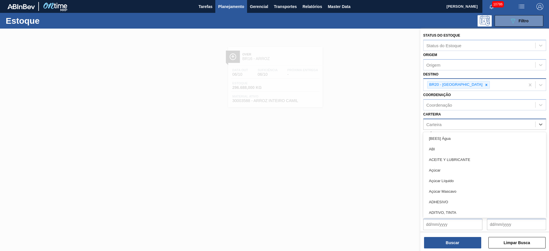
click at [450, 126] on div "Carteira" at bounding box center [480, 124] width 112 height 8
type input "rol"
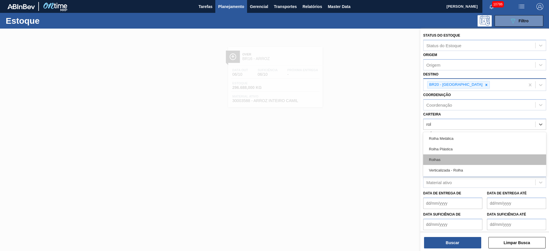
click at [451, 155] on div "Rolhas" at bounding box center [484, 159] width 123 height 11
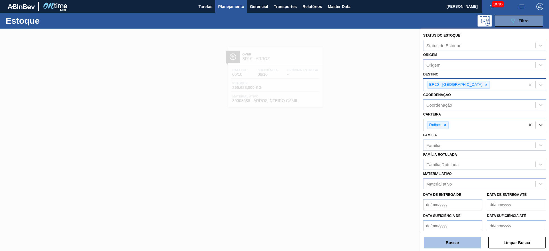
click at [450, 243] on button "Buscar" at bounding box center [452, 242] width 57 height 11
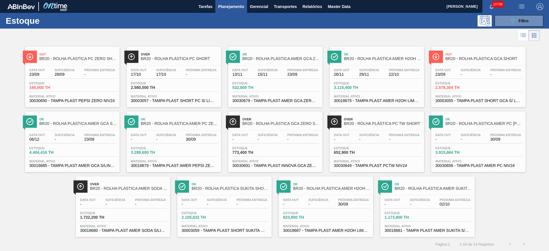
click at [227, 34] on div at bounding box center [270, 36] width 540 height 14
click at [342, 8] on span "Master Data" at bounding box center [339, 6] width 23 height 7
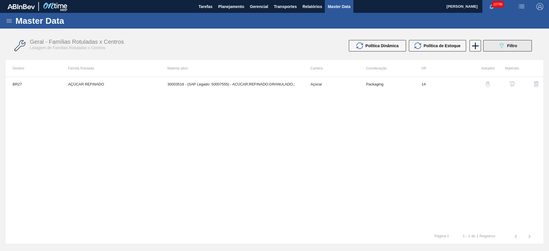
click at [496, 45] on button "089F7B8B-B2A5-4AFE-B5C0-19BA573D28AC Filtro" at bounding box center [507, 45] width 49 height 11
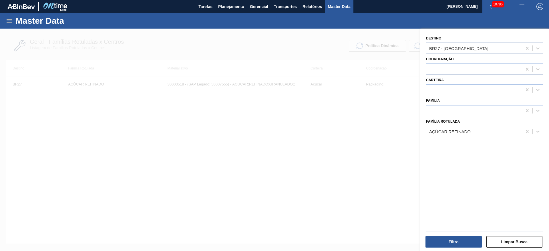
click at [465, 44] on div "BR27 - Nova Minas" at bounding box center [474, 48] width 96 height 8
type input "2"
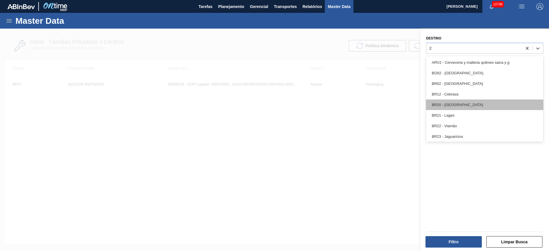
click at [460, 106] on div "BR20 - Sapucaia" at bounding box center [484, 105] width 117 height 11
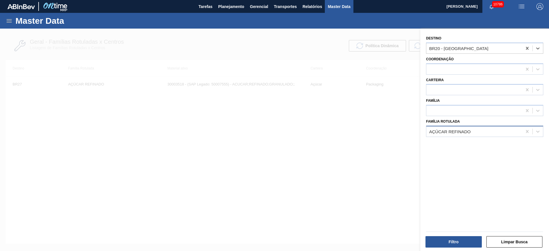
drag, startPoint x: 529, startPoint y: 132, endPoint x: 520, endPoint y: 127, distance: 9.3
click at [527, 132] on icon at bounding box center [527, 132] width 6 height 6
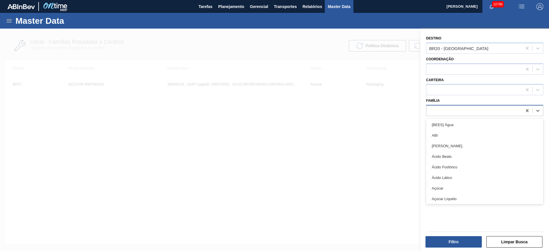
click at [496, 113] on div at bounding box center [474, 111] width 96 height 8
click at [469, 90] on div at bounding box center [474, 90] width 96 height 8
type input "rol"
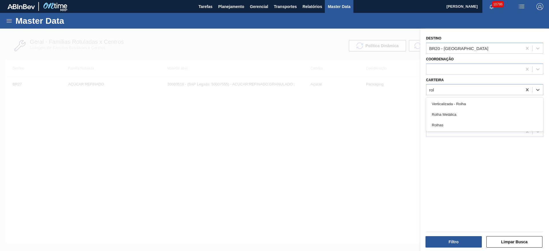
click at [461, 122] on div "Rolhas" at bounding box center [484, 125] width 117 height 11
click at [454, 249] on div "Filtro Limpar Busca" at bounding box center [482, 238] width 129 height 29
click at [453, 246] on button "Filtro" at bounding box center [454, 241] width 56 height 11
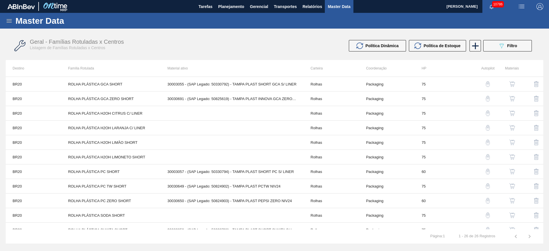
click at [506, 217] on button "button" at bounding box center [512, 215] width 14 height 14
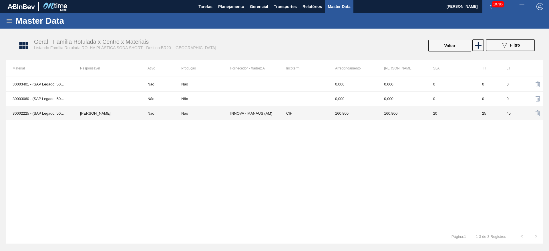
click at [274, 114] on td "INNOVA - MANAUS (AM)" at bounding box center [254, 113] width 49 height 15
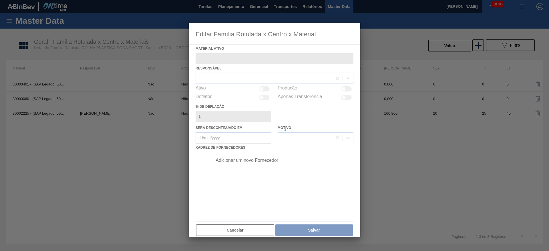
type ativo "30002225 - (SAP Legado: 50552789) - TAMPA PLAST SHORT SODA S/ LINER NIV21"
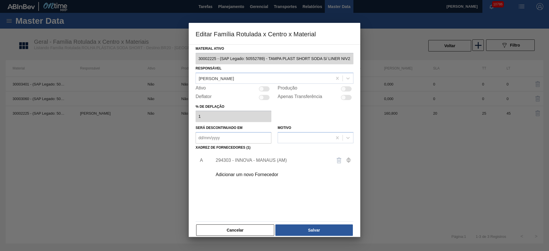
click at [270, 91] on div "Ativo" at bounding box center [234, 89] width 76 height 7
click at [352, 89] on div "Produção" at bounding box center [316, 89] width 76 height 7
click at [349, 89] on div at bounding box center [346, 88] width 11 height 5
checkbox input "true"
click at [273, 87] on div "Ativo Produção" at bounding box center [275, 89] width 158 height 7
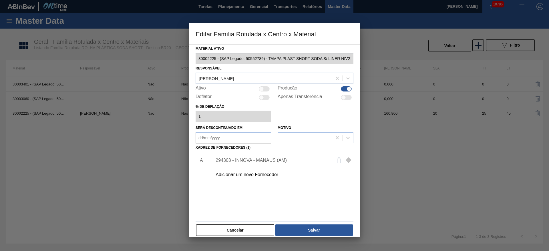
click at [265, 87] on div at bounding box center [264, 88] width 11 height 5
checkbox input "true"
click at [312, 226] on button "Salvar" at bounding box center [313, 229] width 77 height 11
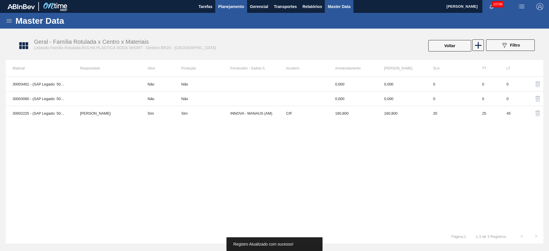
click at [217, 11] on button "Planejamento" at bounding box center [231, 6] width 32 height 13
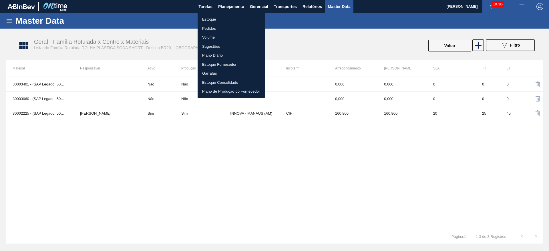
click at [222, 19] on li "Estoque" at bounding box center [231, 19] width 67 height 9
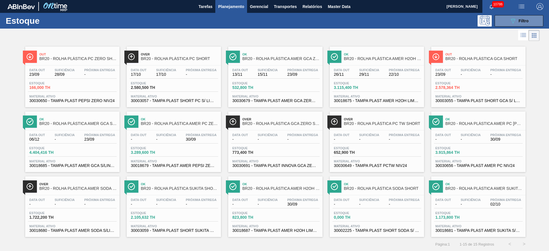
scroll to position [0, 0]
click at [402, 31] on div at bounding box center [270, 35] width 540 height 14
click at [509, 11] on div "10787" at bounding box center [497, 6] width 30 height 13
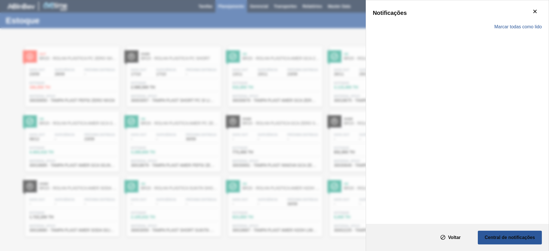
click at [336, 28] on div "Notificações Marcar todas como lido" at bounding box center [274, 125] width 549 height 251
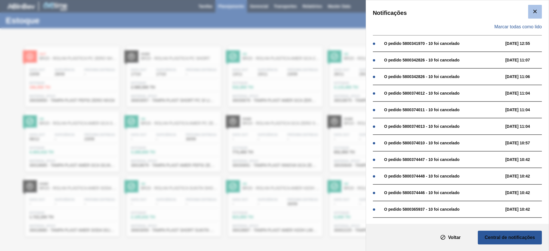
drag, startPoint x: 542, startPoint y: 12, endPoint x: 538, endPoint y: 12, distance: 3.1
click at [538, 12] on div "Notificações Marcar todas como lido O pedido 5800341970 - 10 foi cancelado 23/0…" at bounding box center [457, 112] width 183 height 224
click at [535, 12] on icon "botão de ícone" at bounding box center [535, 11] width 7 height 7
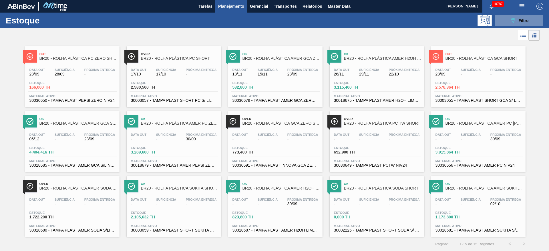
drag, startPoint x: 98, startPoint y: 189, endPoint x: 0, endPoint y: 173, distance: 98.9
click at [0, 173] on div "Out BR20 - ROLHA PLÁSTICA PC ZERO SHORT Data out 23/09 Suficiência 28/09 Próxim…" at bounding box center [274, 139] width 549 height 195
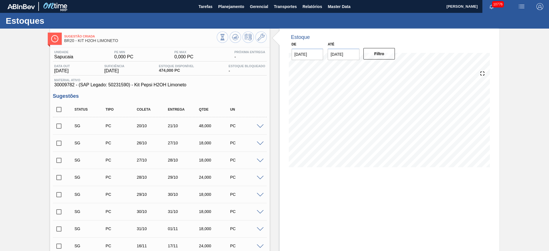
click at [261, 124] on span at bounding box center [260, 126] width 7 height 4
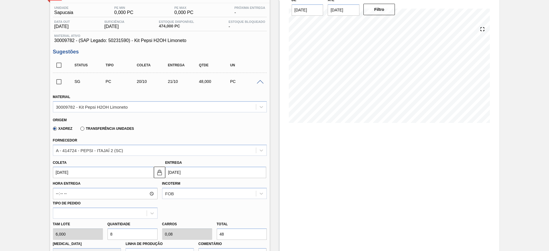
scroll to position [129, 0]
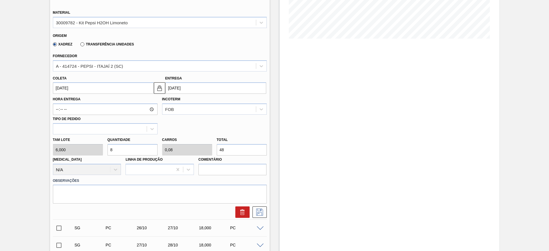
click at [102, 151] on div "[PERSON_NAME] 6,000 Quantidade 8 Carros 0,08 Total 48 [MEDICAL_DATA] N/A Linha …" at bounding box center [160, 154] width 218 height 41
type input "4"
type input "0,04"
type input "24"
type input "45"
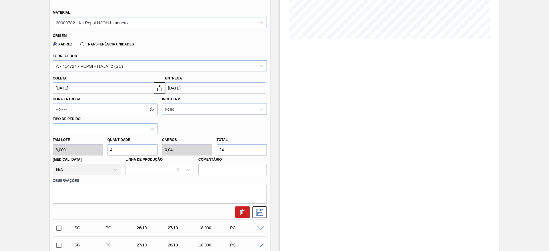
type input "0,45"
type input "270"
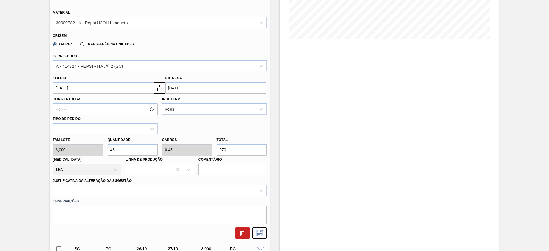
type input "45"
click at [61, 84] on input "20/10/2025" at bounding box center [103, 87] width 101 height 11
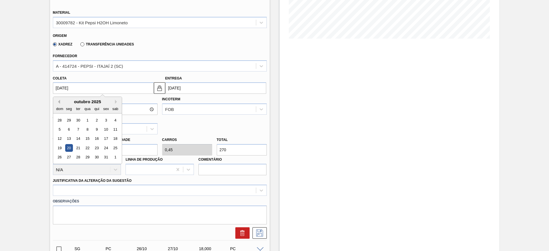
drag, startPoint x: 59, startPoint y: 102, endPoint x: 56, endPoint y: 102, distance: 3.1
click at [57, 102] on button "Previous Month" at bounding box center [58, 102] width 4 height 4
click at [86, 149] on div "24" at bounding box center [88, 148] width 8 height 8
type input "[DATE]"
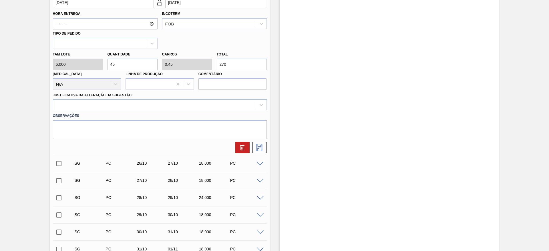
scroll to position [214, 0]
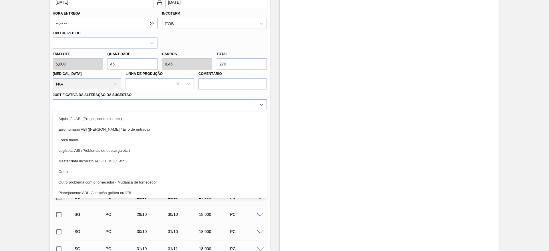
click at [209, 105] on div at bounding box center [154, 105] width 203 height 8
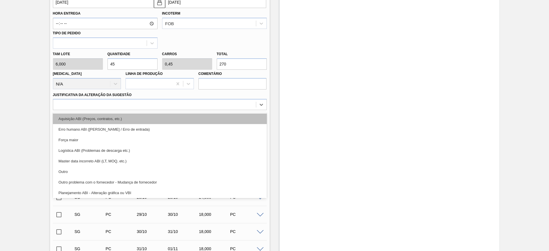
click at [211, 115] on div "Aquisição ABI (Preços, contratos, etc.)" at bounding box center [160, 119] width 214 height 11
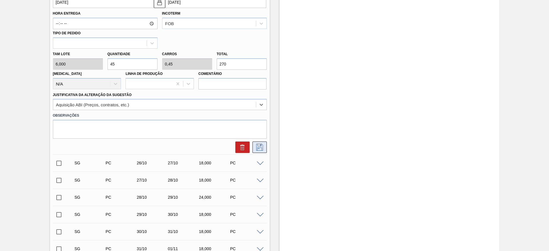
click at [253, 146] on button at bounding box center [260, 147] width 14 height 11
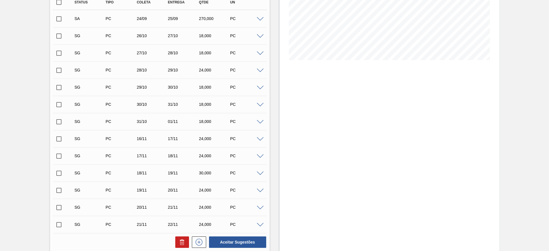
scroll to position [49, 0]
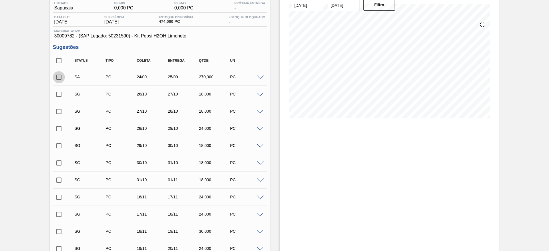
click at [59, 76] on input "checkbox" at bounding box center [59, 77] width 12 height 12
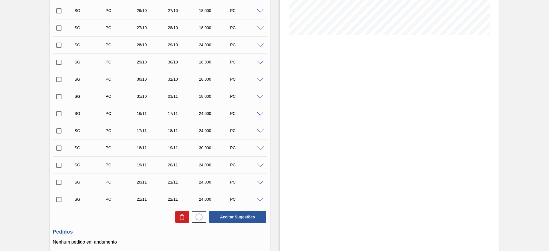
scroll to position [178, 0]
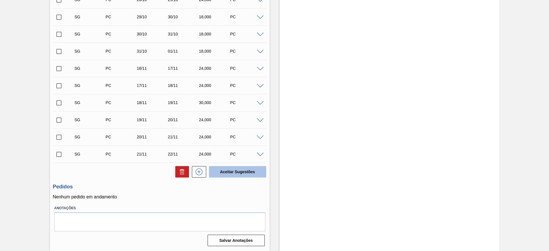
click at [226, 172] on button "Aceitar Sugestões" at bounding box center [237, 171] width 57 height 11
checkbox input "false"
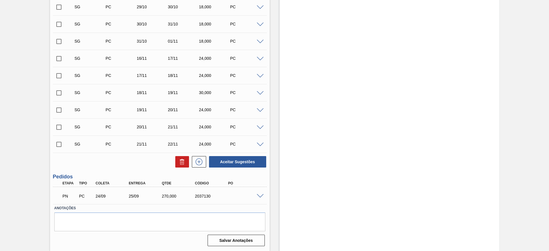
scroll to position [160, 0]
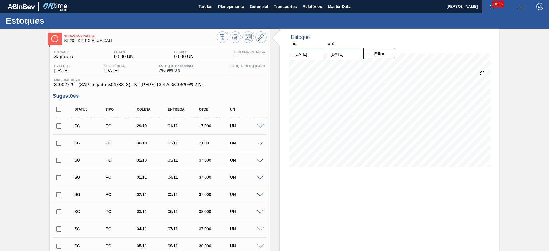
click at [257, 127] on span at bounding box center [260, 126] width 7 height 4
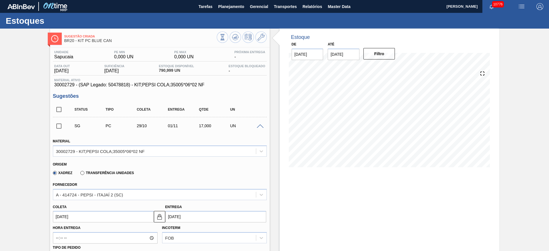
type input "1,000"
type input "0,034"
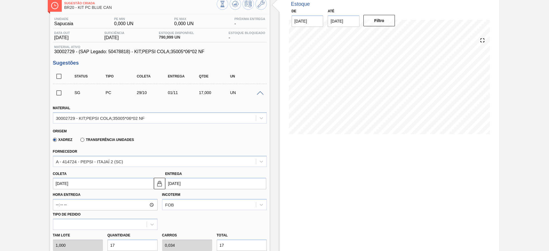
scroll to position [86, 0]
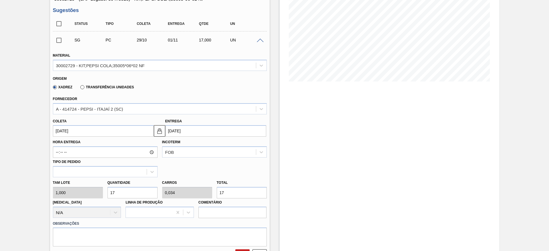
click at [136, 196] on input "17" at bounding box center [133, 192] width 50 height 11
type input "1"
type input "0,002"
type input "1"
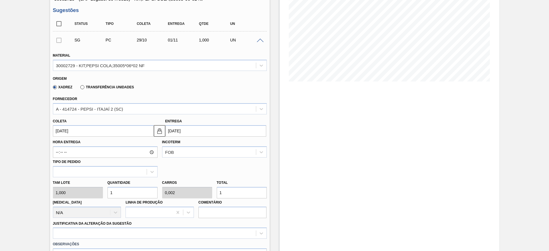
type input "18"
type input "0,036"
type input "18"
type input "1"
type input "0,002"
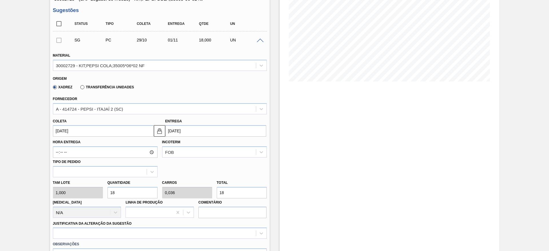
type input "1"
type input "19"
type input "0,038"
type input "19"
type input "190"
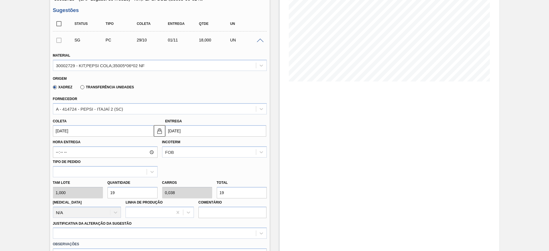
type input "0,38"
type input "190"
click at [63, 137] on div "Hora Entrega Incoterm FOB Tipo de pedido" at bounding box center [160, 157] width 218 height 41
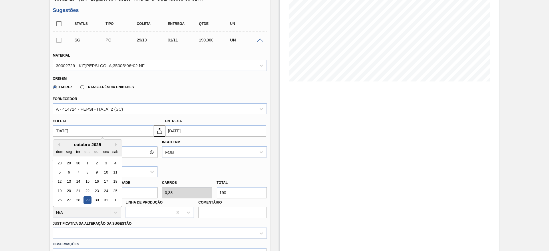
click at [61, 133] on input "[DATE]" at bounding box center [103, 130] width 101 height 11
click at [59, 144] on button "Previous Month" at bounding box center [58, 145] width 4 height 4
click at [86, 192] on div "24" at bounding box center [88, 191] width 8 height 8
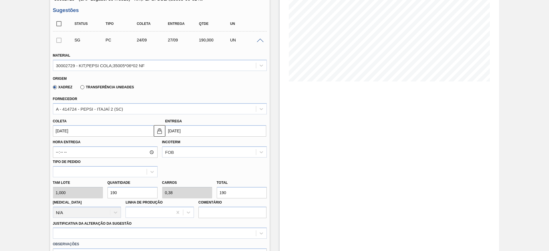
type input "[DATE]"
click at [163, 134] on button at bounding box center [159, 130] width 11 height 11
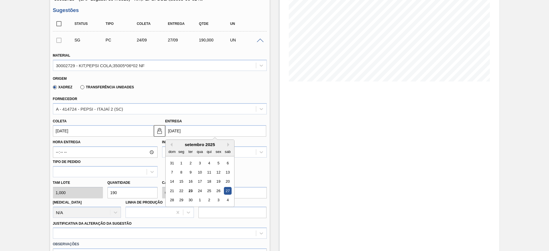
click at [172, 132] on input "[DATE]" at bounding box center [215, 130] width 101 height 11
click at [208, 191] on div "25" at bounding box center [209, 191] width 8 height 8
type input "25/09/2025"
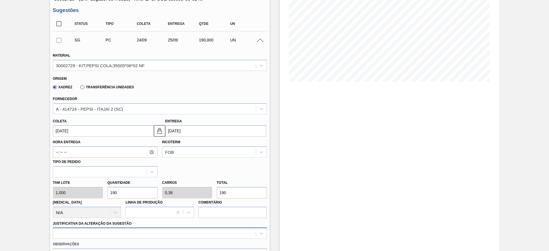
click at [217, 232] on div at bounding box center [160, 233] width 214 height 11
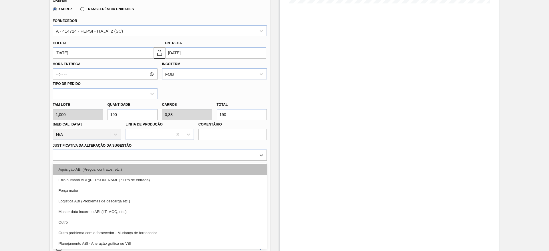
drag, startPoint x: 219, startPoint y: 175, endPoint x: 218, endPoint y: 171, distance: 3.5
click at [218, 172] on div "Aquisição ABI (Preços, contratos, etc.) Erro humano ABI (Cálculo / Erro de entr…" at bounding box center [160, 206] width 214 height 86
click at [218, 171] on div "Aquisição ABI (Preços, contratos, etc.)" at bounding box center [160, 169] width 214 height 11
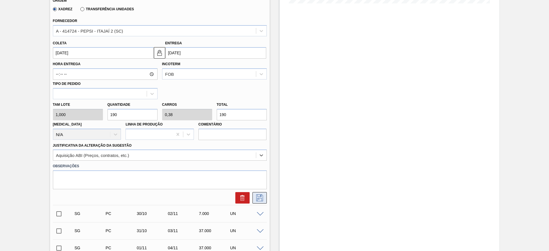
click at [257, 203] on button at bounding box center [260, 197] width 14 height 11
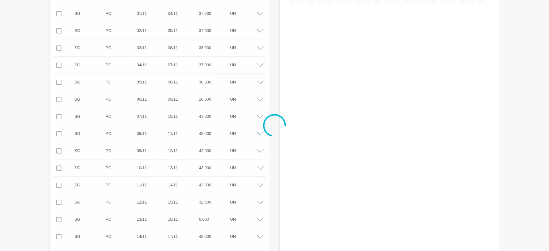
scroll to position [0, 0]
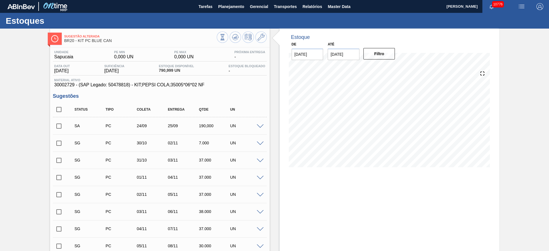
click at [59, 124] on input "checkbox" at bounding box center [59, 126] width 12 height 12
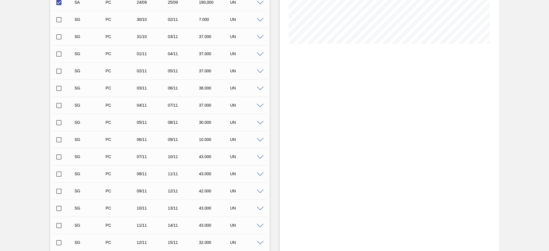
scroll to position [332, 0]
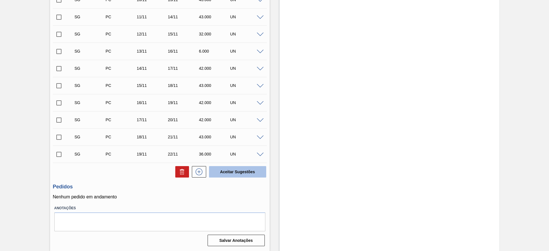
click at [244, 175] on button "Aceitar Sugestões" at bounding box center [237, 171] width 57 height 11
checkbox input "false"
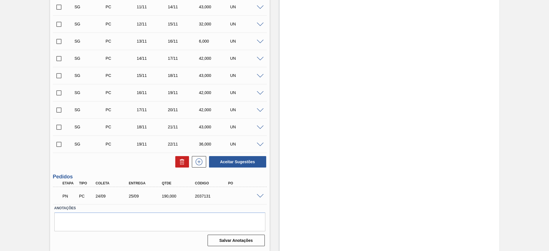
scroll to position [315, 0]
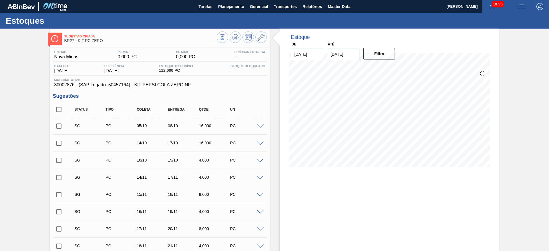
click at [258, 128] on div "SG PC 05/10 08/10 16,000 PC" at bounding box center [160, 126] width 214 height 14
click at [261, 125] on span at bounding box center [260, 126] width 7 height 4
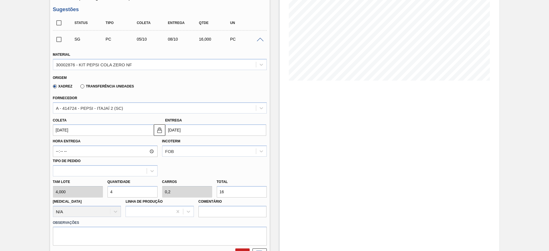
scroll to position [172, 0]
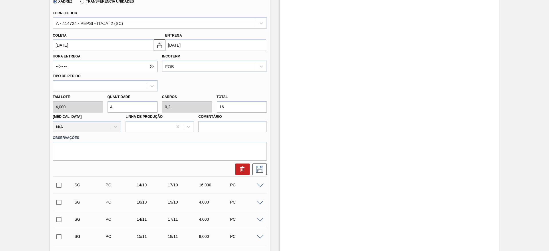
drag, startPoint x: 119, startPoint y: 108, endPoint x: 104, endPoint y: 113, distance: 16.1
click at [104, 113] on div "Tam lote 4,000 Quantidade 4 Carros 0,2 Total 16 [MEDICAL_DATA] N/A Linha de Pro…" at bounding box center [160, 112] width 218 height 41
type input "5"
type input "0,25"
type input "20"
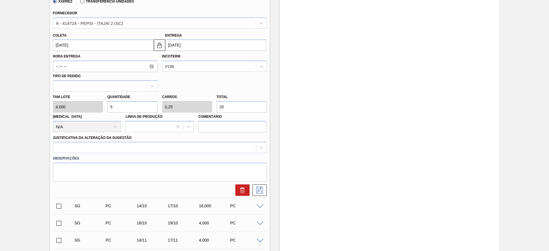
type input "5"
click at [67, 45] on input "05/10/2025" at bounding box center [103, 44] width 101 height 11
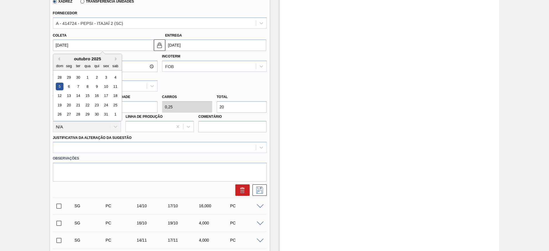
click at [60, 58] on div "outubro 2025" at bounding box center [87, 58] width 69 height 5
click at [59, 59] on button "Previous Month" at bounding box center [58, 59] width 4 height 4
click at [87, 106] on div "24" at bounding box center [88, 105] width 8 height 8
type input "[DATE]"
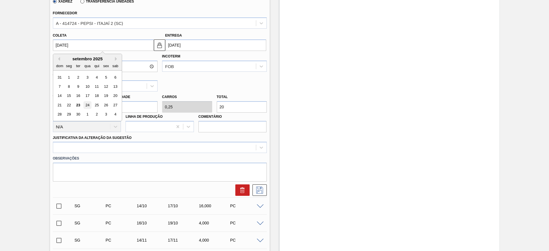
type input "[DATE]"
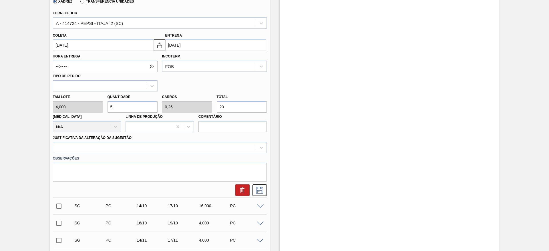
click at [186, 147] on div at bounding box center [154, 148] width 203 height 8
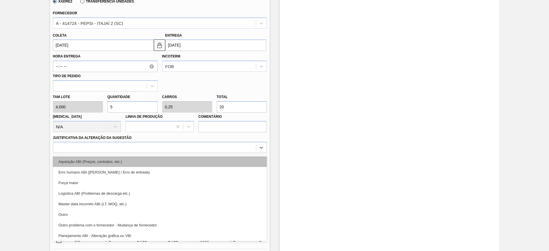
click at [187, 162] on div "Aquisição ABI (Preços, contratos, etc.)" at bounding box center [160, 161] width 214 height 11
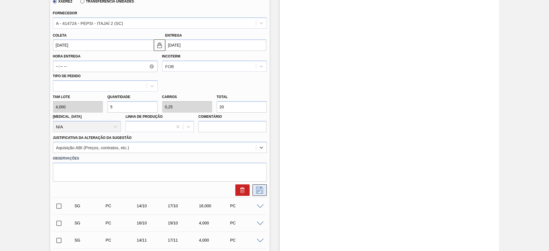
drag, startPoint x: 260, startPoint y: 191, endPoint x: 254, endPoint y: 184, distance: 9.5
click at [259, 191] on icon at bounding box center [259, 190] width 9 height 7
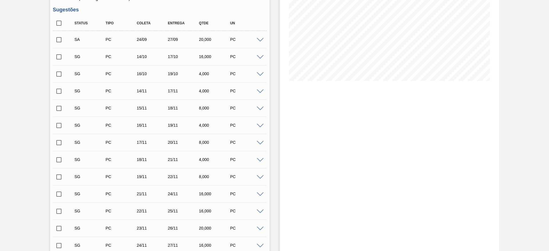
scroll to position [43, 0]
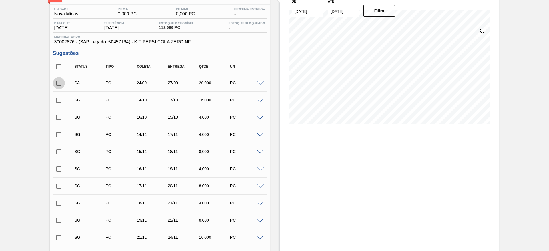
click at [58, 80] on input "checkbox" at bounding box center [59, 83] width 12 height 12
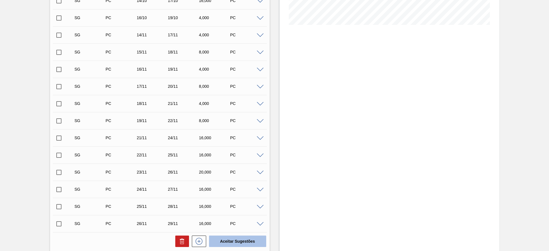
scroll to position [212, 0]
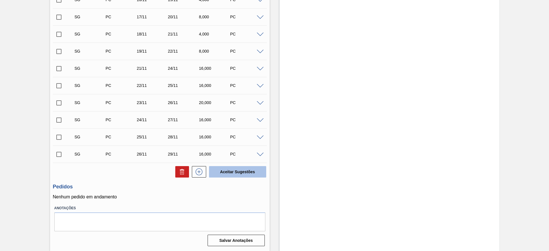
click at [234, 169] on button "Aceitar Sugestões" at bounding box center [237, 171] width 57 height 11
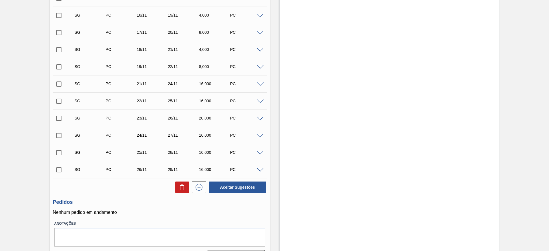
scroll to position [0, 0]
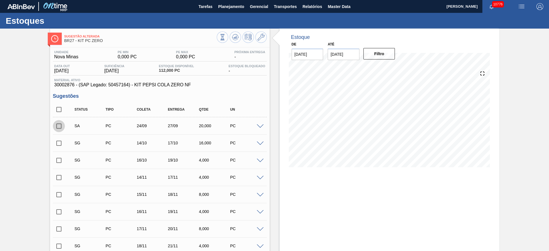
drag, startPoint x: 57, startPoint y: 128, endPoint x: 75, endPoint y: 132, distance: 18.2
click at [57, 128] on input "checkbox" at bounding box center [59, 126] width 12 height 12
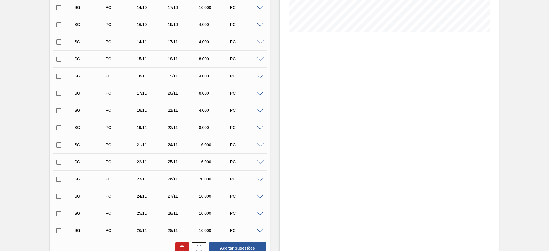
scroll to position [212, 0]
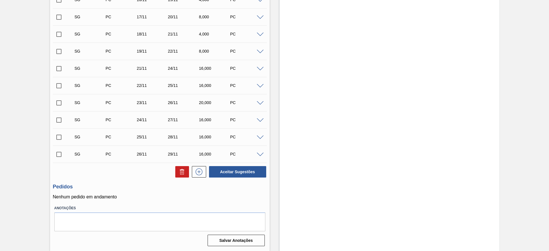
click at [233, 182] on div "Unidade Nova Minas PE MIN 0,000 PC PE MAX 0,000 PC Próxima Entrega - Data out 0…" at bounding box center [160, 42] width 220 height 413
click at [230, 170] on button "Aceitar Sugestões" at bounding box center [237, 171] width 57 height 11
checkbox input "false"
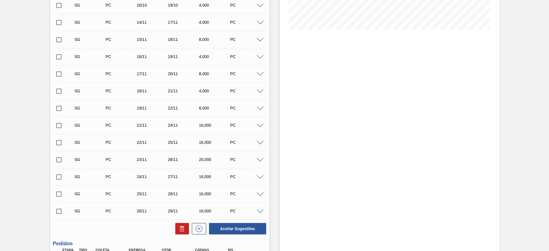
scroll to position [205, 0]
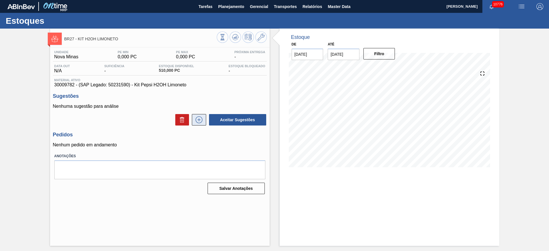
click at [199, 120] on icon at bounding box center [199, 119] width 0 height 3
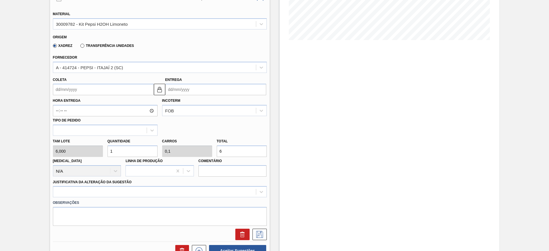
scroll to position [129, 0]
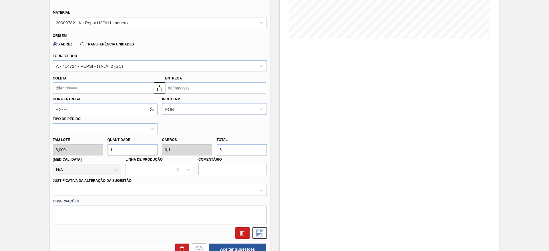
click at [100, 152] on div "Tam lote 6,000 Quantidade 1 Carros 0,1 Total 6 [MEDICAL_DATA] N/A Linha de Prod…" at bounding box center [160, 154] width 218 height 41
type input "2"
type input "0,2"
type input "12"
type input "25"
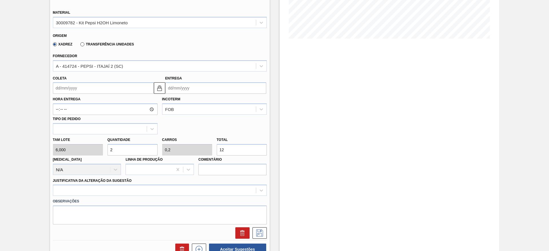
type input "2,5"
type input "150"
type input "25"
click at [64, 75] on div "Coleta" at bounding box center [103, 84] width 101 height 20
click at [64, 84] on input "Coleta" at bounding box center [103, 87] width 101 height 11
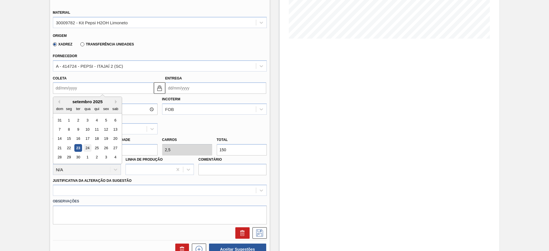
click at [89, 146] on div "24" at bounding box center [88, 148] width 8 height 8
type input "[DATE]"
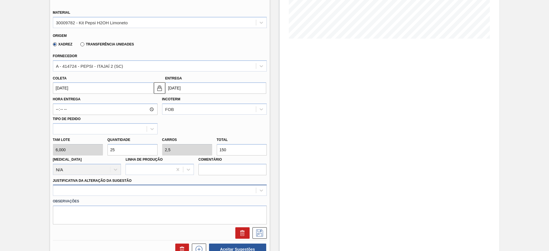
click at [200, 188] on div at bounding box center [160, 190] width 214 height 11
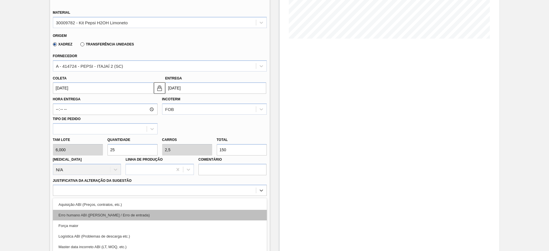
scroll to position [164, 0]
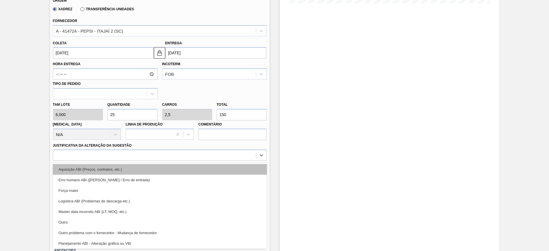
click at [196, 168] on div "Aquisição ABI (Preços, contratos, etc.)" at bounding box center [160, 169] width 214 height 11
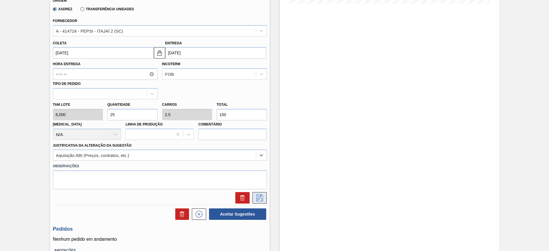
click at [257, 200] on icon at bounding box center [259, 197] width 9 height 7
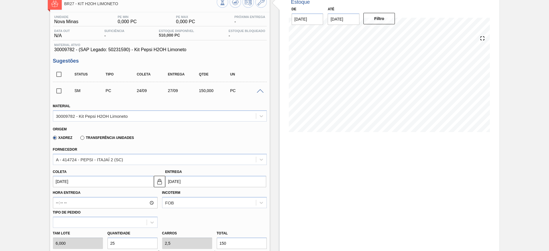
click at [57, 93] on input "checkbox" at bounding box center [59, 91] width 12 height 12
checkbox input "true"
type input "6.000"
type input "2.5"
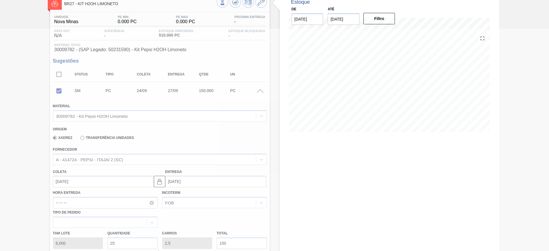
scroll to position [0, 0]
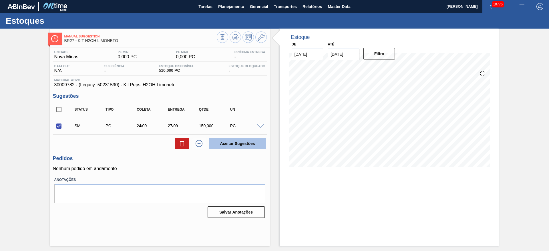
click at [233, 146] on button "Aceitar Sugestões" at bounding box center [237, 143] width 57 height 11
checkbox input "false"
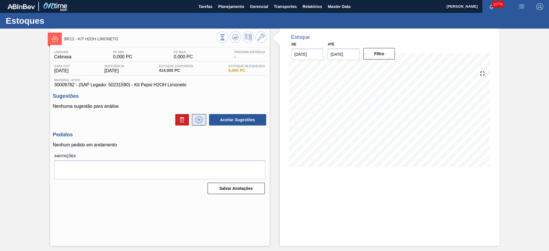
click at [202, 117] on icon at bounding box center [198, 119] width 9 height 7
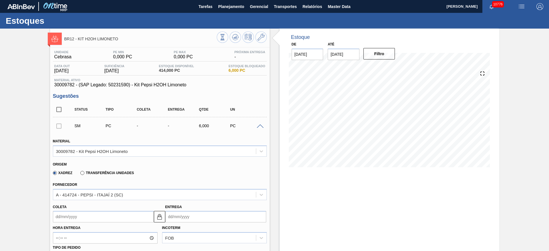
scroll to position [86, 0]
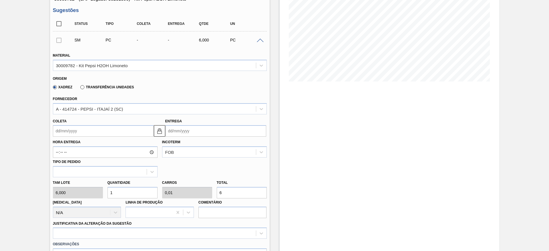
drag, startPoint x: 113, startPoint y: 195, endPoint x: 104, endPoint y: 195, distance: 9.7
click at [104, 195] on div "Tam lote 6,000 Quantidade 1 Carros 0,01 Total 6 [MEDICAL_DATA] N/A Linha de Pro…" at bounding box center [160, 197] width 218 height 41
type input "3"
type input "0,03"
type input "18"
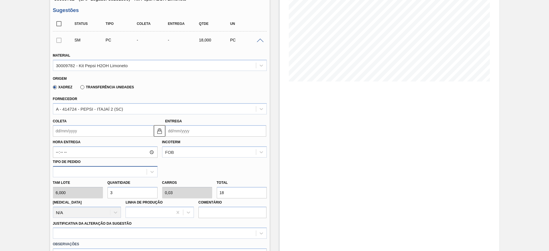
type input "32"
type input "0,32"
type input "192"
type input "32"
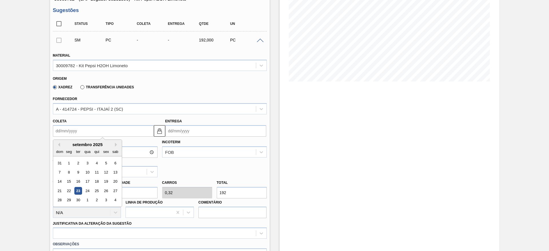
click at [70, 132] on input "Coleta" at bounding box center [103, 130] width 101 height 11
click at [90, 190] on div "24" at bounding box center [88, 191] width 8 height 8
type input "[DATE]"
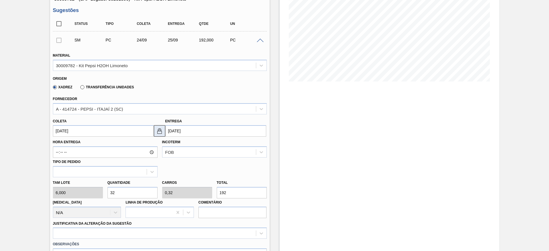
click at [162, 130] on img at bounding box center [159, 131] width 7 height 7
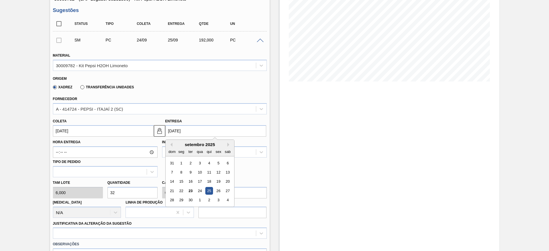
click at [175, 129] on input "[DATE]" at bounding box center [215, 130] width 101 height 11
click at [182, 201] on div "29" at bounding box center [181, 200] width 8 height 8
type input "[DATE]"
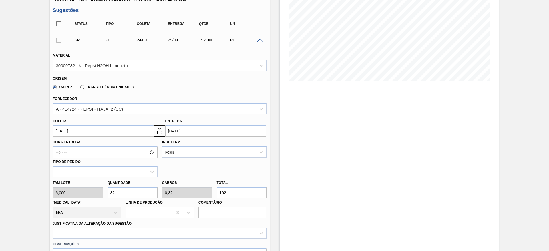
click at [197, 232] on div at bounding box center [160, 233] width 214 height 11
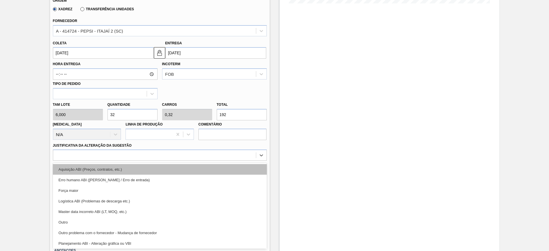
click at [206, 167] on div "Aquisição ABI (Preços, contratos, etc.)" at bounding box center [160, 169] width 214 height 11
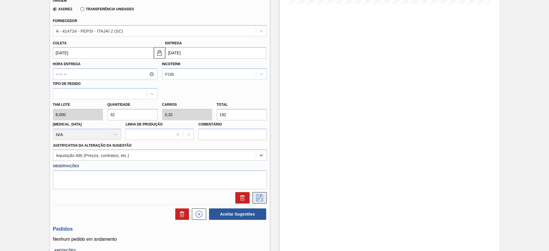
click at [257, 202] on button at bounding box center [260, 197] width 14 height 11
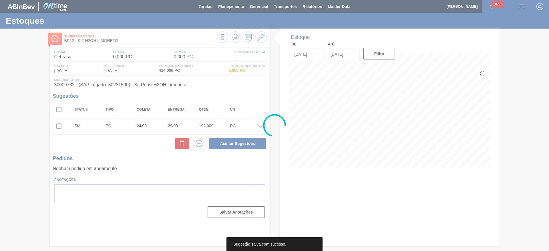
scroll to position [0, 0]
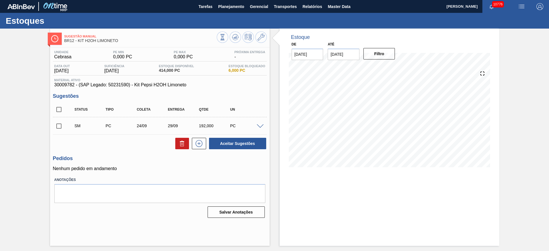
click at [58, 126] on input "checkbox" at bounding box center [59, 126] width 12 height 12
click at [221, 141] on button "Aceitar Sugestões" at bounding box center [237, 143] width 57 height 11
checkbox input "false"
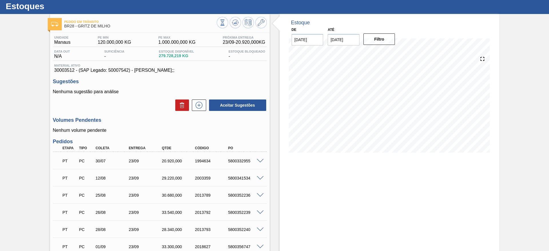
scroll to position [14, 0]
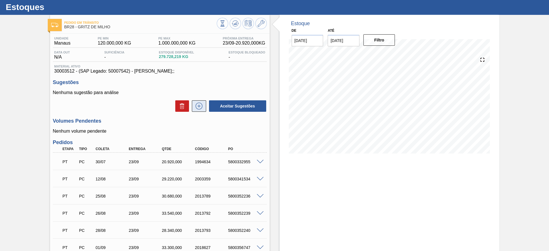
click at [198, 104] on icon at bounding box center [198, 106] width 9 height 7
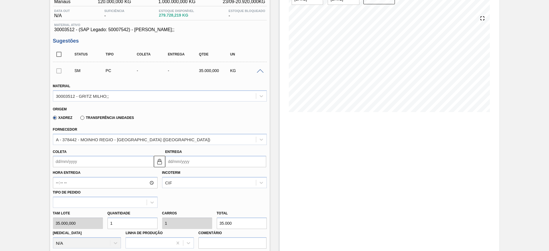
scroll to position [100, 0]
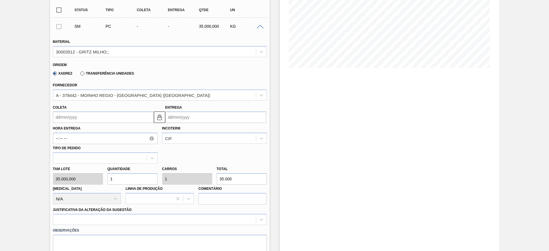
drag, startPoint x: 69, startPoint y: 119, endPoint x: 70, endPoint y: 124, distance: 4.9
click at [70, 119] on input "Coleta" at bounding box center [103, 117] width 101 height 11
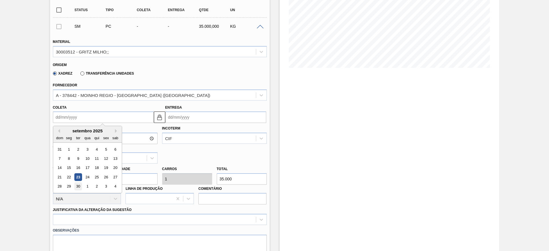
click at [79, 186] on div "30" at bounding box center [78, 187] width 8 height 8
type input "[DATE]"
type input "14/10/2025"
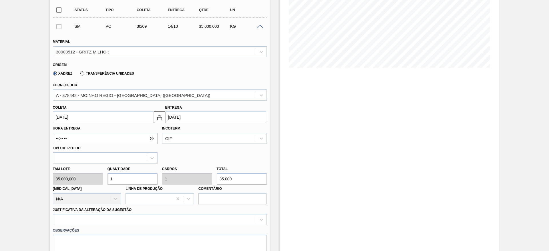
drag, startPoint x: 98, startPoint y: 185, endPoint x: 91, endPoint y: 185, distance: 6.9
click at [93, 185] on div "Tam lote 35.000,000 Quantidade 1 Carros 1 Total 35.000 Doca N/A Linha de Produç…" at bounding box center [160, 184] width 218 height 41
type input "4"
type input "140.000"
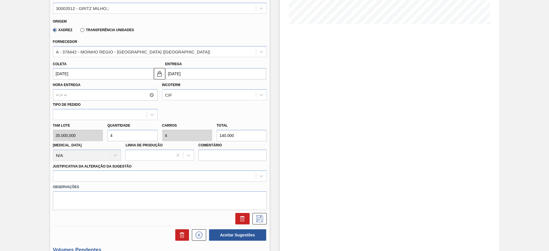
scroll to position [185, 0]
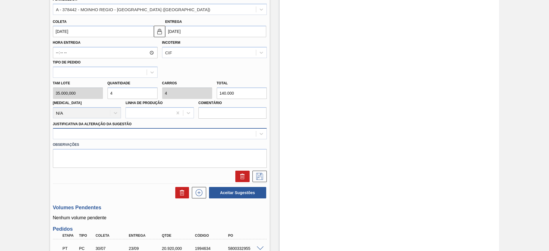
type input "4"
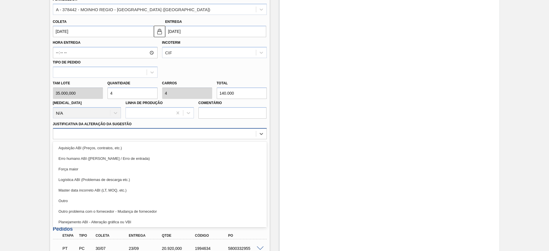
click at [182, 135] on div at bounding box center [154, 134] width 203 height 8
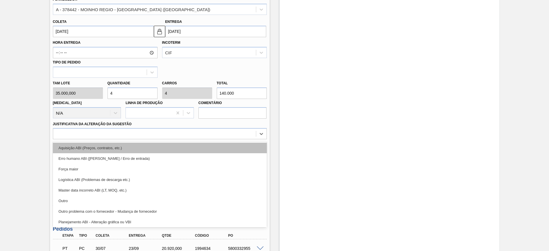
click at [182, 146] on div "Aquisição ABI (Preços, contratos, etc.)" at bounding box center [160, 148] width 214 height 11
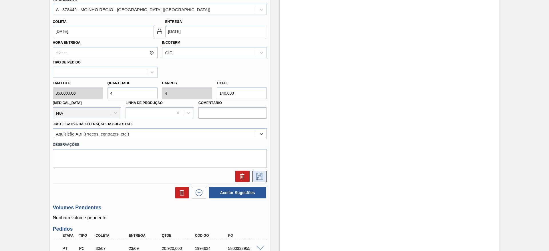
click at [265, 182] on button at bounding box center [260, 176] width 14 height 11
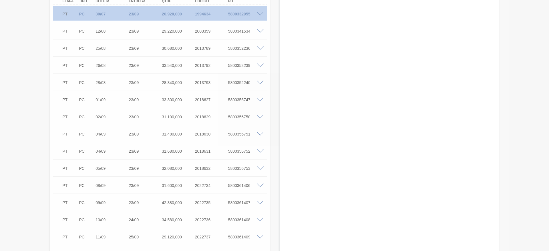
scroll to position [0, 0]
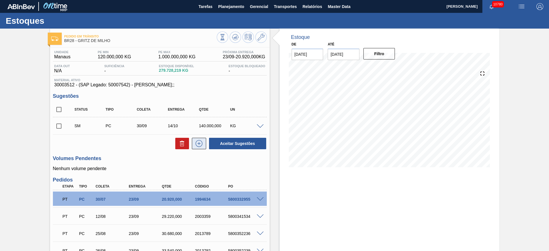
click at [200, 141] on icon at bounding box center [198, 143] width 9 height 7
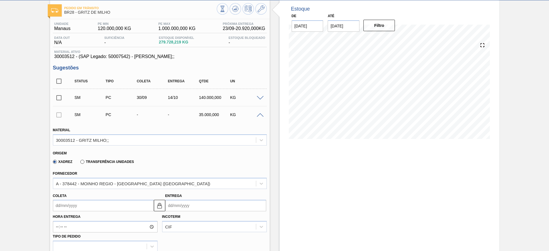
scroll to position [43, 0]
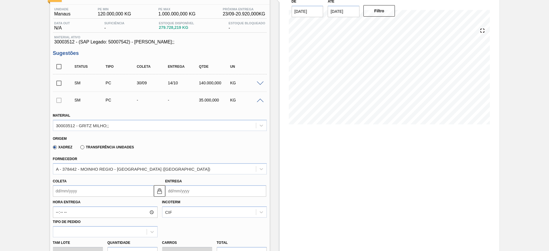
click at [70, 190] on input "Coleta" at bounding box center [103, 190] width 101 height 11
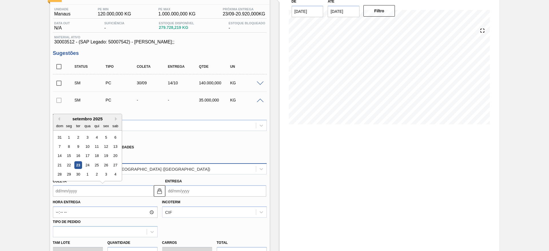
drag, startPoint x: 89, startPoint y: 176, endPoint x: 91, endPoint y: 172, distance: 4.6
click at [88, 176] on div "1" at bounding box center [88, 175] width 8 height 8
type input "[DATE]"
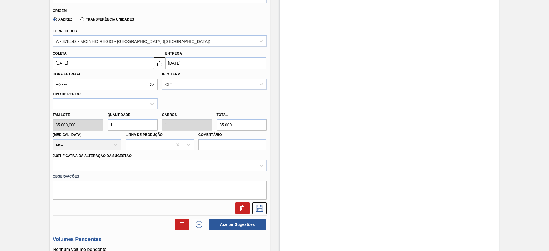
scroll to position [172, 0]
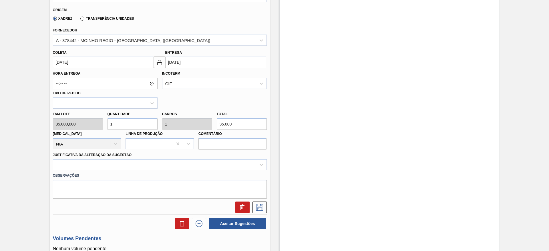
click at [101, 126] on div "Tam lote 35.000,000 Quantidade 1 Carros 1 Total 35.000 Doca N/A Linha de Produç…" at bounding box center [160, 129] width 218 height 41
type input "4"
type input "140.000"
type input "4"
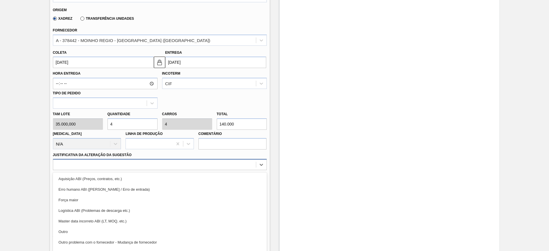
click at [229, 159] on div at bounding box center [160, 164] width 214 height 11
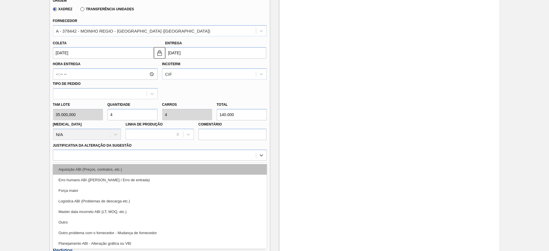
click at [226, 168] on div "Aquisição ABI (Preços, contratos, etc.)" at bounding box center [160, 169] width 214 height 11
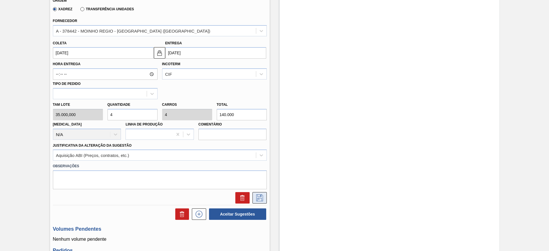
click at [264, 201] on button at bounding box center [260, 197] width 14 height 11
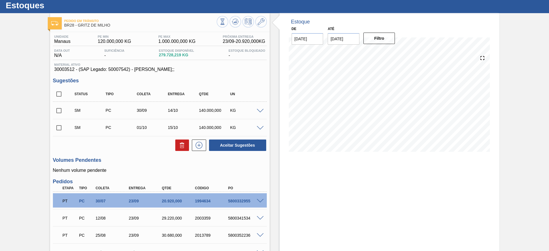
scroll to position [9, 0]
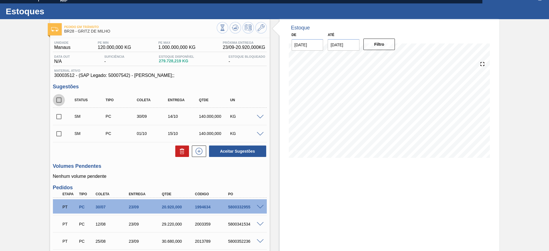
click at [59, 94] on input "checkbox" at bounding box center [59, 100] width 12 height 12
checkbox input "true"
click at [238, 150] on button "Aceitar Sugestões" at bounding box center [237, 151] width 57 height 11
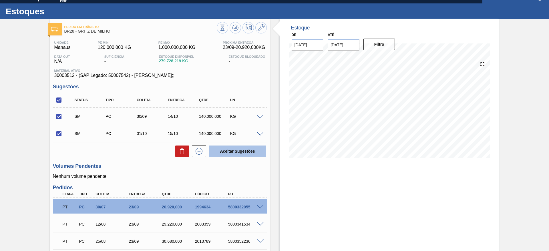
checkbox input "false"
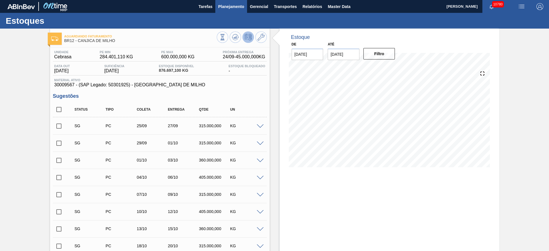
click at [237, 7] on span "Planejamento" at bounding box center [231, 6] width 26 height 7
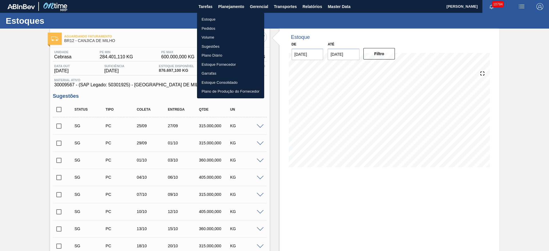
click at [142, 47] on div at bounding box center [274, 125] width 549 height 251
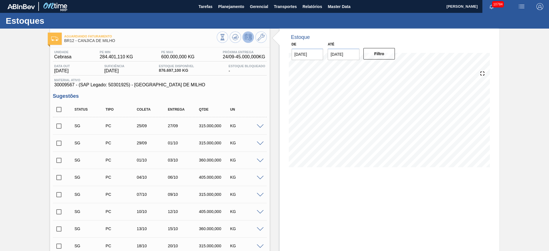
click at [257, 127] on span at bounding box center [260, 126] width 7 height 4
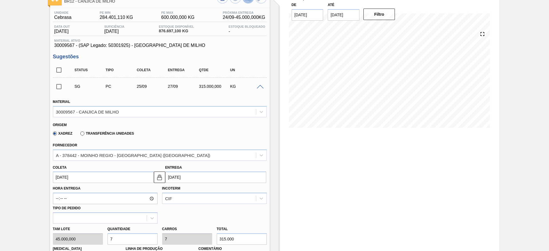
scroll to position [86, 0]
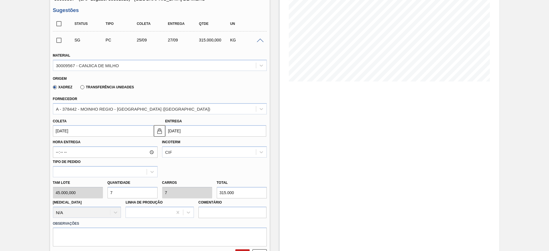
click at [98, 196] on div "Tam lote 45.000,000 Quantidade 7 Carros 7 Total 315.000 [MEDICAL_DATA] N/A Linh…" at bounding box center [160, 197] width 218 height 41
type input "2"
type input "90.000"
type input "2"
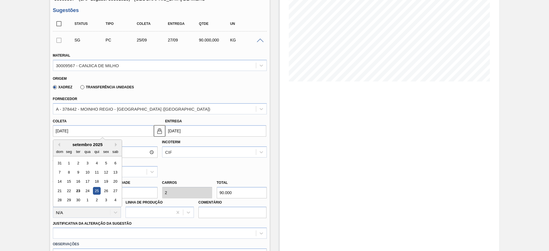
click at [63, 133] on input "[DATE]" at bounding box center [103, 130] width 101 height 11
click at [65, 200] on div "29" at bounding box center [69, 200] width 8 height 8
type input "[DATE]"
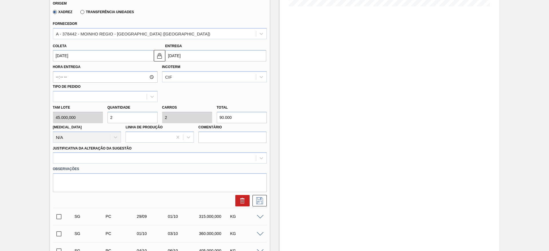
scroll to position [172, 0]
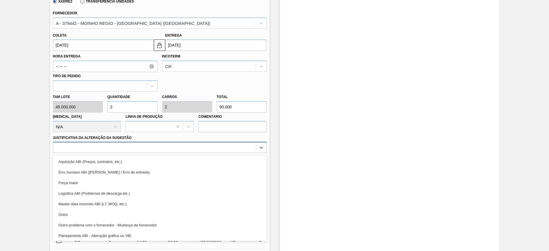
click at [115, 152] on div at bounding box center [160, 147] width 214 height 11
click at [119, 156] on div "Aquisição ABI (Preços, contratos, etc.) Erro humano ABI (Cálculo / Erro de entr…" at bounding box center [160, 198] width 214 height 86
drag, startPoint x: 123, startPoint y: 161, endPoint x: 130, endPoint y: 162, distance: 6.9
click at [124, 162] on div "Aquisição ABI (Preços, contratos, etc.)" at bounding box center [160, 161] width 214 height 11
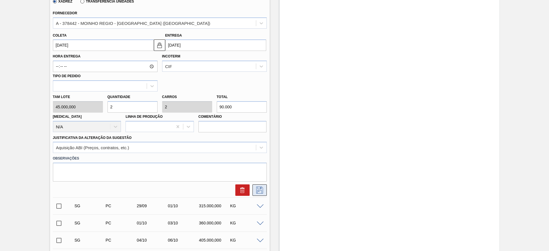
click at [255, 189] on icon at bounding box center [259, 190] width 9 height 7
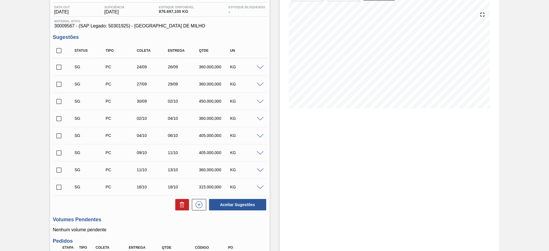
scroll to position [43, 0]
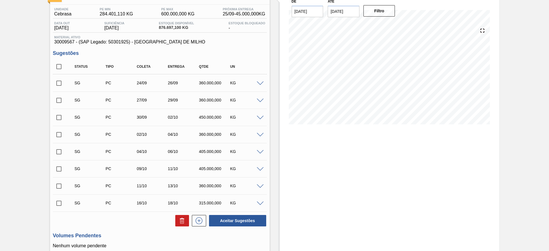
click at [261, 82] on span at bounding box center [260, 84] width 7 height 4
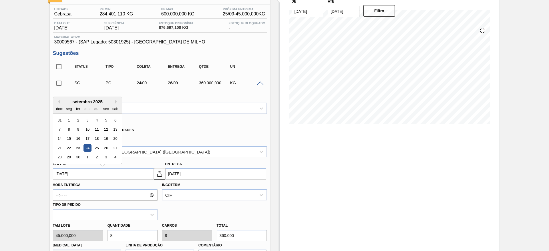
click at [74, 173] on input "[DATE]" at bounding box center [103, 173] width 101 height 11
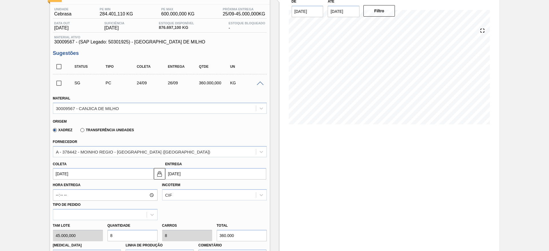
click at [56, 67] on input "checkbox" at bounding box center [59, 67] width 12 height 12
checkbox input "true"
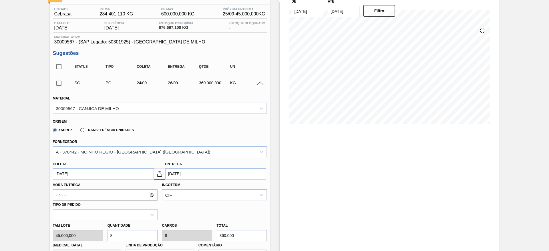
checkbox input "true"
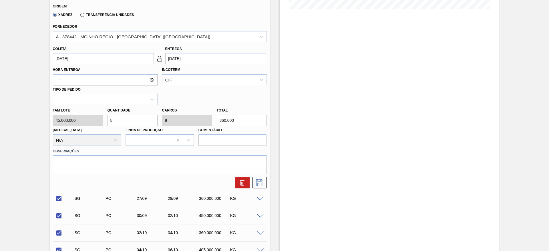
scroll to position [257, 0]
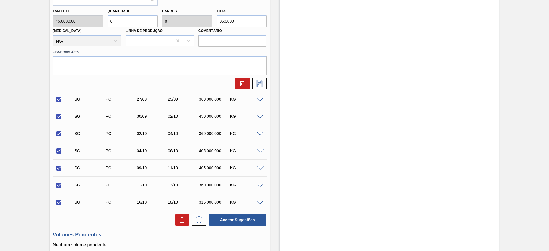
click at [174, 222] on div at bounding box center [180, 219] width 17 height 11
click at [178, 221] on button at bounding box center [182, 219] width 14 height 11
checkbox input "false"
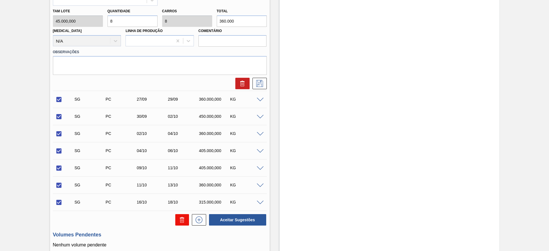
checkbox input "false"
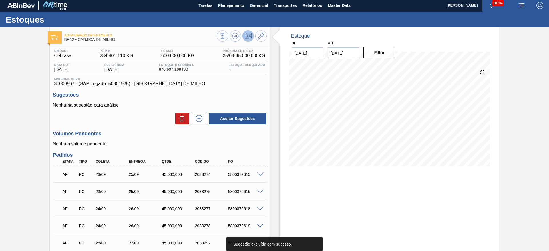
scroll to position [0, 0]
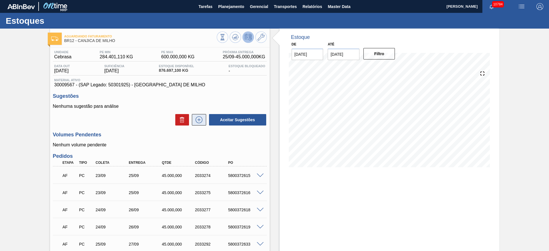
click at [200, 122] on icon at bounding box center [198, 119] width 9 height 7
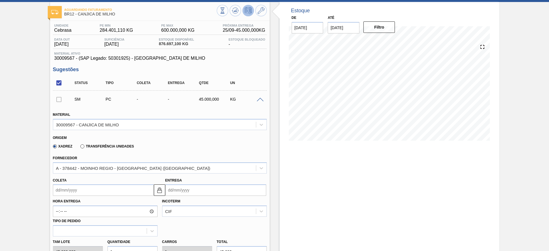
scroll to position [43, 0]
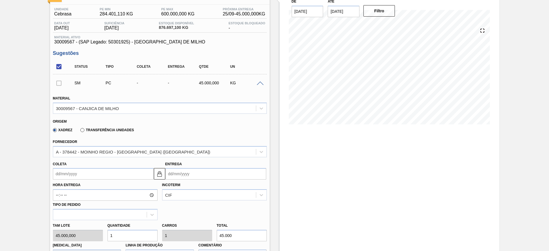
click at [66, 174] on input "Coleta" at bounding box center [103, 173] width 101 height 11
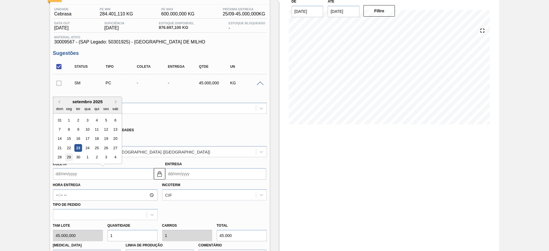
click at [69, 160] on div "29" at bounding box center [69, 158] width 8 height 8
type input "[DATE]"
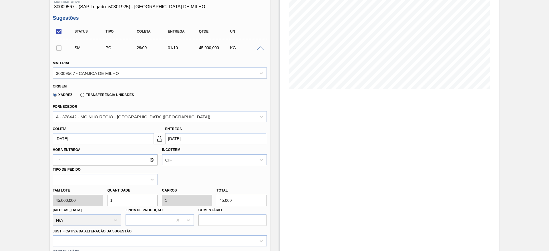
scroll to position [129, 0]
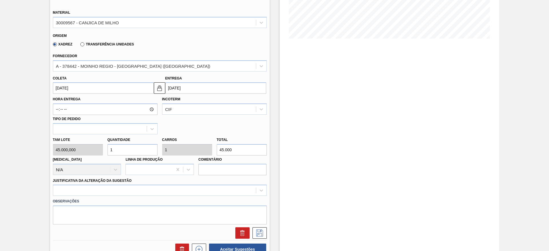
click at [95, 152] on div "Tam lote 45.000,000 Quantidade 1 Carros 1 Total 45.000 [MEDICAL_DATA] N/A Linha…" at bounding box center [160, 154] width 218 height 41
type input "2"
type input "90.000"
type input "2"
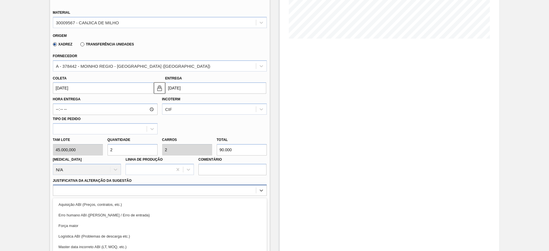
click at [174, 191] on div "option Força maior focused, 3 of 18. 18 results available. Use Up and Down to c…" at bounding box center [160, 190] width 214 height 11
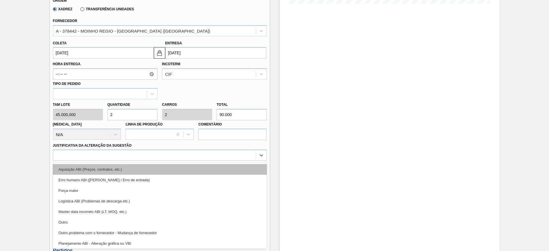
click at [176, 172] on div "Aquisição ABI (Preços, contratos, etc.)" at bounding box center [160, 169] width 214 height 11
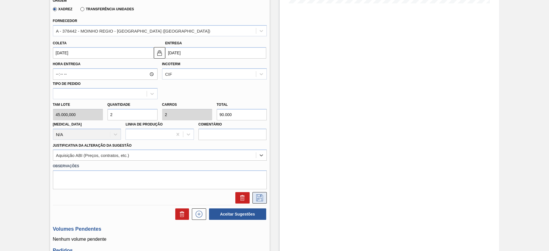
click at [261, 199] on icon at bounding box center [259, 197] width 9 height 7
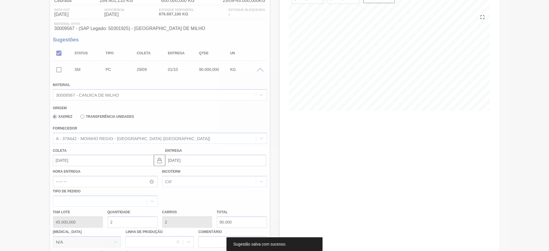
scroll to position [55, 0]
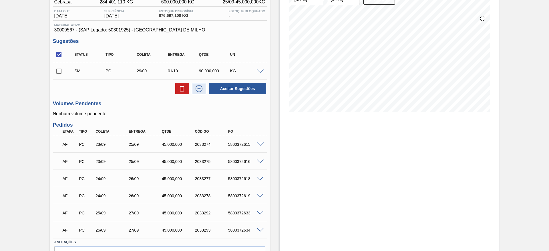
click at [201, 89] on icon at bounding box center [198, 88] width 9 height 7
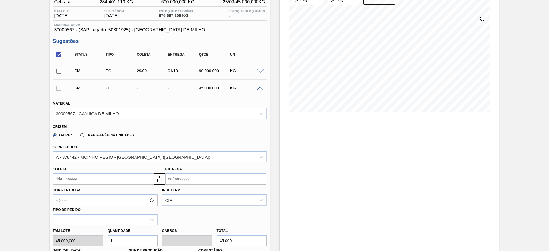
click at [70, 178] on input "Coleta" at bounding box center [103, 178] width 101 height 11
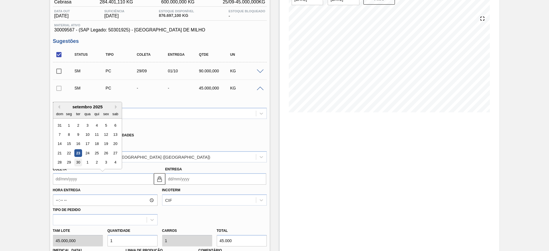
click at [75, 160] on div "30" at bounding box center [78, 163] width 8 height 8
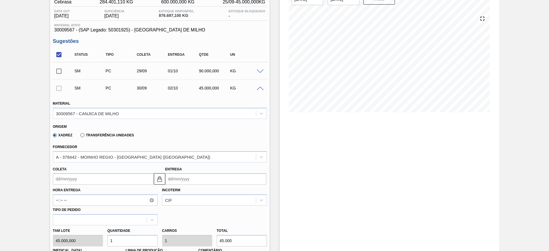
type input "[DATE]"
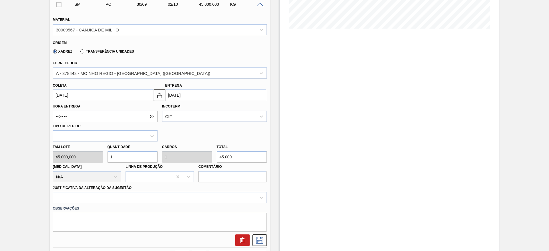
scroll to position [141, 0]
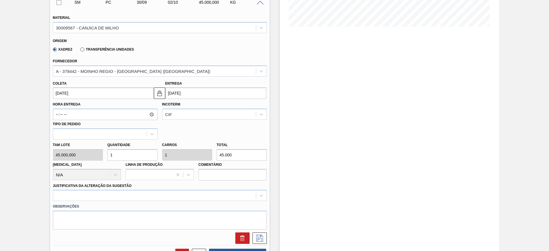
type input "2"
type input "90.000"
click at [96, 157] on div "Tam lote 45.000,000 Quantidade 2 Carros 2 Total 90.000 [MEDICAL_DATA] N/A Linha…" at bounding box center [160, 160] width 218 height 41
type input "2"
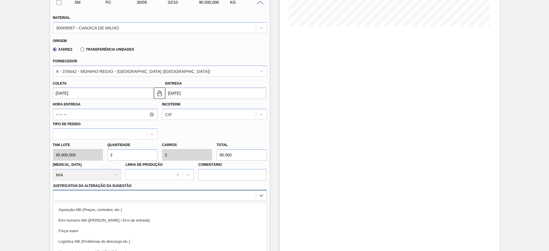
click at [152, 196] on div "option Logística ABI (Problemas de descarga etc.) focused, 4 of 18. 18 results …" at bounding box center [160, 195] width 214 height 11
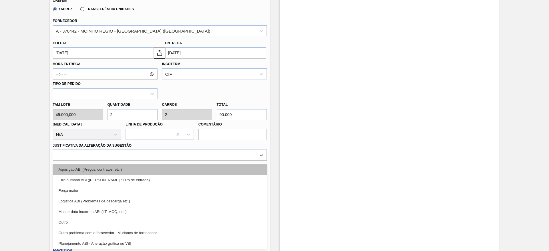
click at [158, 171] on div "Aquisição ABI (Preços, contratos, etc.)" at bounding box center [160, 169] width 214 height 11
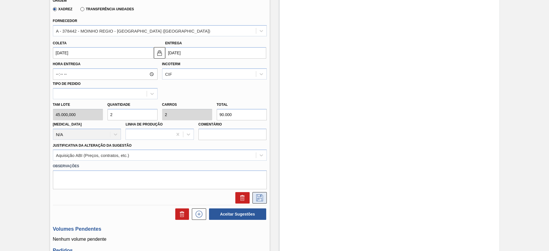
click at [259, 201] on icon at bounding box center [259, 197] width 9 height 7
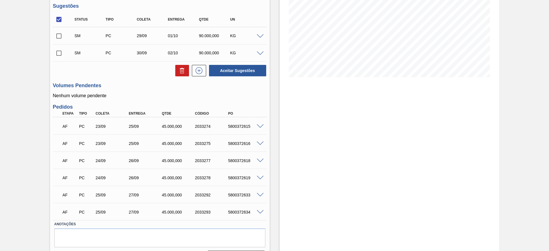
scroll to position [63, 0]
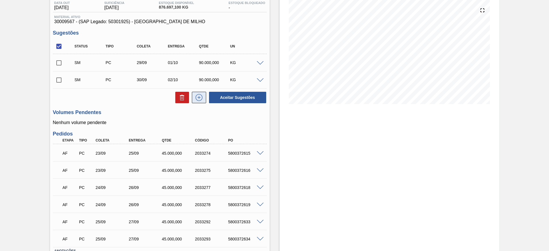
click at [202, 101] on button at bounding box center [199, 97] width 14 height 11
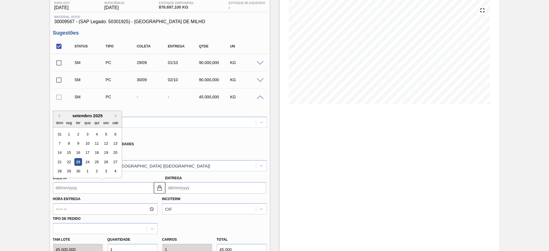
click at [70, 183] on input "Coleta" at bounding box center [103, 187] width 101 height 11
click at [90, 172] on div "1" at bounding box center [88, 172] width 8 height 8
type input "01/10/2025"
type input "03/10/2025"
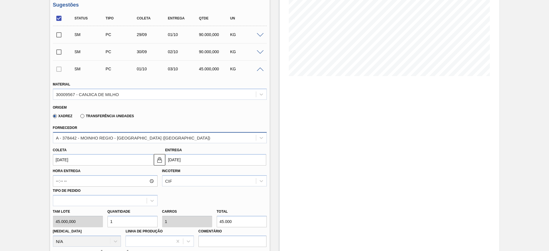
scroll to position [106, 0]
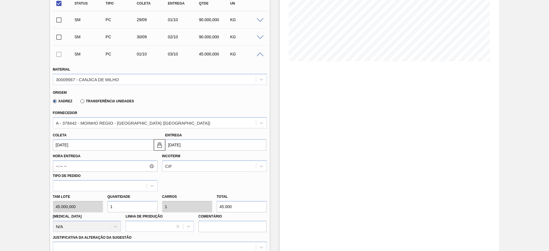
drag, startPoint x: 113, startPoint y: 208, endPoint x: 106, endPoint y: 208, distance: 7.2
click at [106, 208] on div "Quantidade 1" at bounding box center [132, 203] width 55 height 20
type input "2"
type input "90.000"
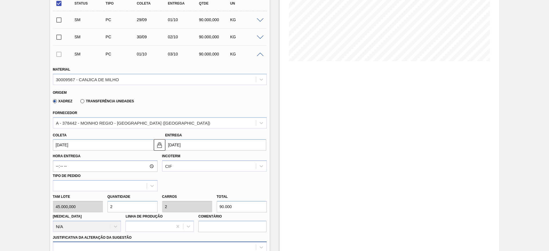
type input "2"
click at [178, 243] on div "option Aquisição ABI (Preços, contratos, etc.) focused, 1 of 18. 18 results ava…" at bounding box center [160, 247] width 214 height 11
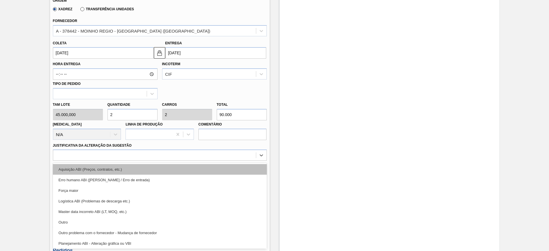
click at [200, 167] on div "Aquisição ABI (Preços, contratos, etc.)" at bounding box center [160, 169] width 214 height 11
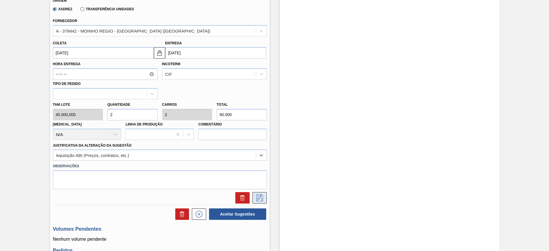
click at [259, 200] on icon at bounding box center [259, 197] width 9 height 7
click at [261, 198] on icon at bounding box center [259, 197] width 9 height 7
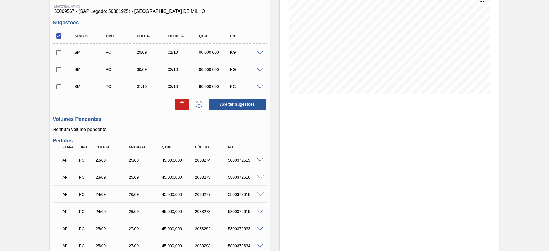
scroll to position [0, 0]
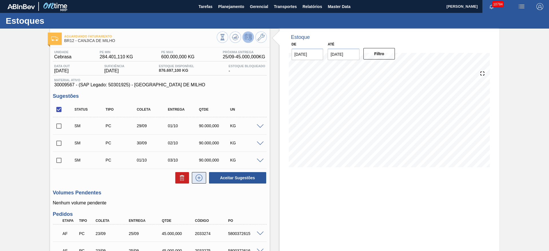
click at [200, 175] on icon at bounding box center [198, 177] width 9 height 7
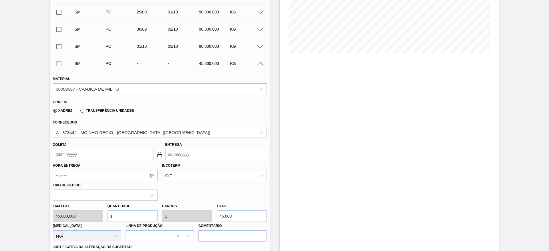
scroll to position [129, 0]
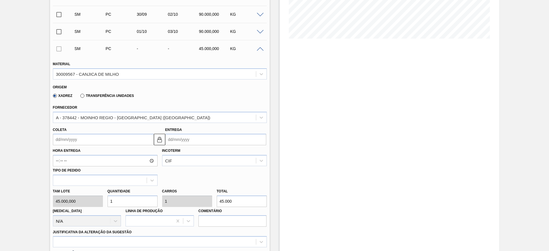
drag, startPoint x: 73, startPoint y: 147, endPoint x: 73, endPoint y: 141, distance: 5.4
click at [73, 143] on div "Material 30009567 - CANJICA DE MILHO Origem Xadrez Transferência Unidades Forne…" at bounding box center [160, 173] width 214 height 234
click at [73, 140] on input "Coleta" at bounding box center [103, 139] width 101 height 11
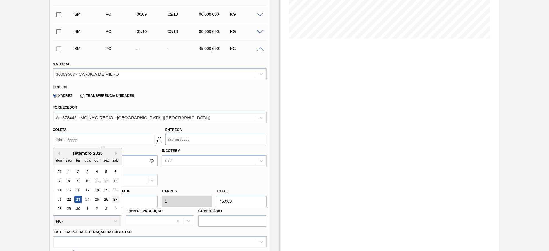
click at [114, 200] on div "27" at bounding box center [115, 200] width 8 height 8
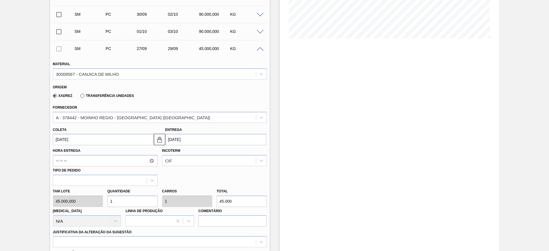
type input "[DATE]"
type input "29/09/2025"
click at [99, 198] on div "Tam lote 45.000,000 Quantidade 1 Carros 1 Total 45.000 Doca N/A Linha de Produç…" at bounding box center [160, 206] width 218 height 41
type input "2"
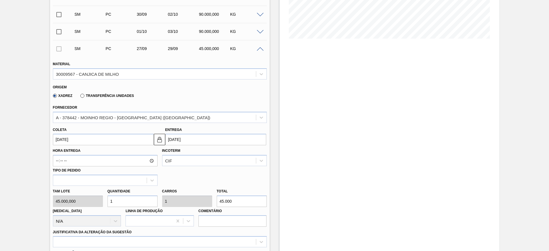
type input "90.000"
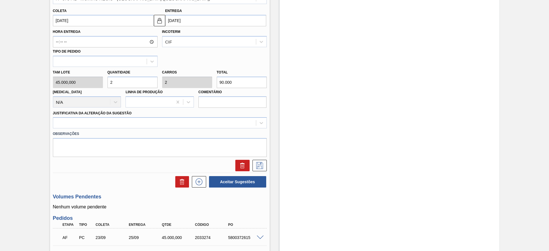
scroll to position [257, 0]
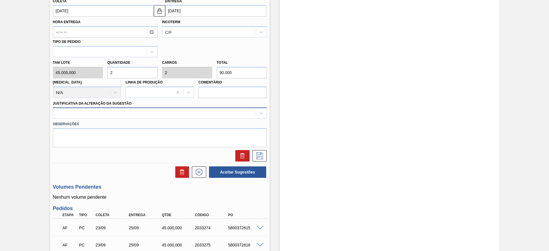
type input "2"
click at [225, 108] on div at bounding box center [160, 113] width 214 height 11
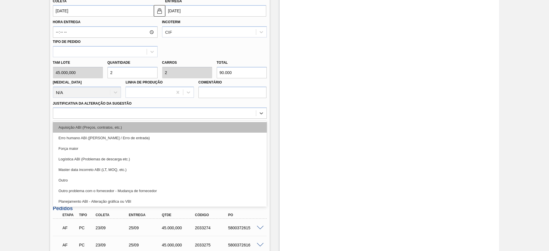
click at [227, 131] on div "Aquisição ABI (Preços, contratos, etc.)" at bounding box center [160, 127] width 214 height 11
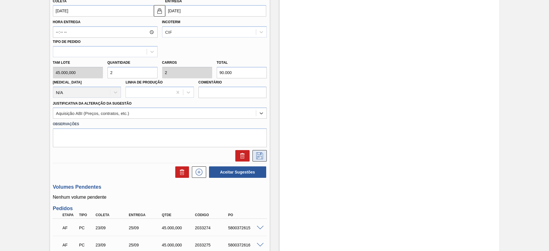
click at [257, 156] on icon at bounding box center [259, 155] width 9 height 7
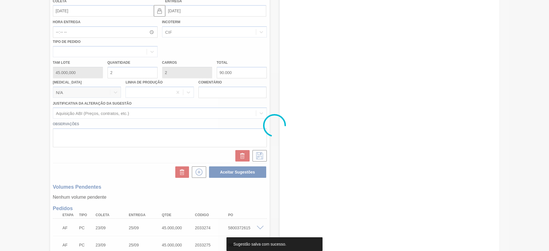
scroll to position [38, 0]
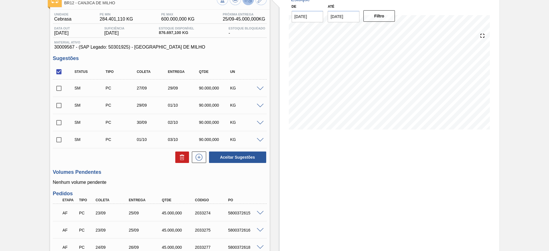
click at [58, 70] on input "checkbox" at bounding box center [59, 72] width 12 height 12
checkbox input "true"
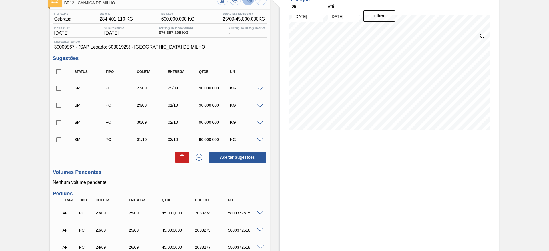
checkbox input "true"
click at [237, 156] on button "Aceitar Sugestões" at bounding box center [237, 157] width 57 height 11
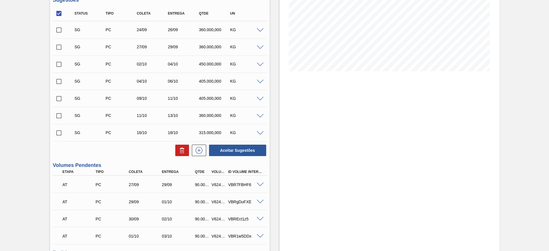
scroll to position [1, 0]
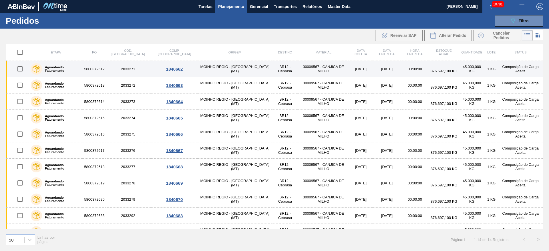
click at [18, 71] on input "checkbox" at bounding box center [20, 69] width 12 height 12
checkbox input "true"
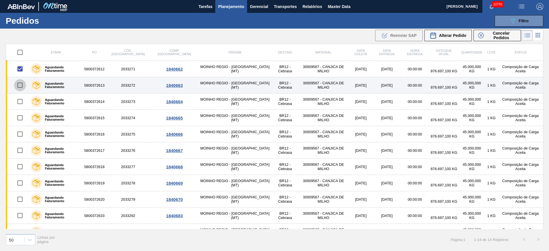
click at [17, 86] on input "checkbox" at bounding box center [20, 85] width 12 height 12
checkbox input "true"
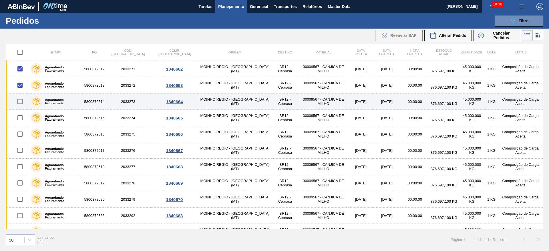
click at [21, 98] on input "checkbox" at bounding box center [20, 102] width 12 height 12
checkbox input "true"
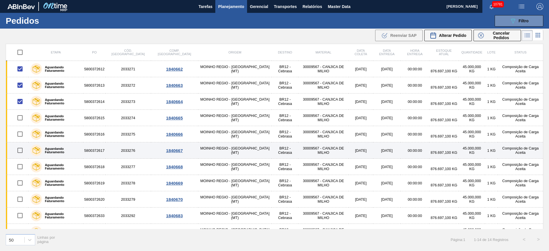
click at [21, 151] on input "checkbox" at bounding box center [20, 150] width 12 height 12
checkbox input "true"
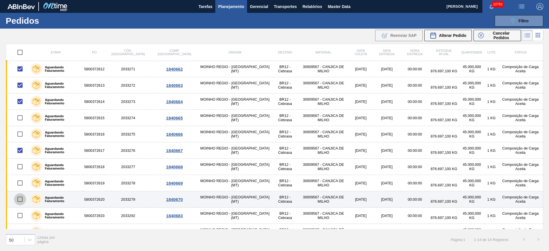
click at [19, 198] on input "checkbox" at bounding box center [20, 199] width 12 height 12
checkbox input "true"
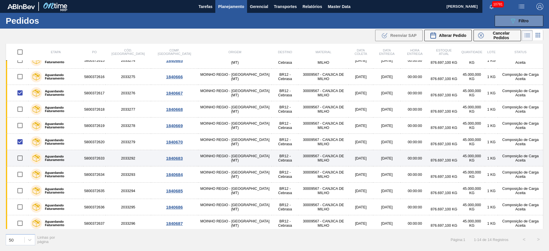
scroll to position [60, 0]
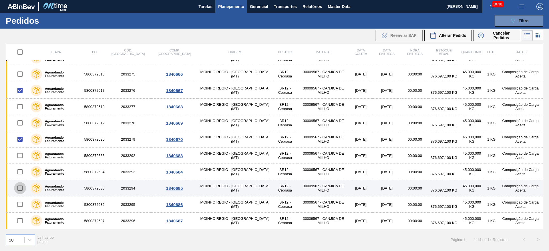
click at [18, 192] on input "checkbox" at bounding box center [20, 188] width 12 height 12
checkbox input "true"
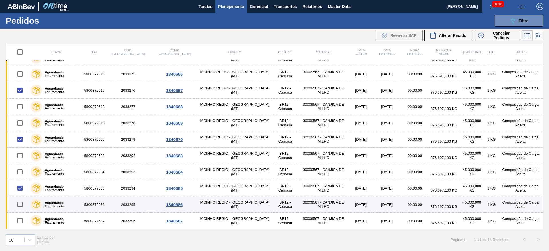
click at [24, 204] on input "checkbox" at bounding box center [20, 204] width 12 height 12
checkbox input "true"
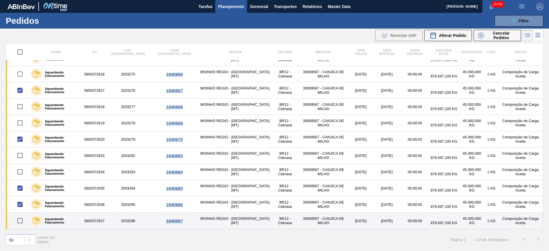
click at [24, 217] on input "checkbox" at bounding box center [20, 221] width 12 height 12
checkbox input "true"
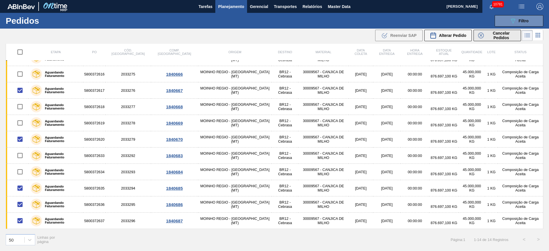
click at [493, 30] on button "Cancelar Pedidos" at bounding box center [497, 35] width 47 height 11
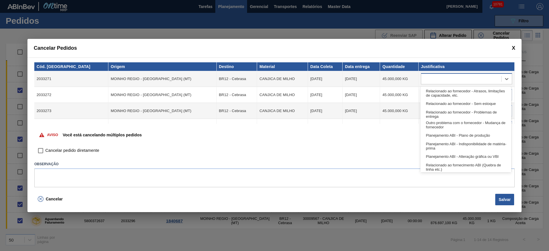
click at [434, 78] on div at bounding box center [461, 79] width 80 height 8
click at [435, 95] on div "Relacionado ao fornecedor - Atrasos, limitações de capacidade, etc." at bounding box center [465, 93] width 91 height 11
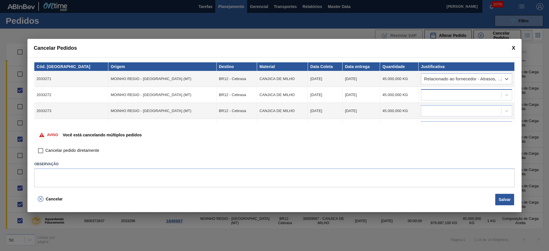
click at [436, 95] on div at bounding box center [461, 95] width 80 height 8
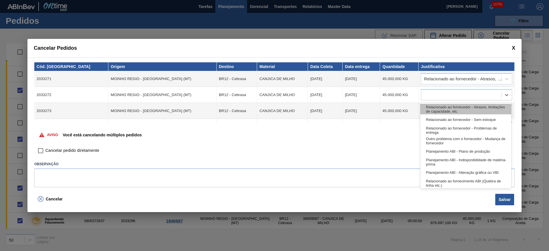
click at [443, 111] on div "Relacionado ao fornecedor - Atrasos, limitações de capacidade, etc." at bounding box center [465, 109] width 91 height 11
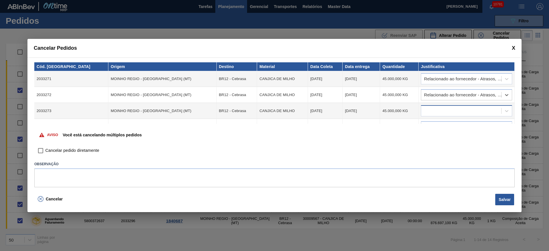
click at [443, 112] on div at bounding box center [461, 111] width 80 height 8
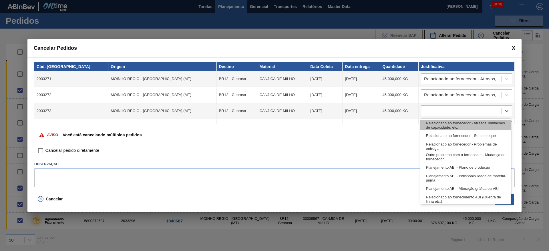
click at [442, 123] on div "Relacionado ao fornecedor - Atrasos, limitações de capacidade, etc." at bounding box center [465, 125] width 91 height 11
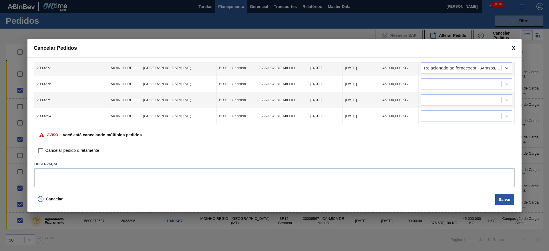
scroll to position [32, 0]
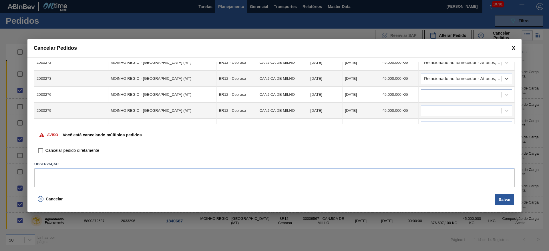
click at [445, 99] on div at bounding box center [466, 94] width 91 height 11
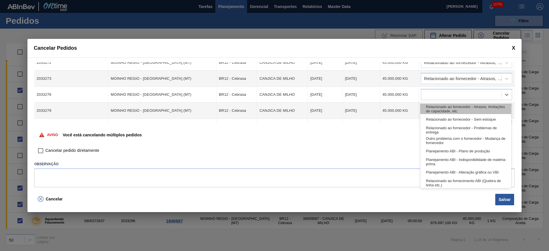
click at [448, 114] on div "Relacionado ao fornecedor - Atrasos, limitações de capacidade, etc." at bounding box center [465, 109] width 91 height 11
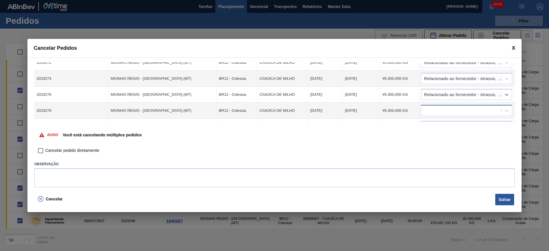
click at [448, 112] on div at bounding box center [461, 111] width 80 height 8
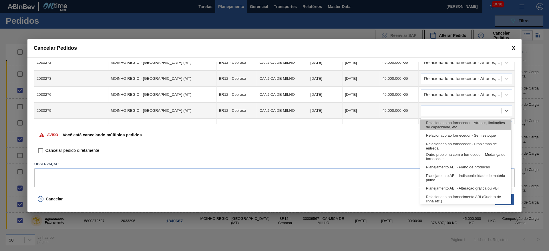
click at [448, 122] on div "Relacionado ao fornecedor - Atrasos, limitações de capacidade, etc." at bounding box center [465, 125] width 91 height 11
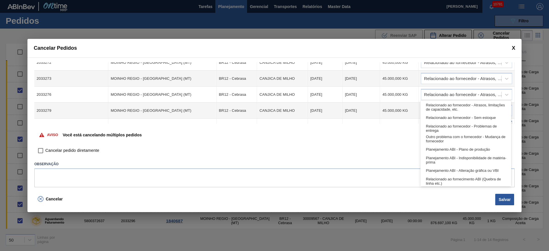
click at [449, 0] on body "Tarefas Planejamento Gerencial Transportes Relatórios Master Data José Albérico…" at bounding box center [274, 0] width 549 height 0
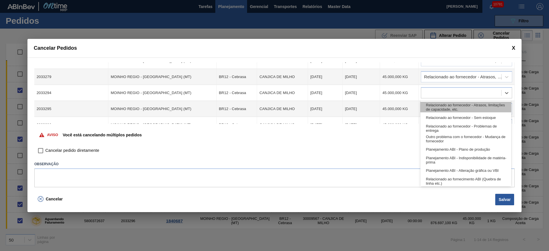
click at [445, 108] on div "Relacionado ao fornecedor - Atrasos, limitações de capacidade, etc." at bounding box center [465, 107] width 91 height 11
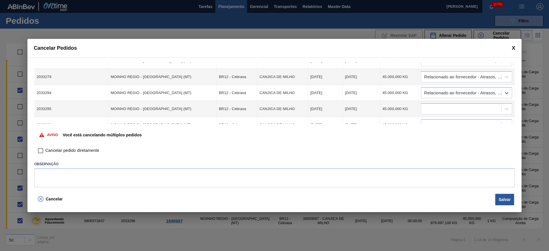
scroll to position [75, 0]
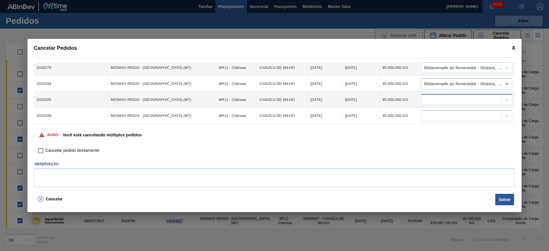
click at [446, 99] on div at bounding box center [461, 100] width 80 height 8
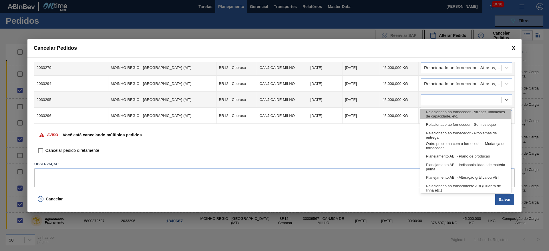
click at [448, 109] on div "Relacionado ao fornecedor - Atrasos, limitações de capacidade, etc." at bounding box center [465, 114] width 91 height 11
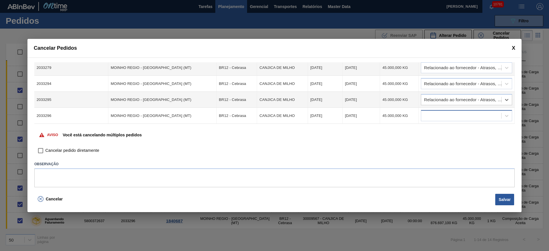
click at [449, 112] on div at bounding box center [466, 115] width 91 height 11
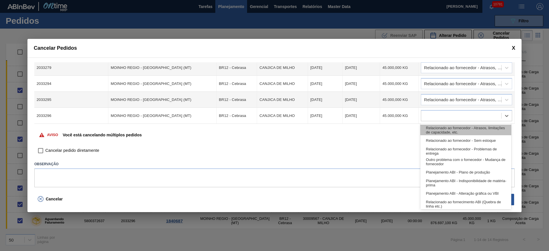
click at [449, 127] on div "Relacionado ao fornecedor - Atrasos, limitações de capacidade, etc." at bounding box center [465, 130] width 91 height 11
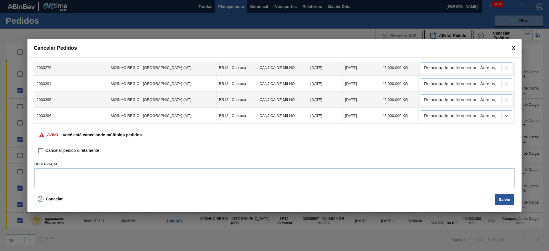
click at [72, 150] on span "Cancelar pedido diretamente" at bounding box center [72, 151] width 54 height 6
click at [45, 150] on input "Cancelar pedido diretamente" at bounding box center [41, 151] width 10 height 10
checkbox input "true"
click at [504, 198] on button "Salvar" at bounding box center [504, 199] width 19 height 11
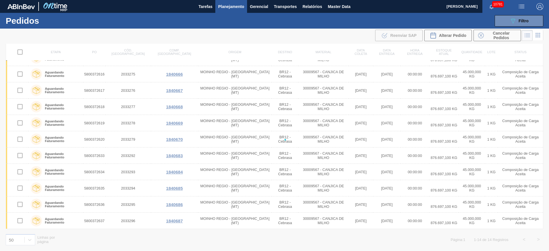
checkbox input "false"
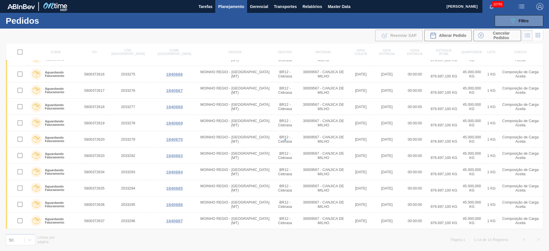
checkbox input "false"
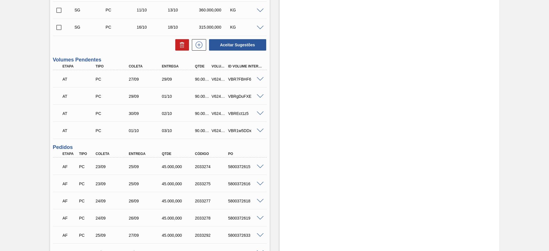
scroll to position [86, 0]
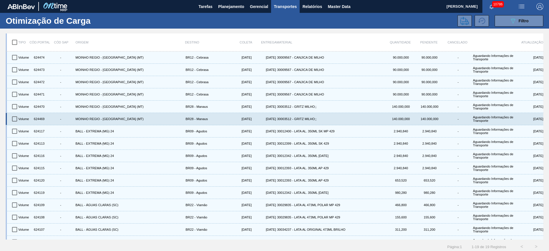
click at [15, 117] on input "checkbox" at bounding box center [15, 119] width 12 height 12
checkbox input "true"
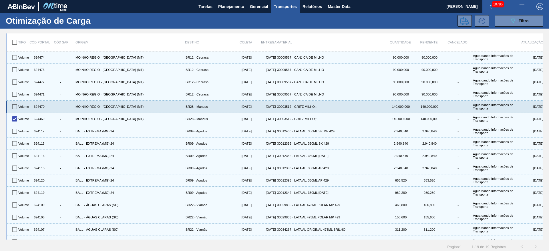
click at [15, 106] on input "checkbox" at bounding box center [15, 107] width 12 height 12
checkbox input "true"
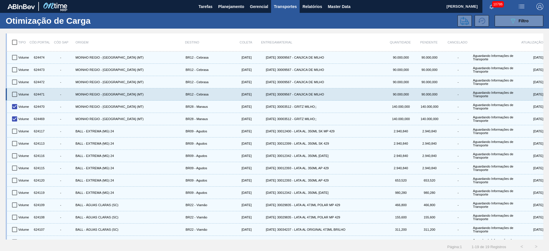
click at [15, 93] on input "checkbox" at bounding box center [15, 94] width 12 height 12
checkbox input "true"
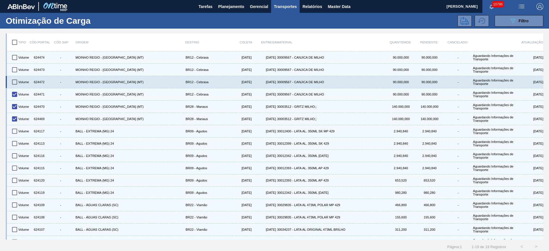
click at [15, 82] on input "checkbox" at bounding box center [15, 82] width 12 height 12
checkbox input "true"
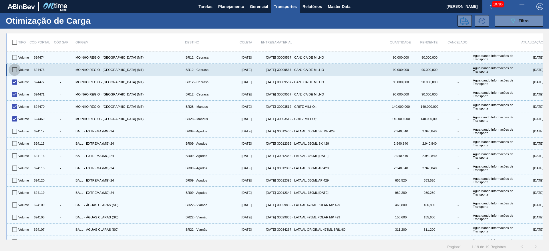
drag, startPoint x: 15, startPoint y: 71, endPoint x: 17, endPoint y: 57, distance: 14.1
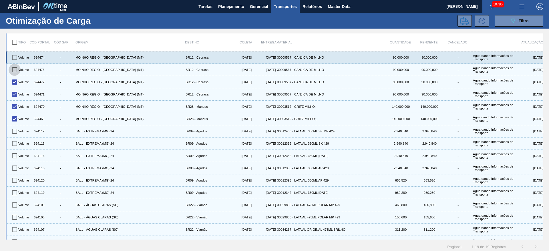
click at [15, 70] on input "checkbox" at bounding box center [15, 70] width 12 height 12
checkbox input "true"
click at [17, 53] on input "checkbox" at bounding box center [15, 57] width 12 height 12
checkbox input "true"
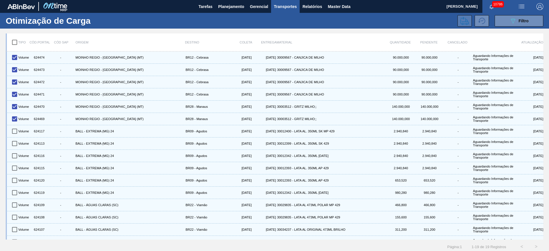
click at [459, 25] on button at bounding box center [465, 20] width 14 height 11
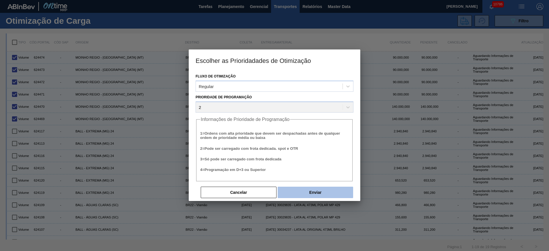
click at [325, 190] on button "Enviar" at bounding box center [315, 192] width 75 height 11
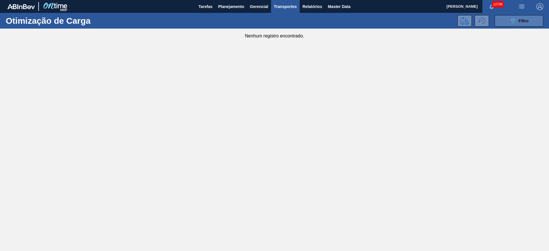
click at [499, 25] on button "089F7B8B-B2A5-4AFE-B5C0-19BA573D28AC Filtro" at bounding box center [519, 20] width 49 height 11
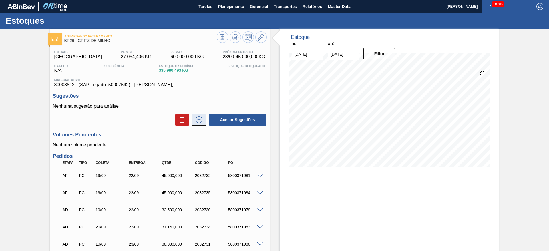
click at [197, 121] on icon at bounding box center [198, 119] width 9 height 7
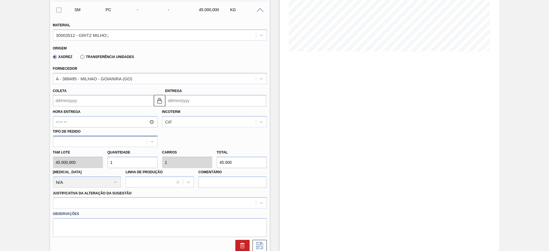
scroll to position [129, 0]
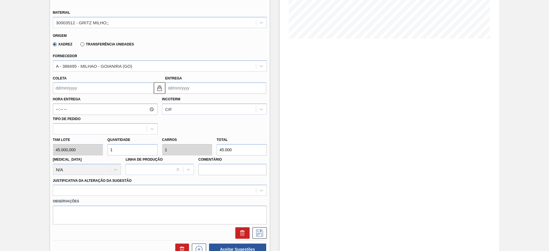
click at [92, 151] on div "Tam lote 45.000,000 Quantidade 1 Carros 1 Total 45.000 [MEDICAL_DATA] N/A Linha…" at bounding box center [160, 154] width 218 height 41
type input "3"
type input "135.000"
type input "3"
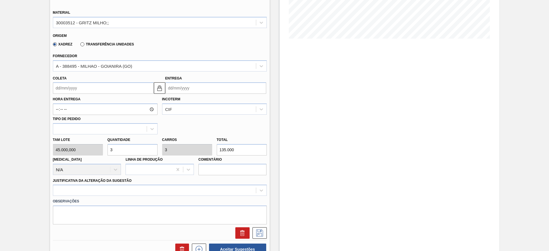
click at [74, 90] on input "Coleta" at bounding box center [103, 87] width 101 height 11
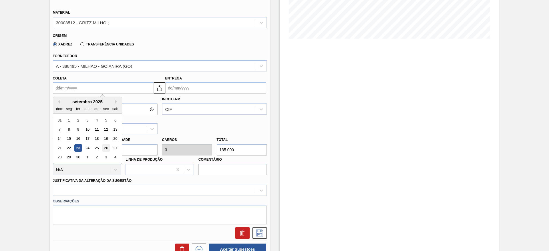
click at [106, 150] on div "26" at bounding box center [106, 148] width 8 height 8
type input "[DATE]"
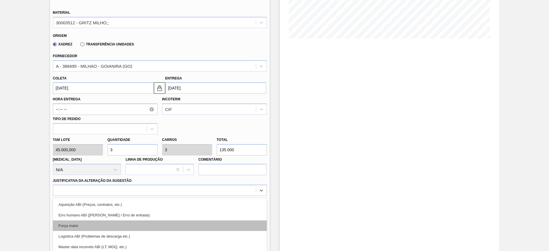
drag, startPoint x: 150, startPoint y: 193, endPoint x: 158, endPoint y: 188, distance: 8.7
click at [151, 193] on div "option Força maior focused, 3 of 18. 18 results available. Use Up and Down to c…" at bounding box center [160, 190] width 214 height 11
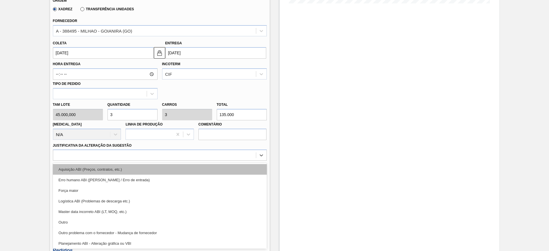
click at [158, 164] on div "Aquisição ABI (Preços, contratos, etc.)" at bounding box center [160, 169] width 214 height 11
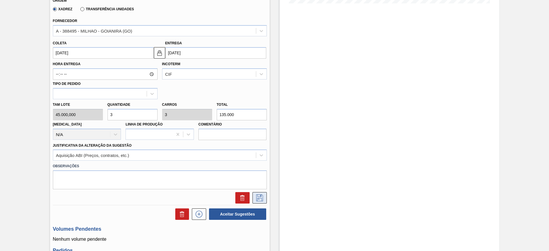
click at [261, 196] on icon at bounding box center [259, 197] width 9 height 7
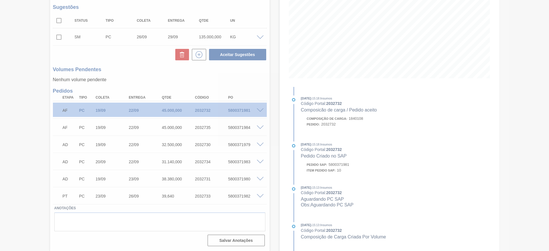
scroll to position [89, 0]
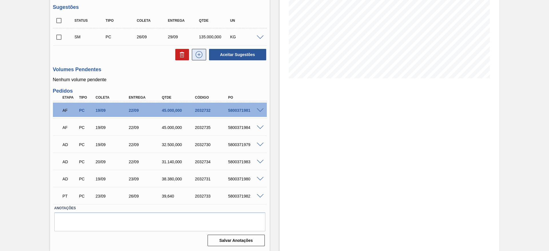
click at [200, 57] on icon at bounding box center [198, 54] width 9 height 7
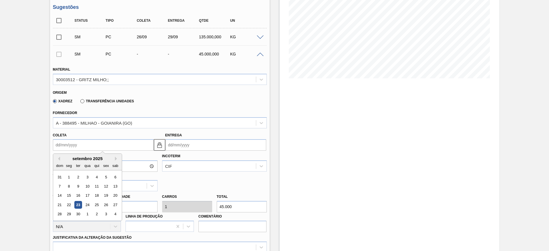
click at [76, 144] on input "Coleta" at bounding box center [103, 144] width 101 height 11
click at [115, 207] on div "27" at bounding box center [115, 205] width 8 height 8
type input "[DATE]"
type input "30/09/2025"
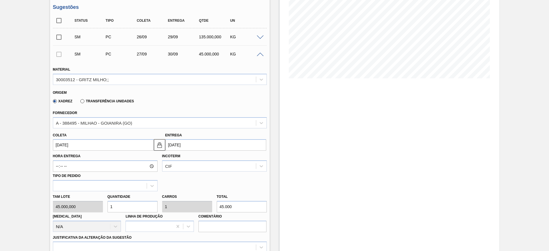
drag, startPoint x: 117, startPoint y: 204, endPoint x: 109, endPoint y: 203, distance: 8.3
click at [110, 204] on input "1" at bounding box center [133, 206] width 50 height 11
type input "2"
type input "90.000"
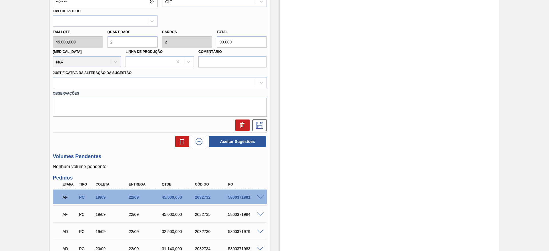
scroll to position [218, 0]
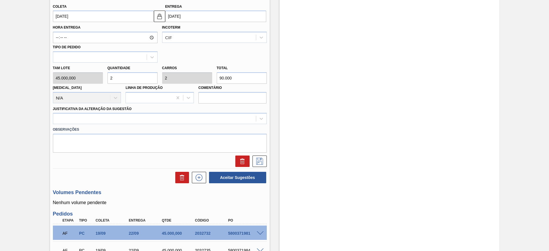
click at [82, 80] on div "Tam lote 45.000,000 Quantidade 2 Carros 2 Total 90.000 Doca N/A Linha de Produç…" at bounding box center [160, 83] width 218 height 41
type input "3"
type input "135.000"
type input "3"
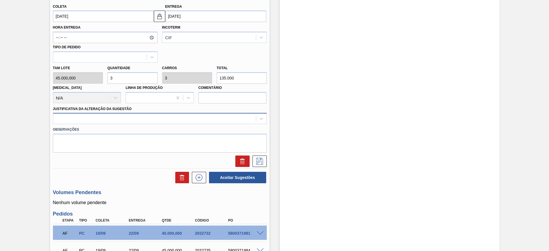
click at [208, 120] on div at bounding box center [154, 119] width 203 height 8
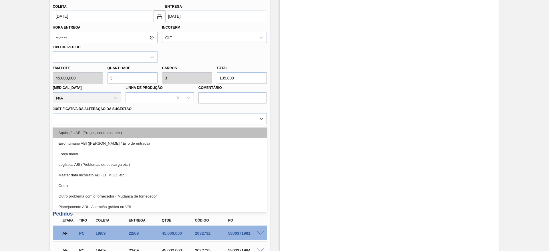
click at [208, 135] on div "Aquisição ABI (Preços, contratos, etc.)" at bounding box center [160, 133] width 214 height 11
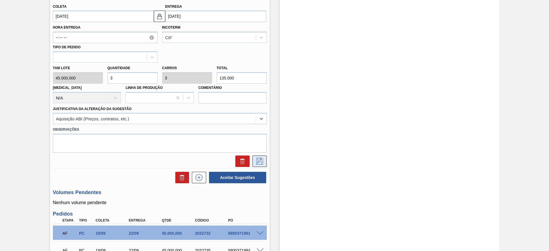
click at [266, 165] on div at bounding box center [160, 161] width 218 height 11
click at [267, 159] on div at bounding box center [160, 161] width 218 height 11
click at [266, 160] on button at bounding box center [260, 161] width 14 height 11
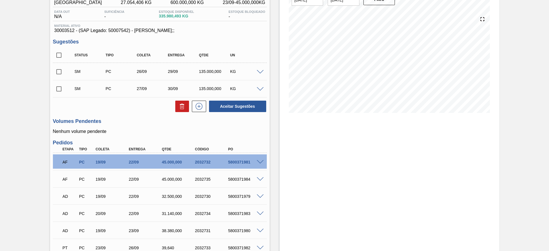
scroll to position [0, 0]
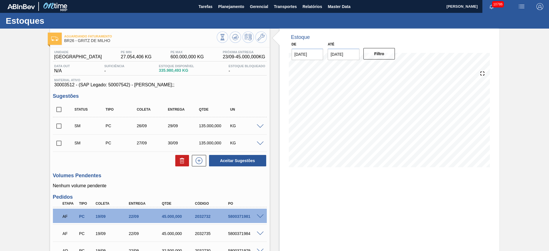
click at [63, 109] on input "checkbox" at bounding box center [59, 110] width 12 height 12
checkbox input "true"
click at [229, 163] on button "Aceitar Sugestões" at bounding box center [237, 160] width 57 height 11
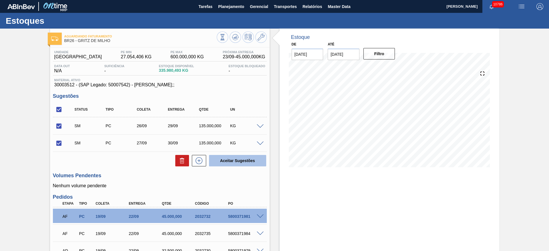
checkbox input "false"
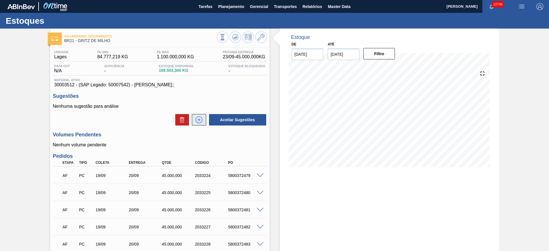
click at [203, 121] on button at bounding box center [199, 119] width 14 height 11
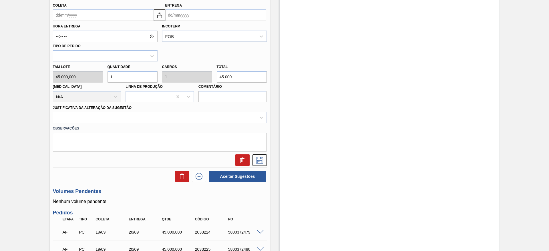
scroll to position [152, 0]
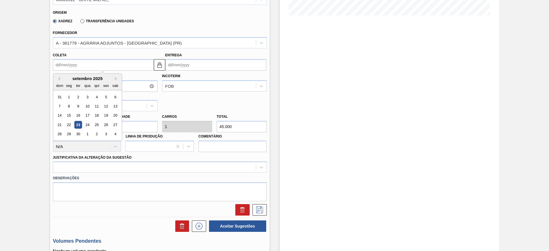
click at [72, 63] on input "Coleta" at bounding box center [103, 64] width 101 height 11
click at [117, 124] on div "27" at bounding box center [115, 125] width 8 height 8
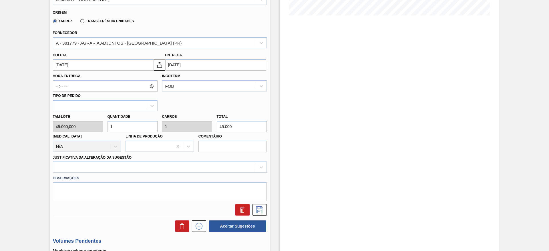
type input "[DATE]"
click at [102, 129] on div "Tam lote 45.000,000 Quantidade 1 Carros 1 Total 45.000 [MEDICAL_DATA] N/A Linha…" at bounding box center [160, 131] width 218 height 41
type input "6"
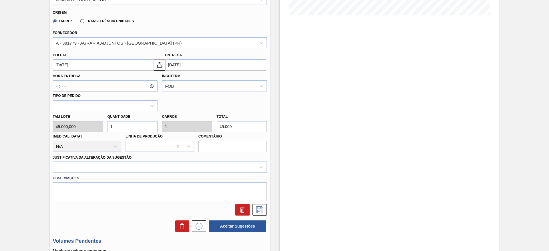
type input "270.000"
type input "6"
click at [214, 165] on div at bounding box center [160, 167] width 214 height 11
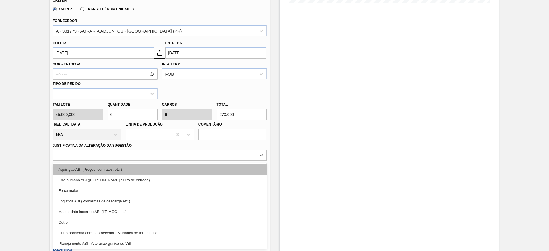
click at [215, 166] on div "Aquisição ABI (Preços, contratos, etc.)" at bounding box center [160, 169] width 214 height 11
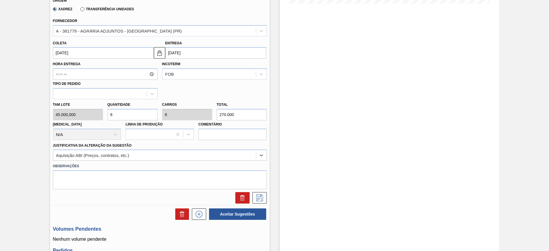
click at [251, 197] on div at bounding box center [258, 197] width 17 height 11
click at [261, 203] on button at bounding box center [260, 197] width 14 height 11
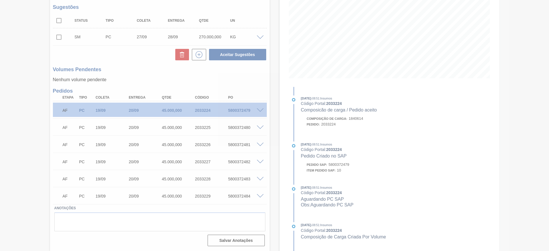
scroll to position [89, 0]
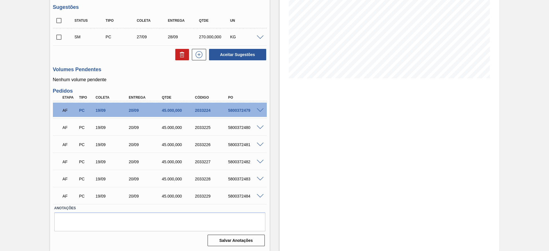
click at [59, 40] on input "checkbox" at bounding box center [59, 37] width 12 height 12
click at [228, 39] on div "SM PC 27/09 28/09 270.000,000 KG" at bounding box center [164, 36] width 187 height 11
click at [222, 54] on button "Aceitar Sugestões" at bounding box center [237, 54] width 57 height 11
checkbox input "false"
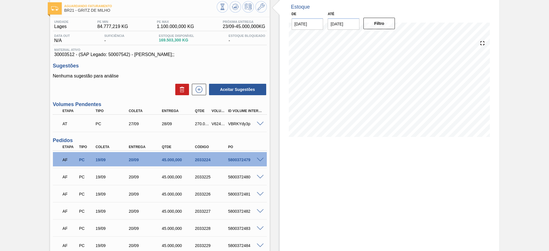
scroll to position [0, 0]
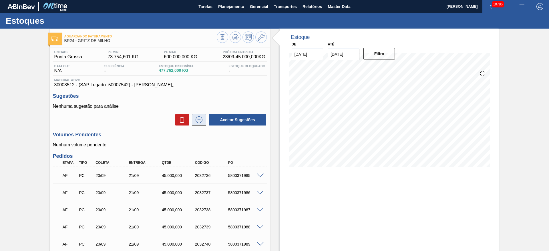
click at [204, 120] on button at bounding box center [199, 119] width 14 height 11
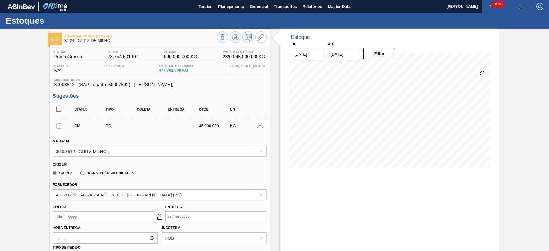
click at [62, 218] on input "Coleta" at bounding box center [103, 216] width 101 height 11
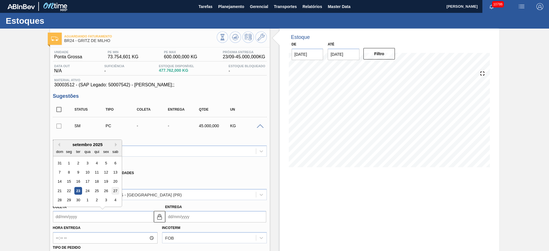
click at [112, 192] on div "27" at bounding box center [115, 191] width 8 height 8
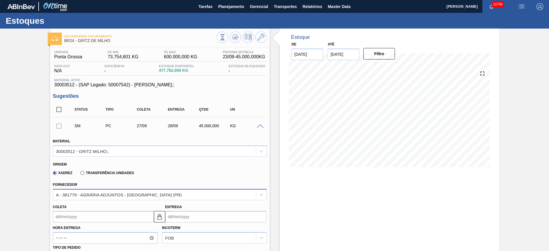
type input "[DATE]"
type input "28/09/2025"
click at [65, 218] on input "[DATE]" at bounding box center [103, 216] width 101 height 11
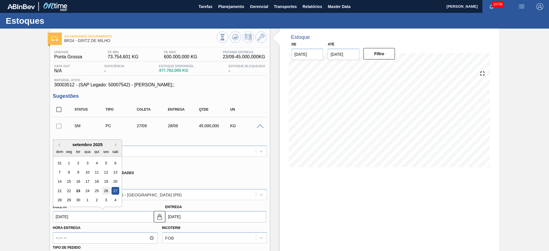
click at [106, 187] on div "21 22 23 24 25 26 27" at bounding box center [87, 190] width 65 height 9
click at [108, 190] on div "26" at bounding box center [106, 191] width 8 height 8
type input "26/09/2025"
type input "[DATE]"
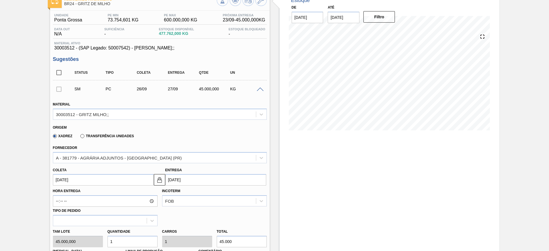
scroll to position [86, 0]
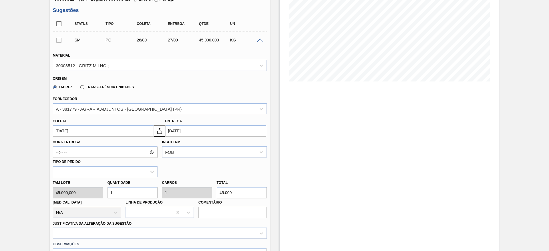
click at [122, 192] on input "1" at bounding box center [133, 192] width 50 height 11
type input "10"
type input "450.000"
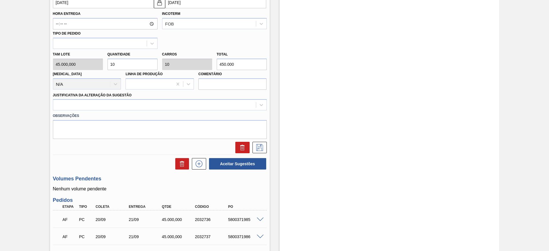
scroll to position [214, 0]
type input "10"
click at [196, 107] on div at bounding box center [154, 105] width 203 height 8
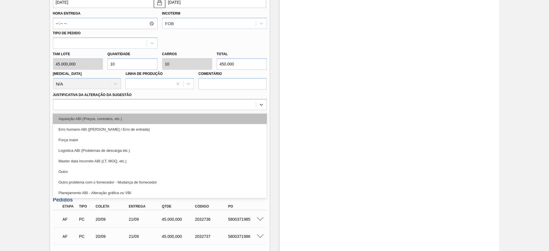
click at [197, 116] on div "Aquisição ABI (Preços, contratos, etc.)" at bounding box center [160, 119] width 214 height 11
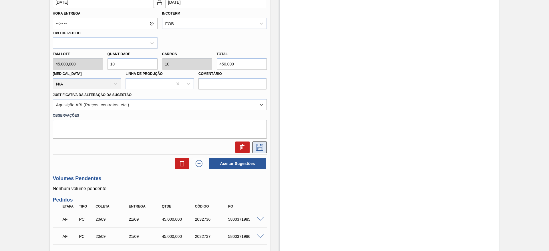
click at [260, 149] on icon at bounding box center [259, 147] width 9 height 7
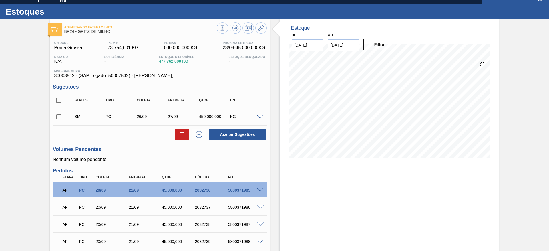
scroll to position [0, 0]
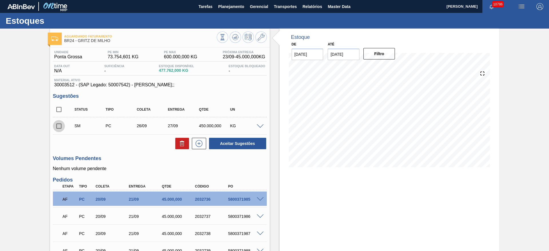
click at [59, 129] on input "checkbox" at bounding box center [59, 126] width 12 height 12
click at [234, 143] on button "Aceitar Sugestões" at bounding box center [237, 143] width 57 height 11
checkbox input "false"
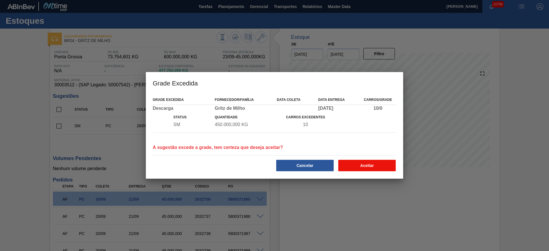
click at [373, 164] on button "Aceitar" at bounding box center [366, 165] width 57 height 11
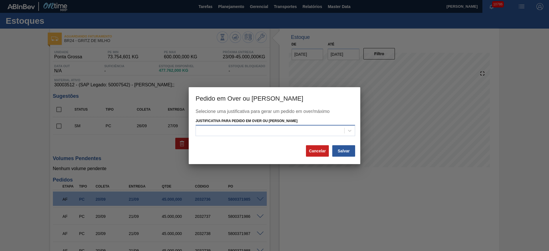
click at [319, 128] on div at bounding box center [270, 131] width 148 height 8
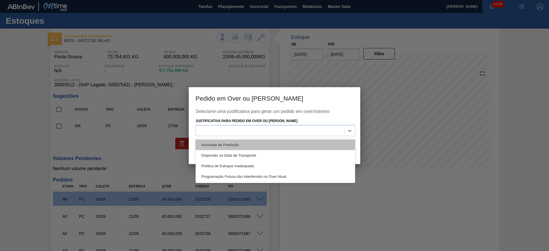
click at [321, 142] on div "Anomalia de Produção" at bounding box center [276, 145] width 160 height 11
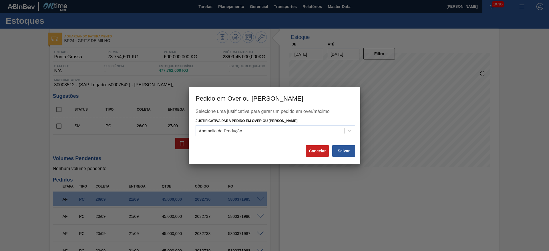
click at [364, 159] on div at bounding box center [274, 125] width 549 height 251
click at [349, 152] on button "Salvar" at bounding box center [343, 150] width 23 height 11
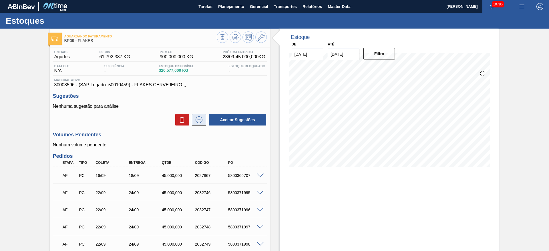
click at [198, 123] on button at bounding box center [199, 119] width 14 height 11
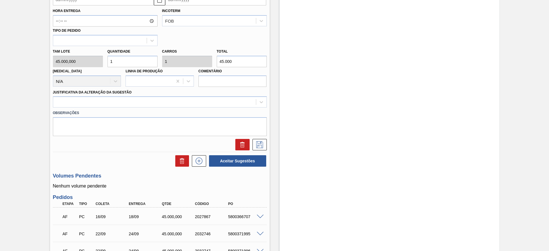
scroll to position [257, 0]
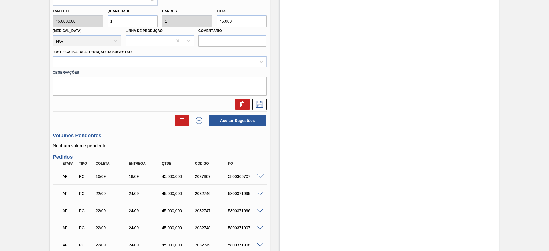
drag, startPoint x: 112, startPoint y: 22, endPoint x: 105, endPoint y: 22, distance: 6.6
click at [105, 22] on div "Quantidade 1" at bounding box center [132, 17] width 55 height 20
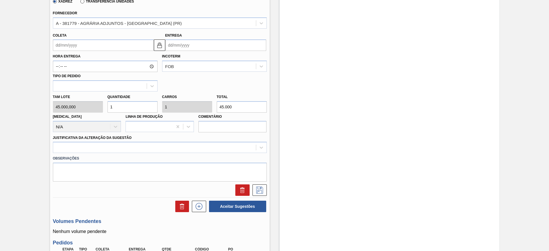
scroll to position [129, 0]
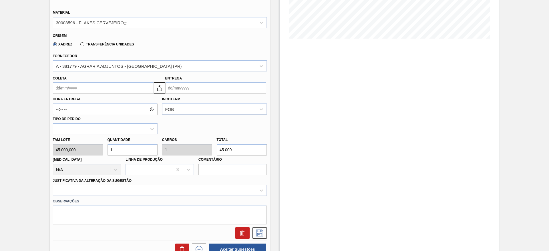
type input "3"
type input "135.000"
type input "3"
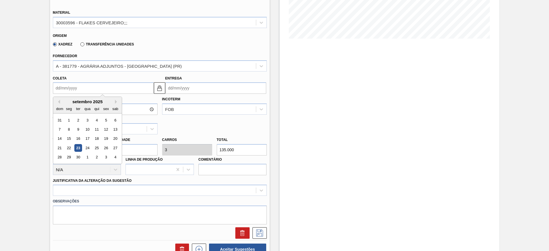
click at [70, 89] on input "Coleta" at bounding box center [103, 87] width 101 height 11
click at [116, 147] on div "27" at bounding box center [115, 148] width 8 height 8
type input "[DATE]"
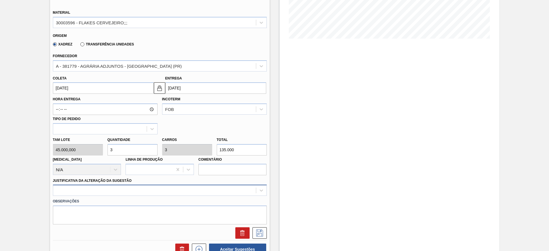
click at [213, 189] on div at bounding box center [160, 190] width 214 height 11
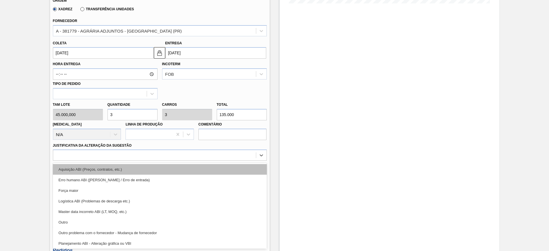
click at [233, 173] on div "Aquisição ABI (Preços, contratos, etc.)" at bounding box center [160, 169] width 214 height 11
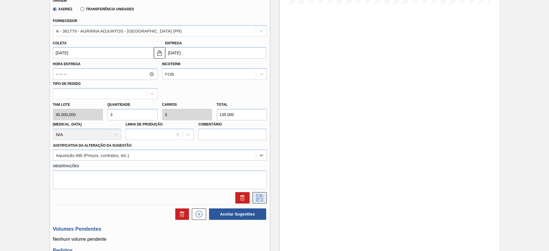
click at [263, 199] on icon at bounding box center [259, 197] width 9 height 7
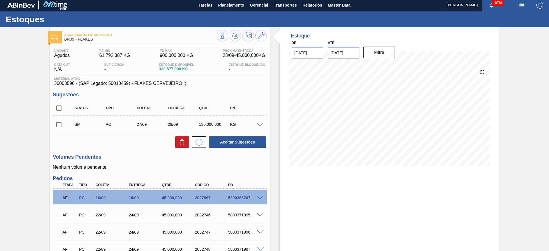
scroll to position [0, 0]
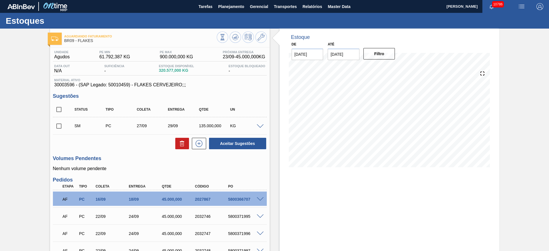
click at [65, 126] on div "SM PC 27/09 29/09 135.000,000 KG" at bounding box center [160, 126] width 214 height 14
click at [63, 126] on input "checkbox" at bounding box center [59, 126] width 12 height 12
click at [230, 140] on button "Aceitar Sugestões" at bounding box center [237, 143] width 57 height 11
checkbox input "false"
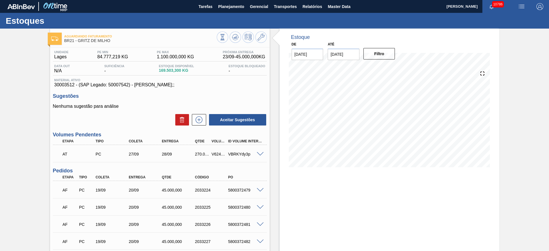
click at [262, 152] on span at bounding box center [260, 154] width 7 height 4
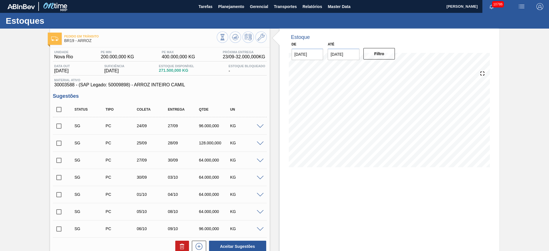
click at [261, 127] on span at bounding box center [260, 126] width 7 height 4
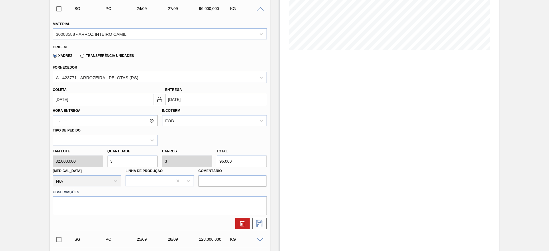
scroll to position [129, 0]
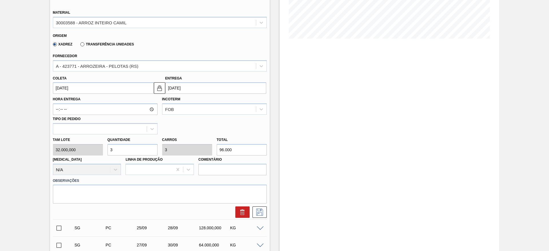
click at [92, 150] on div "[PERSON_NAME] 32.000,000 Quantidade 3 Carros 3 Total 96.000 [MEDICAL_DATA] N/A …" at bounding box center [160, 154] width 218 height 41
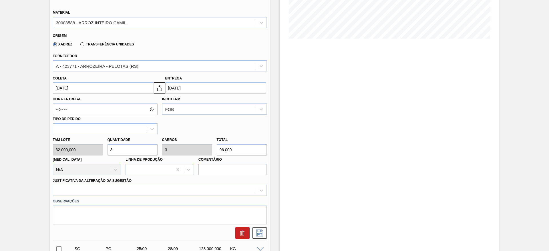
click at [102, 152] on div "[PERSON_NAME] 32.000,000 Quantidade 3 Carros 3 Total 96.000 [MEDICAL_DATA] N/A …" at bounding box center [160, 154] width 218 height 41
drag, startPoint x: 118, startPoint y: 142, endPoint x: 117, endPoint y: 153, distance: 11.0
click at [117, 146] on div "Quantidade 3" at bounding box center [133, 146] width 50 height 20
click at [117, 153] on input "3" at bounding box center [133, 149] width 50 height 11
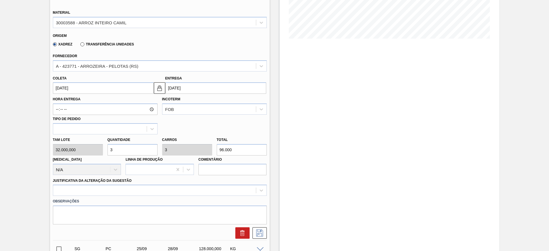
type input "7"
type input "224.000"
type input "7"
click at [69, 94] on div "Hora Entrega Incoterm FOB Tipo de pedido" at bounding box center [160, 114] width 218 height 41
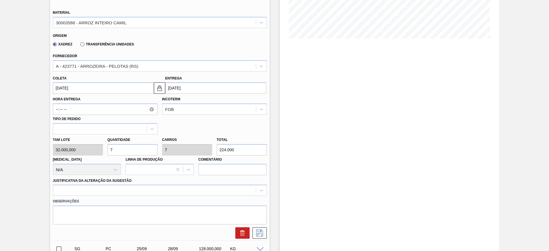
click at [67, 94] on input "[DATE]" at bounding box center [103, 87] width 101 height 11
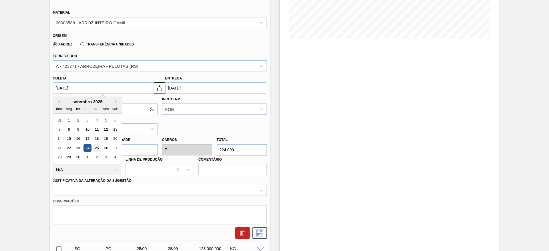
click at [98, 146] on div "25" at bounding box center [97, 148] width 8 height 8
type input "[DATE]"
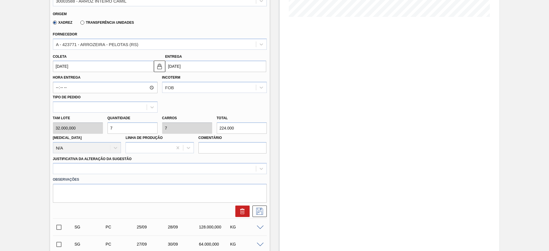
scroll to position [172, 0]
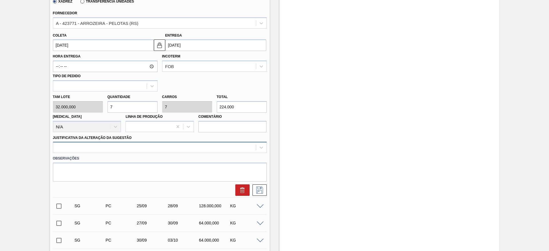
click at [231, 148] on div at bounding box center [154, 148] width 203 height 8
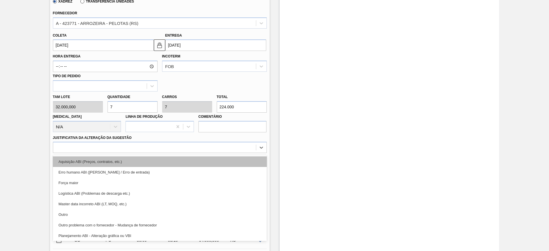
click at [223, 161] on div "Aquisição ABI (Preços, contratos, etc.)" at bounding box center [160, 161] width 214 height 11
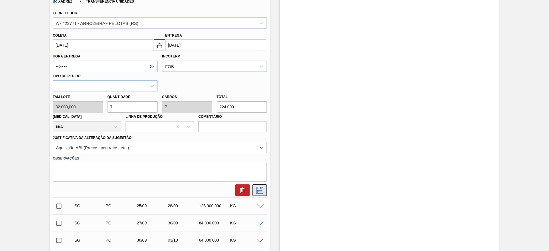
click at [260, 188] on icon at bounding box center [259, 189] width 3 height 5
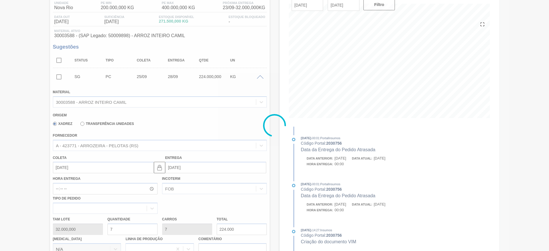
scroll to position [46, 0]
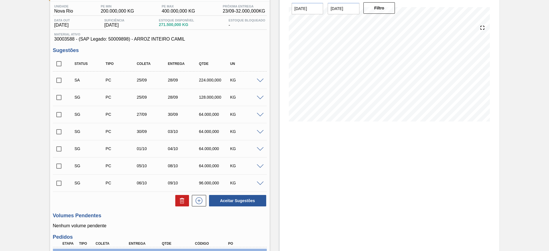
click at [61, 81] on input "checkbox" at bounding box center [59, 80] width 12 height 12
click at [232, 196] on button "Aceitar Sugestões" at bounding box center [237, 200] width 57 height 11
checkbox input "false"
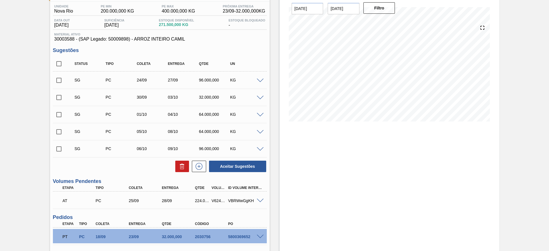
drag, startPoint x: 58, startPoint y: 62, endPoint x: 65, endPoint y: 66, distance: 8.1
click at [58, 62] on input "checkbox" at bounding box center [59, 64] width 12 height 12
checkbox input "true"
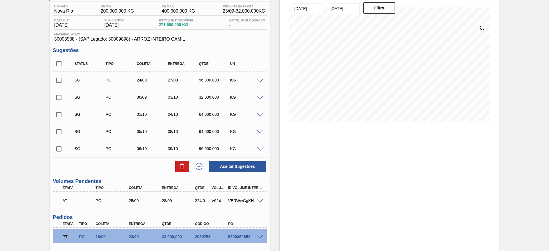
checkbox input "true"
click at [179, 161] on button at bounding box center [182, 166] width 14 height 11
checkbox input "false"
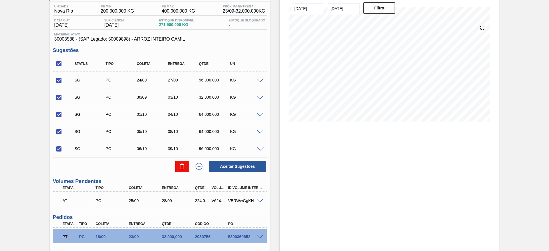
checkbox input "false"
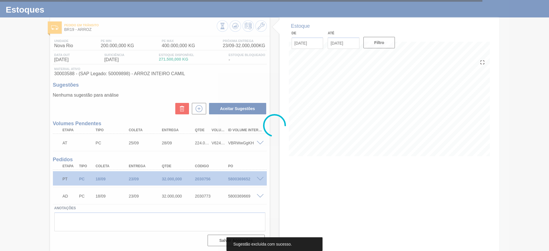
scroll to position [11, 0]
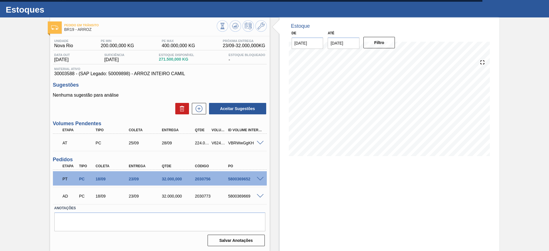
click at [261, 143] on span at bounding box center [260, 143] width 7 height 4
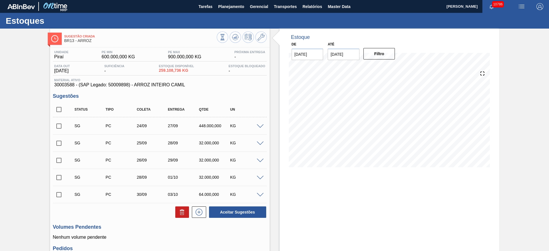
click at [262, 128] on div "SG PC 24/09 27/09 448.000,000 KG" at bounding box center [160, 126] width 214 height 14
drag, startPoint x: 263, startPoint y: 128, endPoint x: 251, endPoint y: 127, distance: 11.5
click at [263, 127] on span at bounding box center [260, 126] width 7 height 4
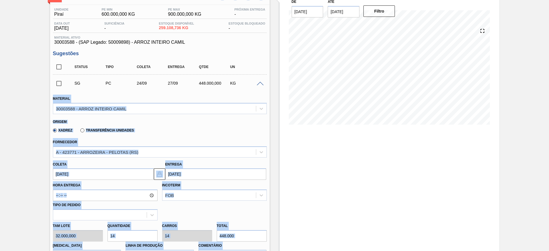
scroll to position [86, 0]
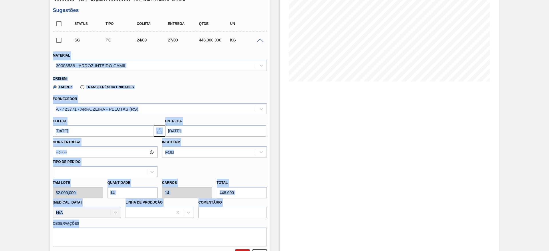
click at [34, 139] on div "Sugestão Criada BR13 - ARROZ Unidade Piraí PE MIN 600.000,000 KG PE MAX 900.000…" at bounding box center [274, 192] width 549 height 498
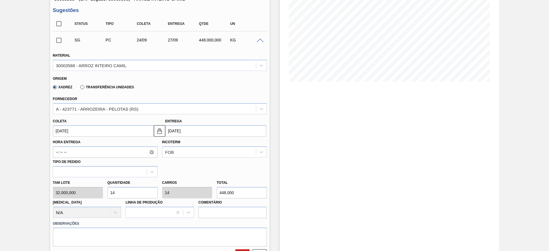
click at [63, 128] on input "[DATE]" at bounding box center [103, 130] width 101 height 11
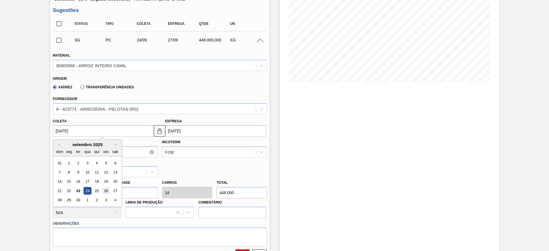
click at [106, 188] on div "26" at bounding box center [106, 191] width 8 height 8
type input "[DATE]"
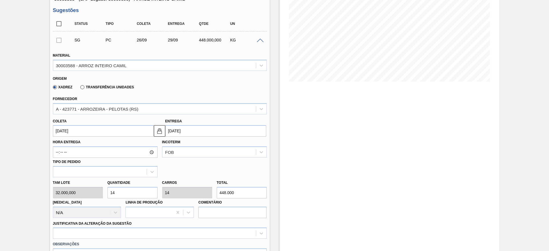
drag, startPoint x: 125, startPoint y: 188, endPoint x: 96, endPoint y: 185, distance: 29.3
click at [96, 185] on div "Tam lote 32.000,000 Quantidade 14 Carros 14 Total 448.000 [MEDICAL_DATA] N/A Li…" at bounding box center [160, 197] width 218 height 41
type input "3"
type input "96.000"
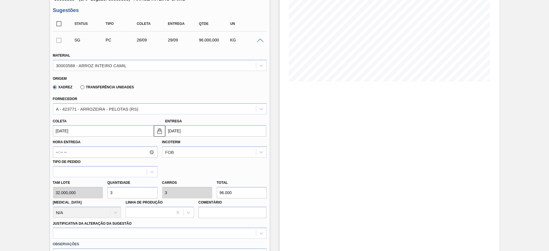
click at [91, 189] on div "Tam lote 32.000,000 Quantidade 3 Carros 3 Total 96.000 [MEDICAL_DATA] N/A Linha…" at bounding box center [160, 197] width 218 height 41
type input "4"
type input "128.000"
type input "4"
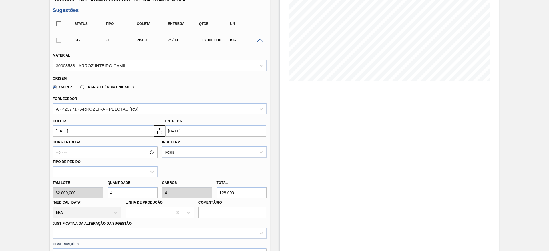
click at [65, 127] on input "[DATE]" at bounding box center [103, 130] width 101 height 11
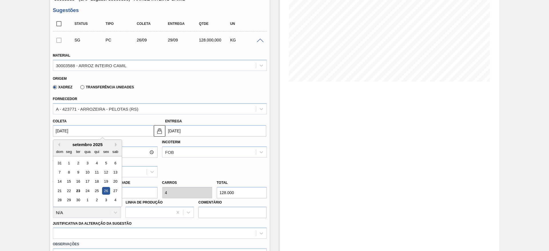
click at [303, 165] on div "Estoque De [DATE] Até [DATE] Filtro" at bounding box center [390, 202] width 220 height 519
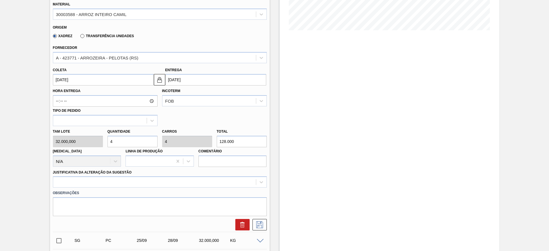
scroll to position [214, 0]
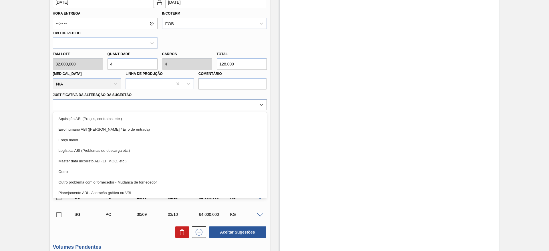
click at [228, 110] on div at bounding box center [160, 104] width 214 height 11
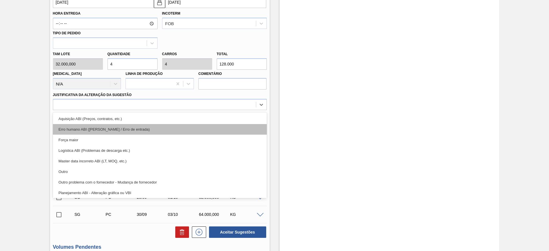
click at [228, 124] on div "Erro humano ABI ([PERSON_NAME] / Erro de entrada)" at bounding box center [160, 129] width 214 height 11
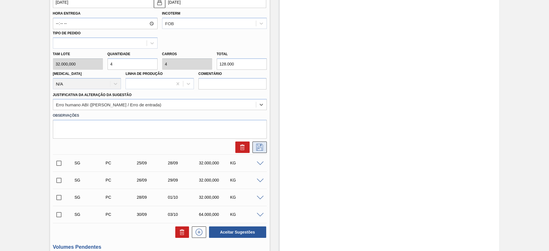
drag, startPoint x: 265, startPoint y: 154, endPoint x: 260, endPoint y: 148, distance: 7.1
click at [263, 154] on div "SG PC 26/09 29/09 128.000,000 KG Material 30003588 - ARROZ INTEIRO CAMIL Origem…" at bounding box center [160, 63] width 214 height 320
click at [260, 148] on icon at bounding box center [259, 147] width 9 height 7
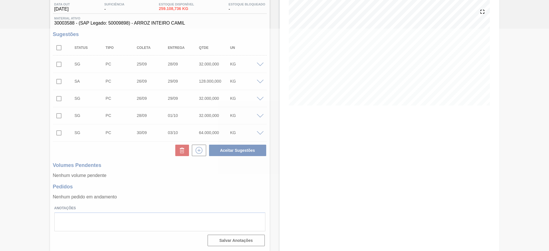
scroll to position [0, 0]
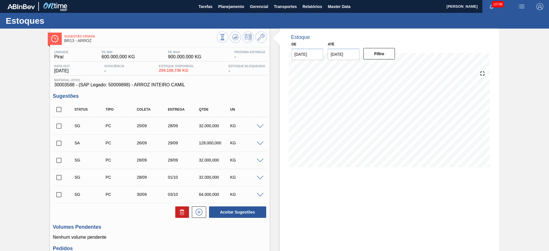
click at [65, 142] on span at bounding box center [69, 142] width 8 height 11
click at [66, 142] on span at bounding box center [69, 142] width 8 height 11
click at [62, 145] on input "checkbox" at bounding box center [59, 143] width 12 height 12
click at [232, 210] on button "Aceitar Sugestões" at bounding box center [237, 211] width 57 height 11
checkbox input "false"
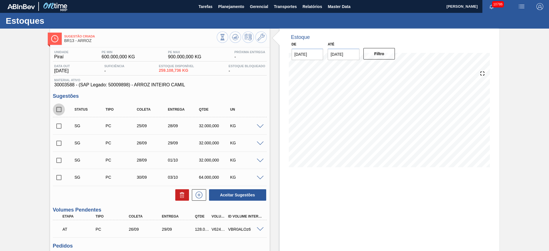
click at [58, 106] on input "checkbox" at bounding box center [59, 110] width 12 height 12
checkbox input "true"
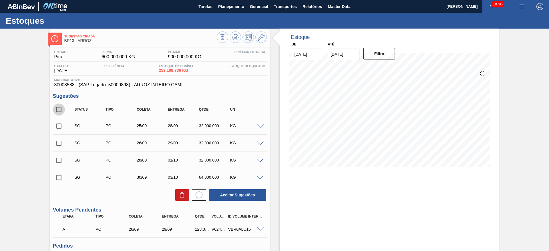
checkbox input "true"
click at [182, 193] on icon at bounding box center [182, 193] width 4 height 1
checkbox input "false"
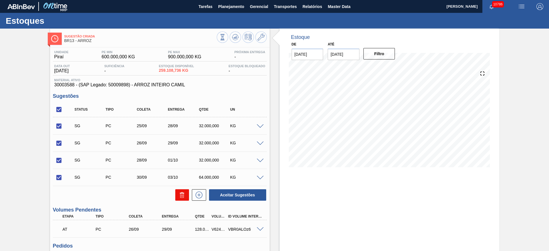
checkbox input "false"
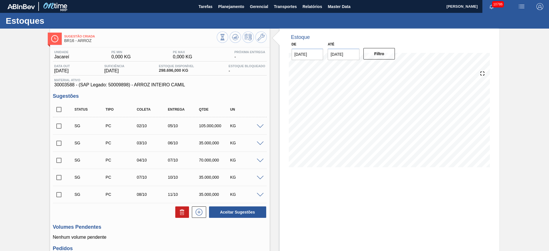
click at [261, 126] on span at bounding box center [260, 126] width 7 height 4
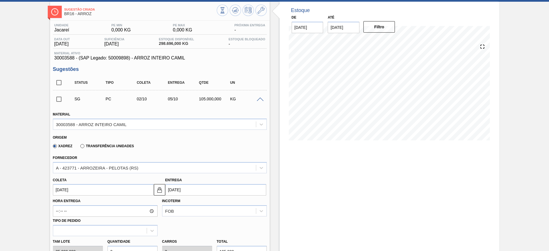
scroll to position [43, 0]
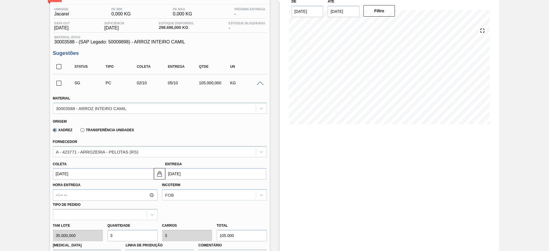
click at [62, 175] on input "[DATE]" at bounding box center [103, 173] width 101 height 11
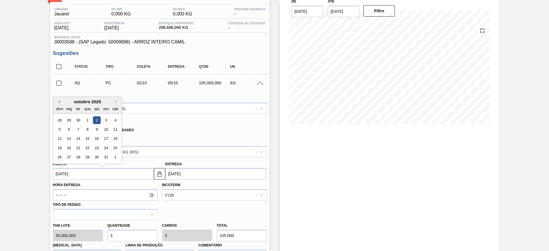
click at [58, 102] on button "Previous Month" at bounding box center [58, 102] width 4 height 4
click at [114, 149] on div "27" at bounding box center [115, 148] width 8 height 8
type input "[DATE]"
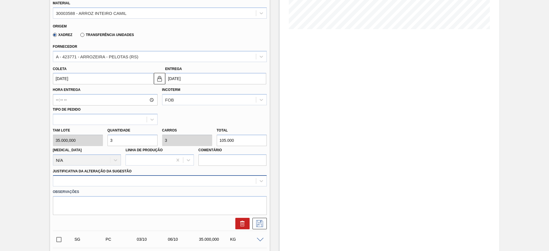
scroll to position [172, 0]
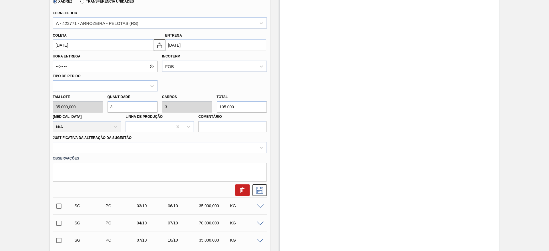
click at [174, 151] on div at bounding box center [154, 148] width 203 height 8
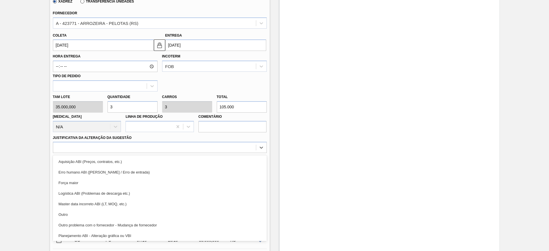
drag, startPoint x: 181, startPoint y: 158, endPoint x: 238, endPoint y: 168, distance: 58.4
click at [181, 158] on div "Aquisição ABI (Preços, contratos, etc.)" at bounding box center [160, 161] width 214 height 11
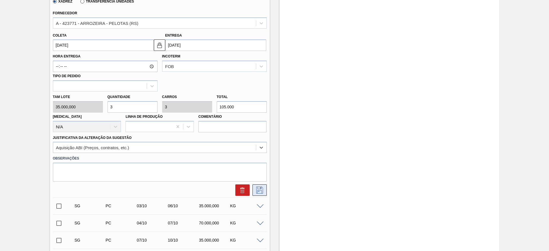
click at [264, 188] on button at bounding box center [260, 189] width 14 height 11
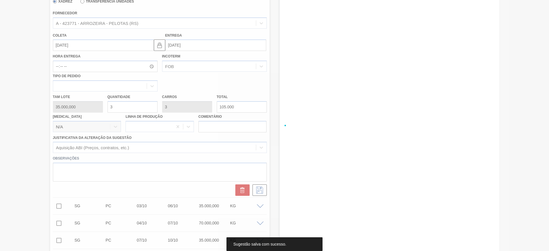
scroll to position [0, 0]
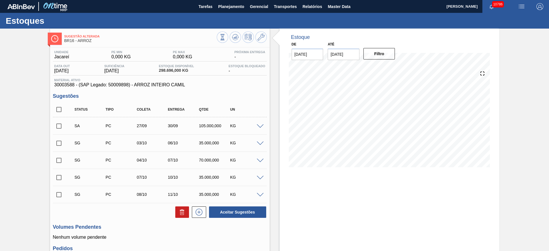
click at [59, 124] on input "checkbox" at bounding box center [59, 126] width 12 height 12
click at [256, 210] on button "Aceitar Sugestões" at bounding box center [237, 211] width 57 height 11
checkbox input "false"
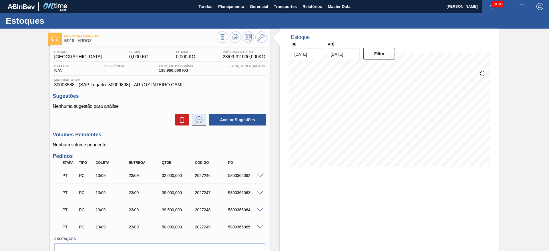
click at [198, 117] on icon at bounding box center [198, 119] width 9 height 7
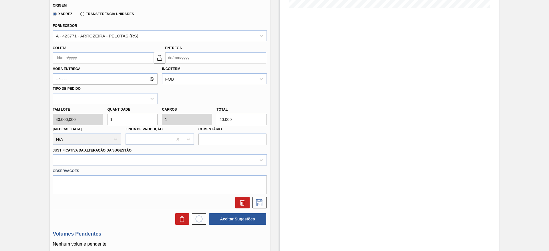
scroll to position [172, 0]
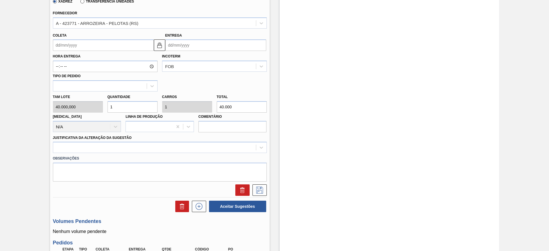
type input "5"
type input "200.000"
click at [85, 111] on div "Tam lote 40.000,000 Quantidade 5 Carros 5 Total 200.000 [MEDICAL_DATA] N/A Linh…" at bounding box center [160, 112] width 218 height 41
click at [122, 109] on input "5" at bounding box center [133, 106] width 50 height 11
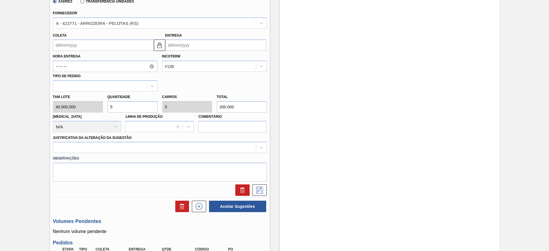
click at [122, 109] on input "5" at bounding box center [133, 106] width 50 height 11
type input "4"
type input "160.000"
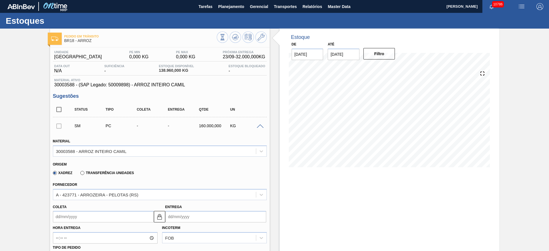
scroll to position [86, 0]
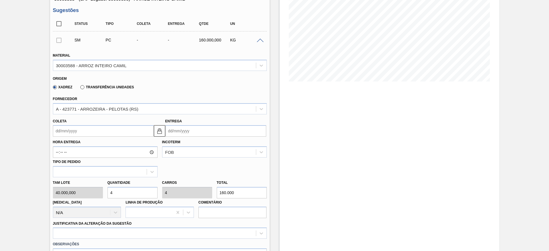
type input "4"
click at [75, 130] on input "Coleta" at bounding box center [103, 130] width 101 height 11
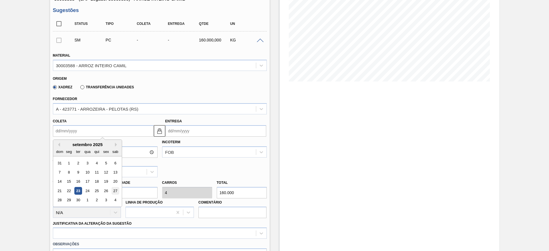
click at [114, 191] on div "27" at bounding box center [115, 191] width 8 height 8
type input "[DATE]"
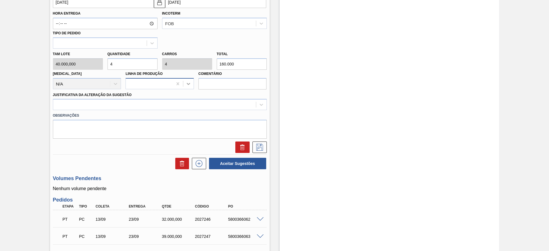
scroll to position [172, 0]
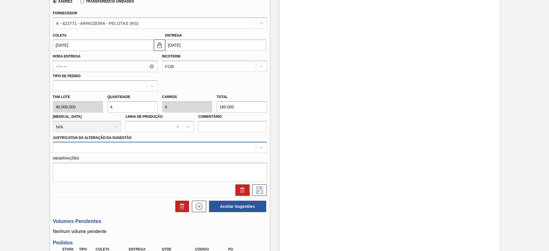
click at [199, 145] on div at bounding box center [154, 148] width 203 height 8
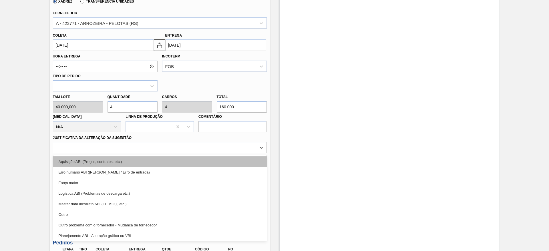
drag, startPoint x: 203, startPoint y: 156, endPoint x: 203, endPoint y: 159, distance: 3.1
click at [203, 157] on div "Aquisição ABI (Preços, contratos, etc.) Erro humano ABI (Cálculo / Erro de entr…" at bounding box center [160, 198] width 214 height 86
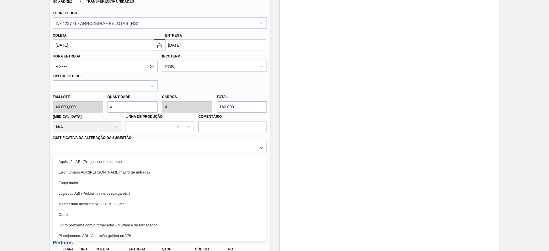
click at [203, 160] on div "Aquisição ABI (Preços, contratos, etc.)" at bounding box center [160, 161] width 214 height 11
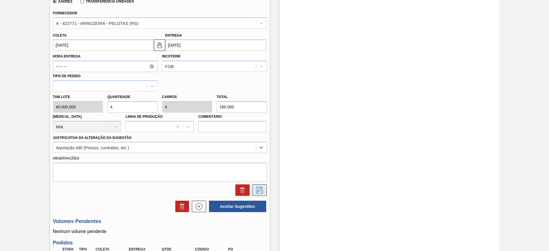
click at [260, 185] on button at bounding box center [260, 189] width 14 height 11
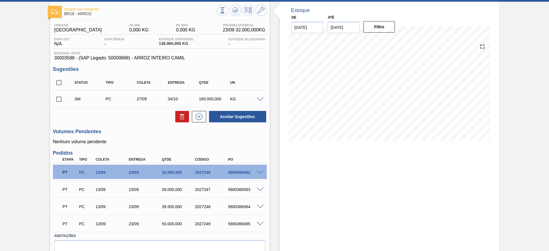
scroll to position [12, 0]
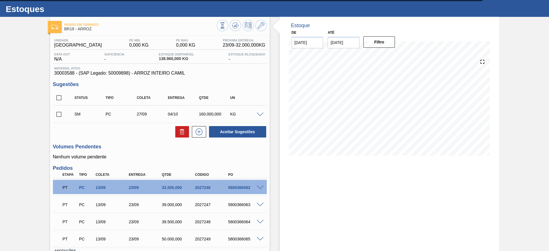
click at [55, 112] on input "checkbox" at bounding box center [59, 114] width 12 height 12
click at [244, 132] on button "Aceitar Sugestões" at bounding box center [237, 131] width 57 height 11
checkbox input "false"
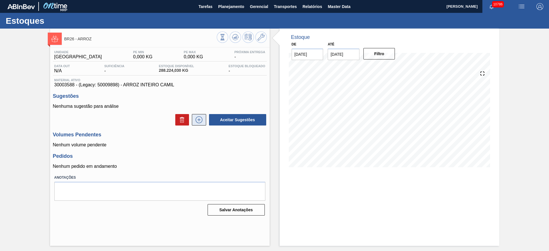
click at [195, 120] on icon at bounding box center [198, 119] width 9 height 7
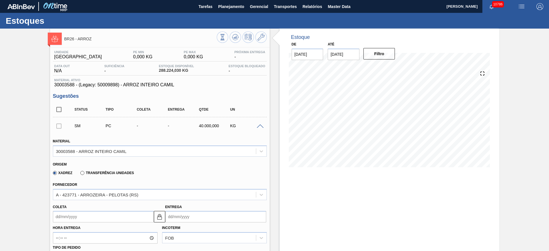
click at [71, 216] on input "Coleta" at bounding box center [103, 216] width 101 height 11
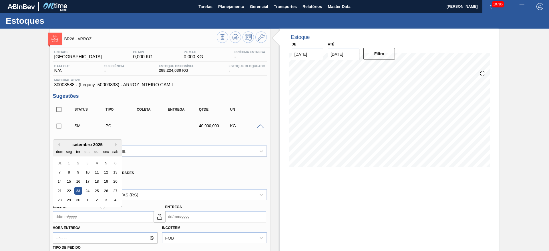
click at [97, 195] on div "21 22 23 24 25 26 27" at bounding box center [87, 190] width 65 height 9
click at [97, 192] on div "25" at bounding box center [97, 191] width 8 height 8
type input "[DATE]"
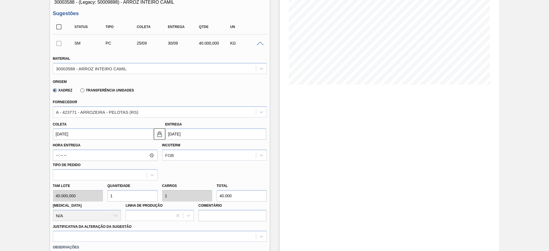
scroll to position [86, 0]
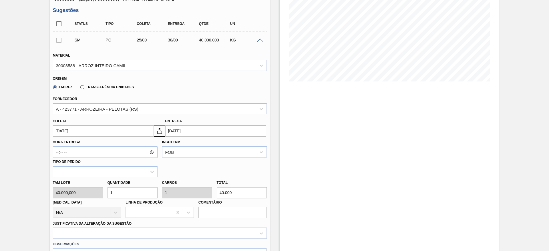
click at [104, 192] on div "Tam lote 40.000,000 Quantidade 1 Carros 1 Total 40.000 [MEDICAL_DATA] N/A Linha…" at bounding box center [160, 197] width 218 height 41
click at [102, 192] on div "Tam lote 40.000,000" at bounding box center [78, 189] width 55 height 20
drag, startPoint x: 106, startPoint y: 196, endPoint x: 94, endPoint y: 199, distance: 12.3
click at [94, 199] on div "Tam lote 40.000,000 Quantidade 1 Carros 1 Total 40.000 [MEDICAL_DATA] N/A Linha…" at bounding box center [160, 197] width 218 height 41
type input "5"
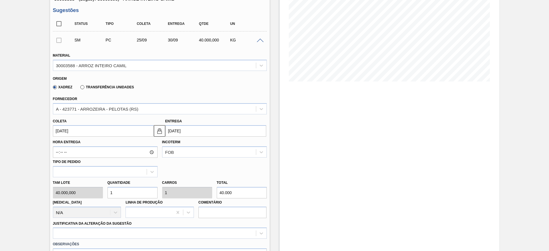
type input "5"
type input "200.000"
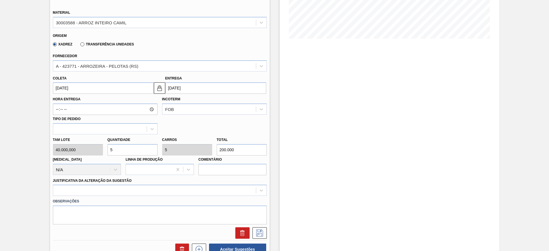
type input "5"
click at [198, 176] on div "Justificativa da Alteração da Sugestão" at bounding box center [160, 185] width 218 height 21
click at [196, 188] on div at bounding box center [160, 190] width 214 height 11
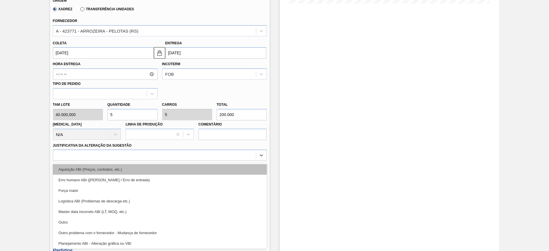
click at [188, 169] on div "Aquisição ABI (Preços, contratos, etc.)" at bounding box center [160, 169] width 214 height 11
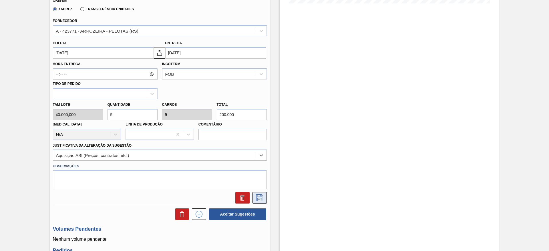
click at [257, 195] on icon at bounding box center [259, 197] width 9 height 7
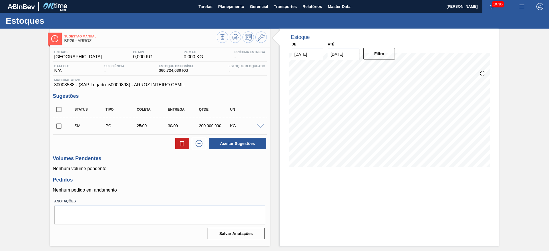
scroll to position [0, 0]
click at [57, 127] on input "checkbox" at bounding box center [59, 126] width 12 height 12
click at [230, 148] on button "Aceitar Sugestões" at bounding box center [237, 143] width 57 height 11
checkbox input "false"
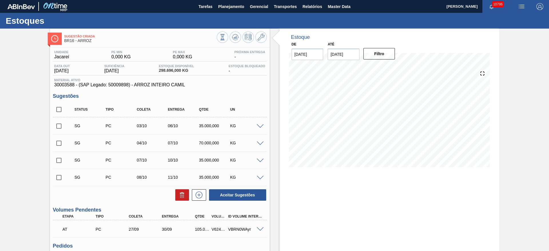
scroll to position [59, 0]
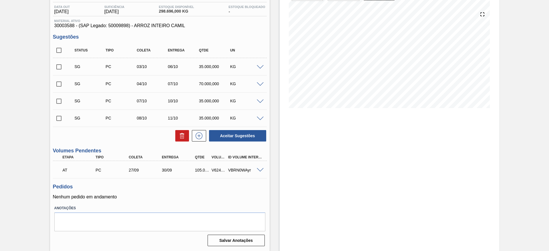
click at [260, 172] on div "VBRN0WAyr" at bounding box center [245, 170] width 37 height 5
click at [260, 170] on span at bounding box center [260, 170] width 7 height 4
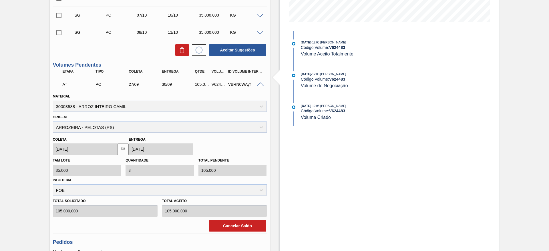
scroll to position [16, 0]
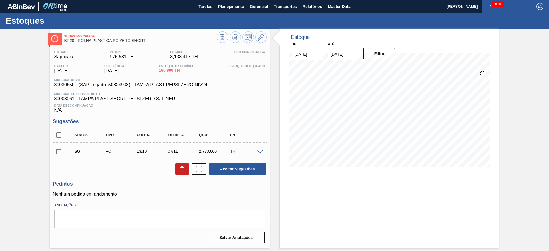
click at [260, 152] on span at bounding box center [260, 152] width 7 height 4
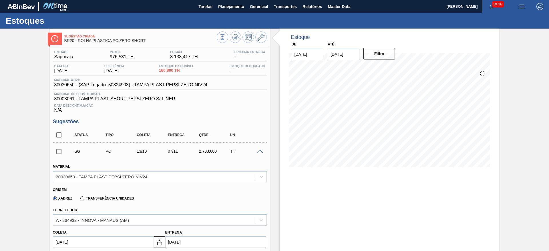
type input "160,800"
type input "0,81"
type input "2.733,6"
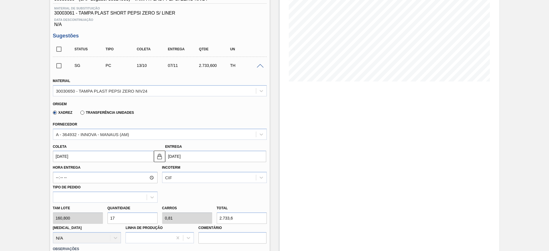
drag, startPoint x: 124, startPoint y: 218, endPoint x: 112, endPoint y: 217, distance: 11.8
click at [112, 217] on input "17" at bounding box center [133, 217] width 50 height 11
type input "11"
type input "0,524"
type input "1.768,8"
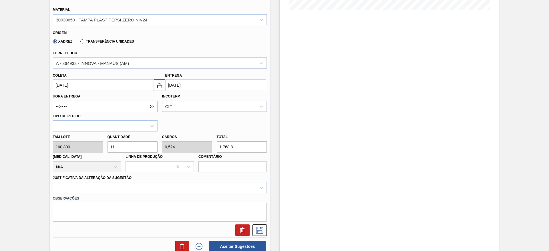
scroll to position [172, 0]
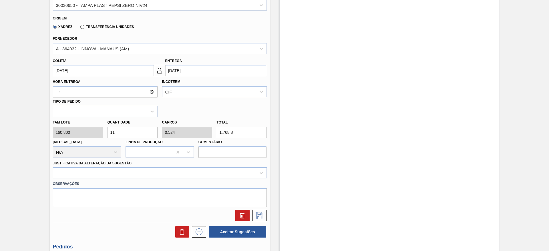
type input "11"
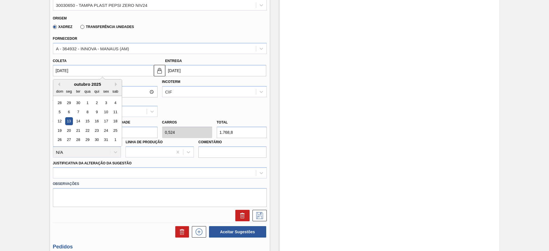
click at [73, 67] on input "[DATE]" at bounding box center [103, 70] width 101 height 11
click at [57, 84] on button "Previous Month" at bounding box center [58, 84] width 4 height 4
click at [107, 131] on div "26" at bounding box center [106, 131] width 8 height 8
type input "[DATE]"
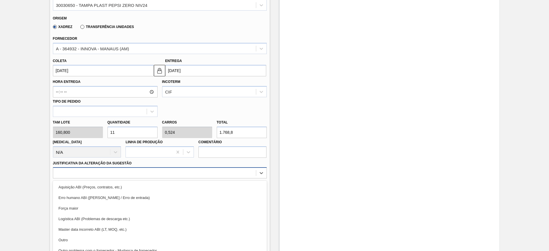
click at [176, 173] on div "option Aquisição ABI (Preços, contratos, etc.) focused, 1 of 18. 18 results ava…" at bounding box center [160, 172] width 214 height 11
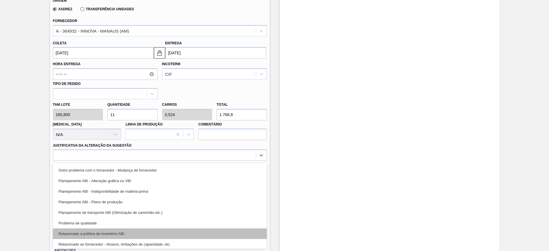
scroll to position [107, 0]
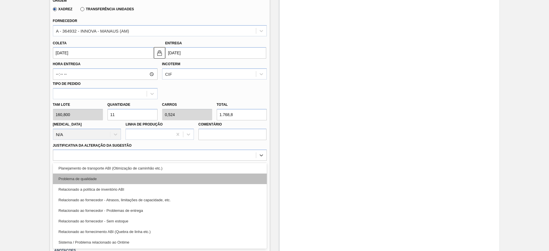
click at [172, 176] on div "Problema de qualidade" at bounding box center [160, 179] width 214 height 11
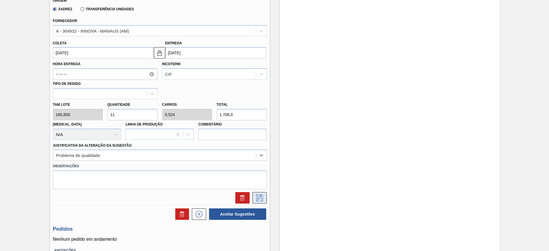
click at [262, 198] on icon at bounding box center [259, 197] width 7 height 7
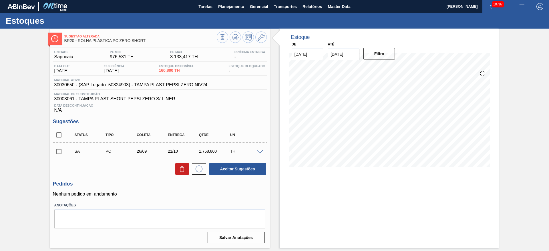
scroll to position [0, 0]
click at [60, 154] on input "checkbox" at bounding box center [59, 152] width 12 height 12
click at [230, 168] on button "Aceitar Sugestões" at bounding box center [237, 168] width 57 height 11
checkbox input "false"
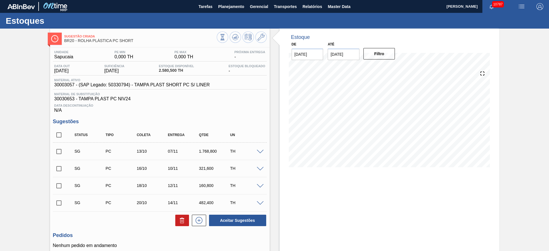
click at [258, 151] on span at bounding box center [260, 152] width 7 height 4
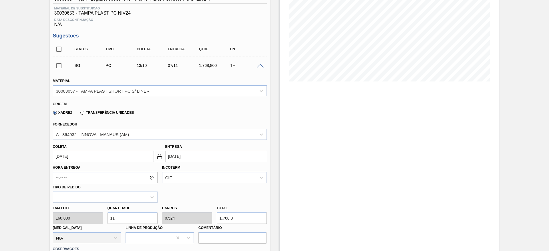
scroll to position [129, 0]
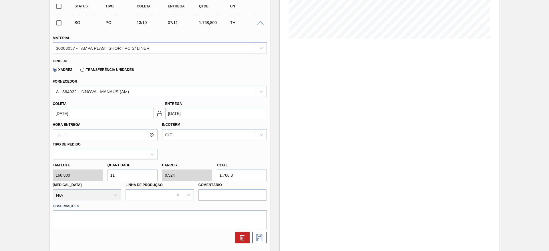
click at [139, 176] on input "11" at bounding box center [133, 175] width 50 height 11
type input "1"
type input "0,048"
type input "160,8"
type input "10"
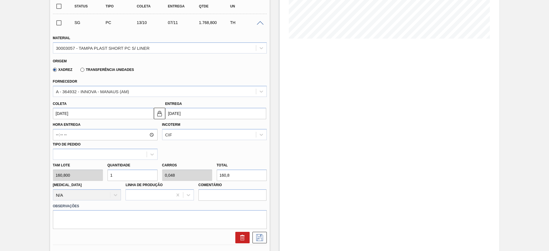
type input "0,476"
type input "1.608"
type input "10"
click at [70, 105] on div "Coleta 13/10/2025" at bounding box center [103, 110] width 101 height 20
drag, startPoint x: 70, startPoint y: 109, endPoint x: 70, endPoint y: 114, distance: 5.1
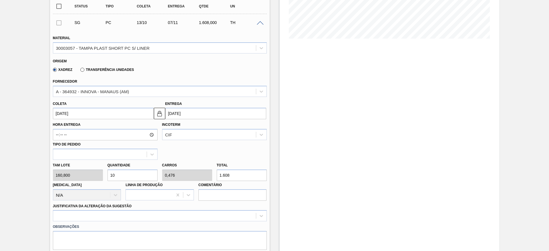
click at [70, 111] on input "13/10/2025" at bounding box center [103, 113] width 101 height 11
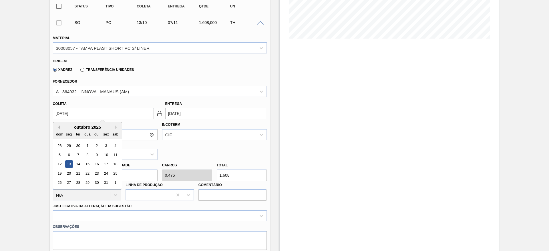
click at [56, 127] on button "Previous Month" at bounding box center [58, 127] width 4 height 4
click at [108, 175] on div "26" at bounding box center [106, 174] width 8 height 8
type input "[DATE]"
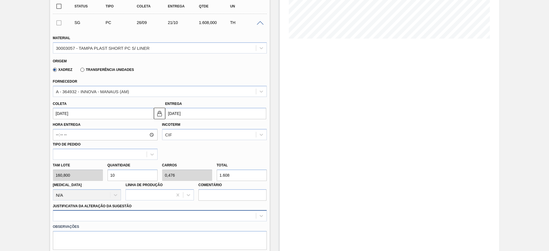
click at [180, 215] on div at bounding box center [160, 215] width 214 height 11
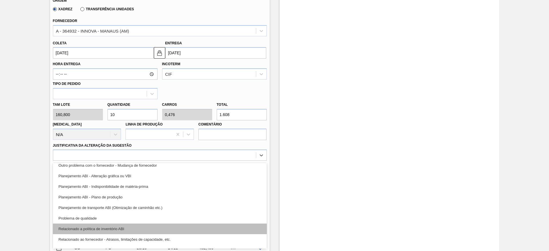
scroll to position [107, 0]
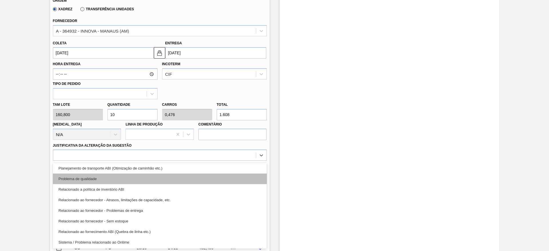
click at [165, 180] on div "Problema de qualidade" at bounding box center [160, 179] width 214 height 11
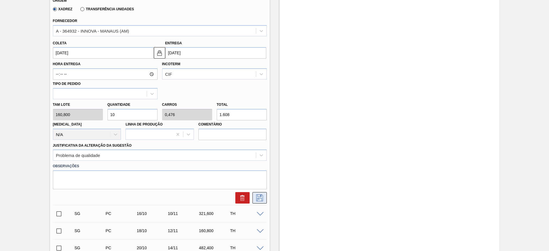
click at [254, 196] on button at bounding box center [260, 197] width 14 height 11
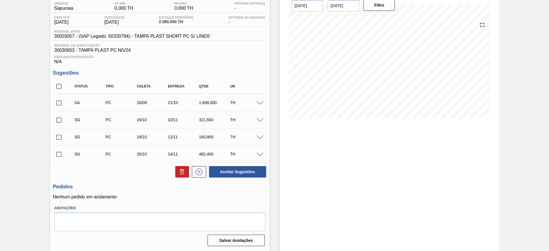
scroll to position [49, 0]
click at [61, 104] on input "checkbox" at bounding box center [59, 103] width 12 height 12
click at [237, 169] on button "Aceitar Sugestões" at bounding box center [237, 171] width 57 height 11
checkbox input "false"
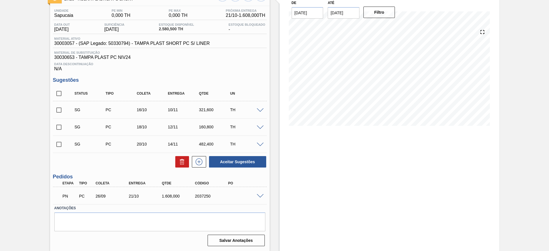
scroll to position [41, 0]
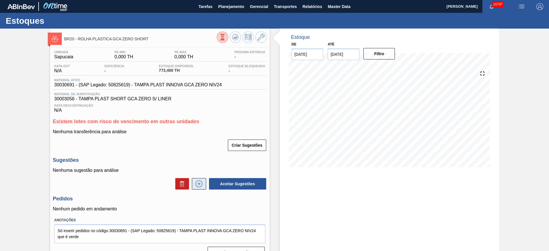
click at [204, 186] on button at bounding box center [199, 183] width 14 height 11
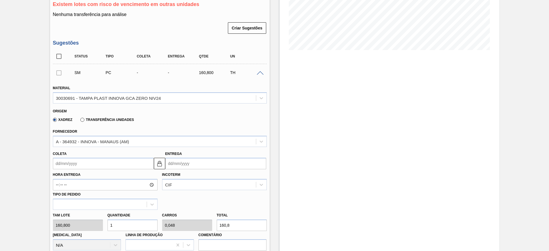
scroll to position [129, 0]
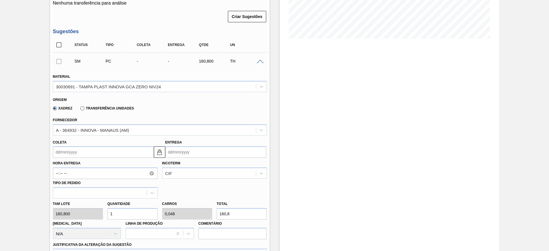
drag, startPoint x: 111, startPoint y: 214, endPoint x: 104, endPoint y: 212, distance: 7.4
click at [105, 214] on div "Quantidade 1" at bounding box center [132, 210] width 55 height 20
type input "4"
type input "0,19"
type input "643,2"
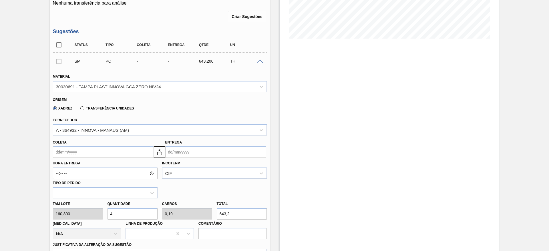
type input "4"
click at [72, 158] on div "Hora Entrega Incoterm CIF Tipo de pedido" at bounding box center [160, 178] width 218 height 41
click at [71, 149] on input "Coleta" at bounding box center [103, 151] width 101 height 11
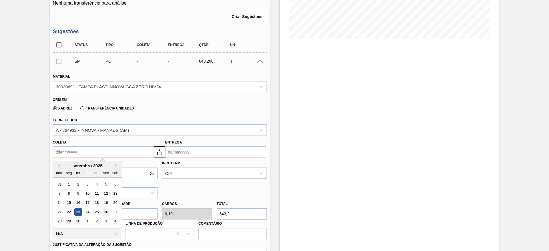
click at [105, 211] on div "26" at bounding box center [106, 212] width 8 height 8
type input "[DATE]"
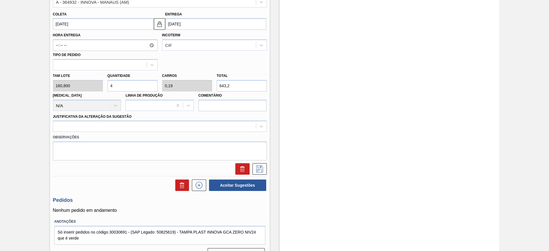
scroll to position [257, 0]
click at [191, 126] on div at bounding box center [154, 126] width 203 height 8
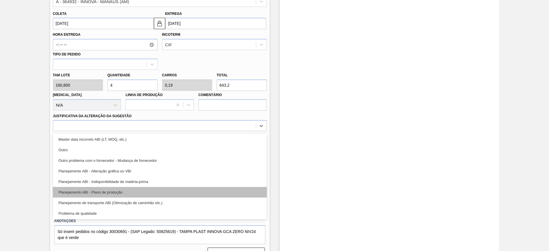
scroll to position [107, 0]
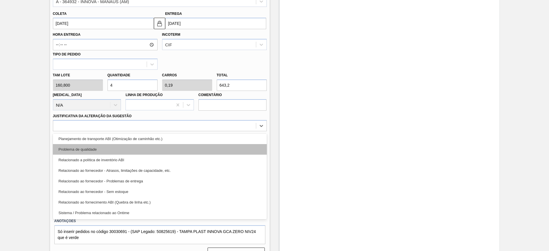
click at [142, 148] on div "Problema de qualidade" at bounding box center [160, 149] width 214 height 11
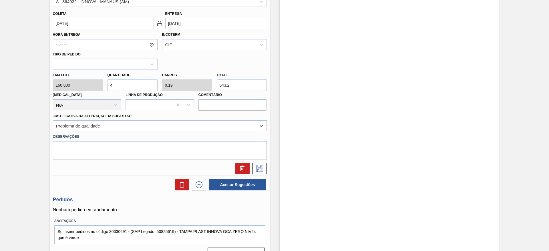
click at [266, 165] on div at bounding box center [160, 168] width 218 height 11
click at [260, 166] on g at bounding box center [259, 168] width 7 height 7
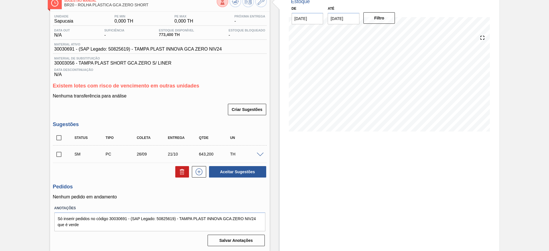
scroll to position [36, 0]
click at [52, 154] on div "Unidade Sapucaia PE MIN 0,000 TH PE MAX 0,000 TH Próxima Entrega - Data out N/A…" at bounding box center [160, 130] width 220 height 237
click at [60, 155] on input "checkbox" at bounding box center [59, 154] width 12 height 12
click at [223, 169] on button "Aceitar Sugestões" at bounding box center [237, 171] width 57 height 11
checkbox input "false"
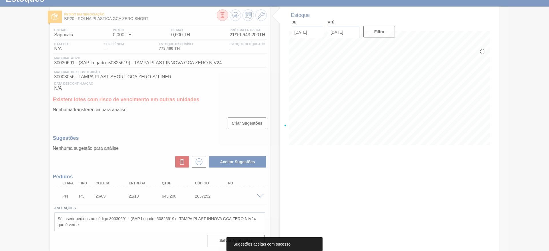
scroll to position [22, 0]
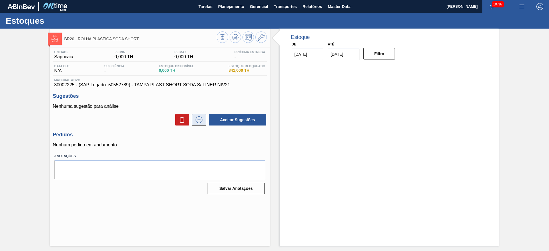
click at [195, 121] on icon at bounding box center [198, 119] width 9 height 7
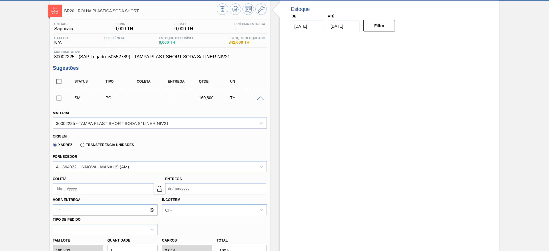
scroll to position [43, 0]
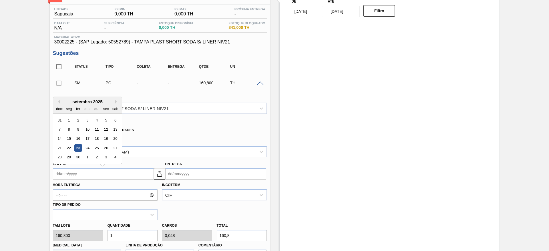
click at [72, 176] on input "Coleta" at bounding box center [103, 173] width 101 height 11
click at [106, 151] on div "26" at bounding box center [106, 148] width 8 height 8
type input "[DATE]"
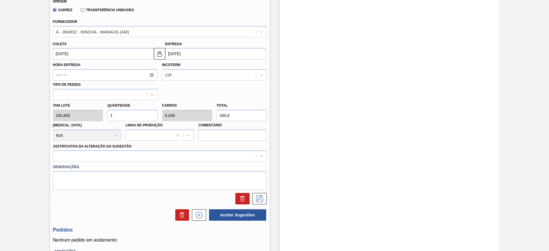
scroll to position [172, 0]
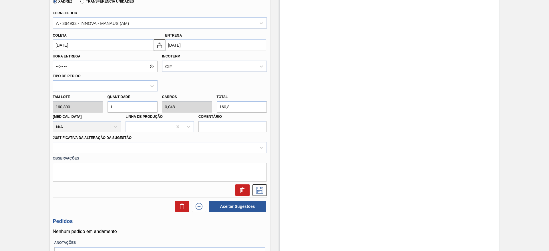
click at [185, 143] on div at bounding box center [160, 147] width 214 height 11
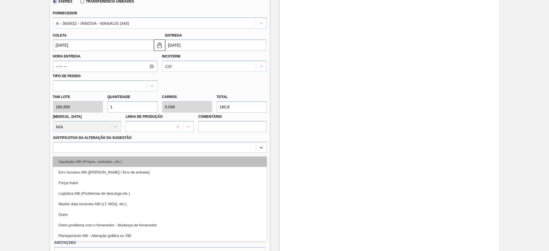
click at [191, 162] on div "Aquisição ABI (Preços, contratos, etc.)" at bounding box center [160, 161] width 214 height 11
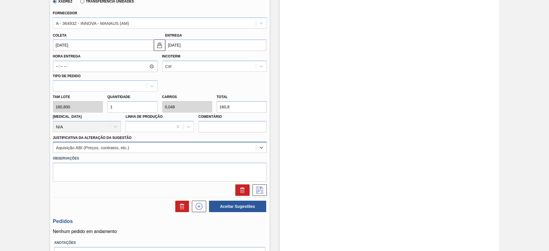
click at [223, 151] on div "Aquisição ABI (Preços, contratos, etc.)" at bounding box center [154, 148] width 203 height 8
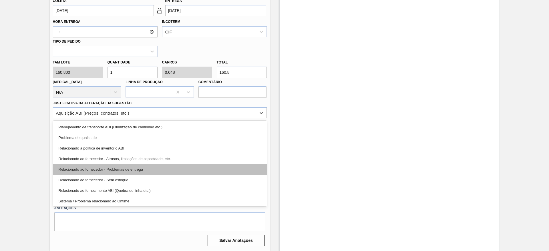
scroll to position [107, 0]
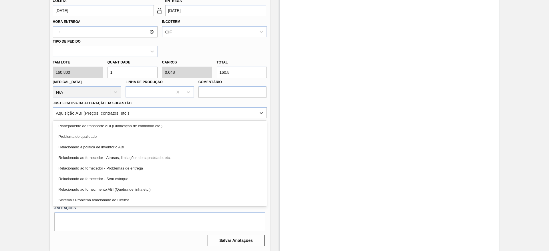
click at [163, 137] on div "Problema de qualidade" at bounding box center [160, 136] width 214 height 11
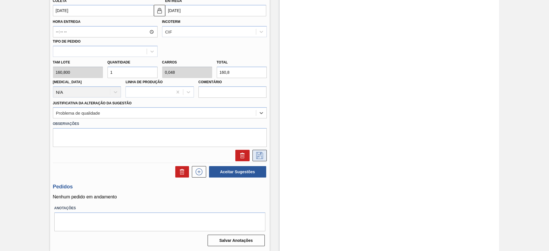
click at [262, 154] on icon at bounding box center [259, 155] width 9 height 7
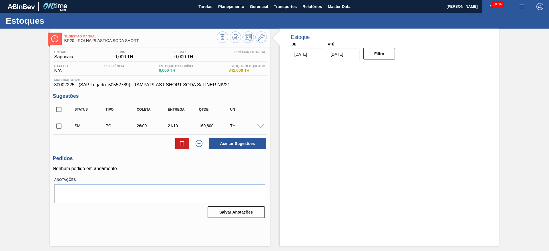
scroll to position [0, 0]
click at [56, 129] on input "checkbox" at bounding box center [59, 126] width 12 height 12
click at [249, 144] on button "Aceitar Sugestões" at bounding box center [237, 143] width 57 height 11
checkbox input "false"
